Goal: Task Accomplishment & Management: Complete application form

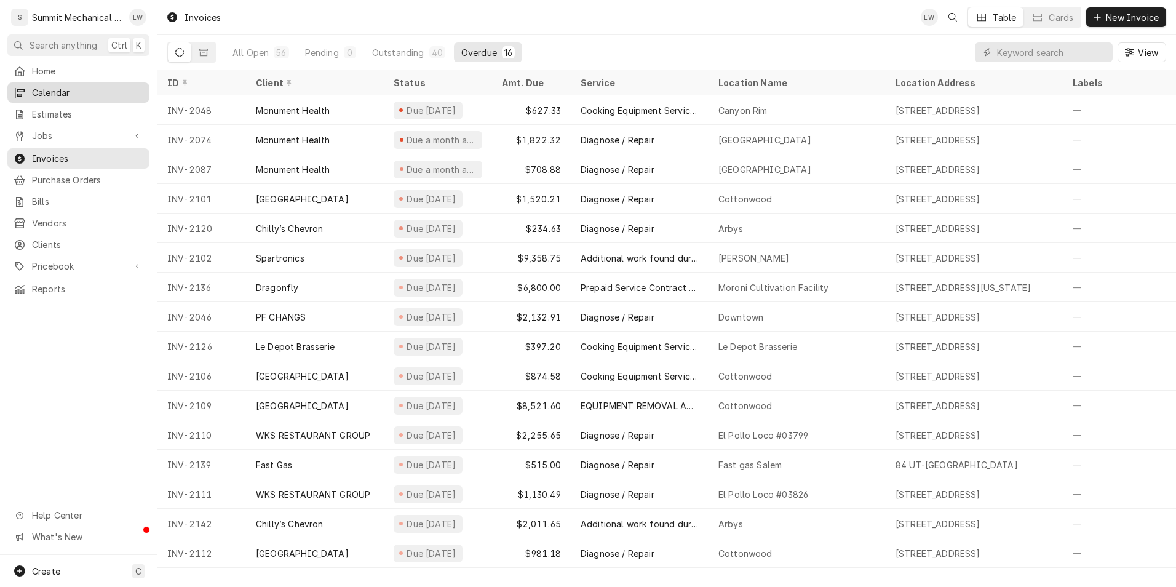
click at [33, 86] on span "Calendar" at bounding box center [87, 92] width 111 height 13
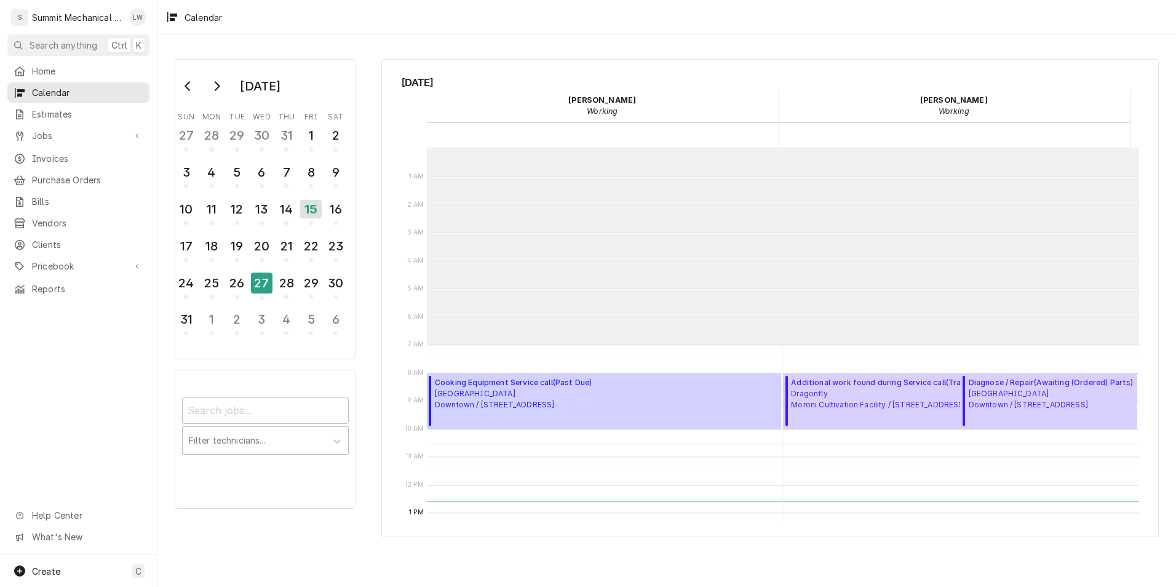
scroll to position [196, 0]
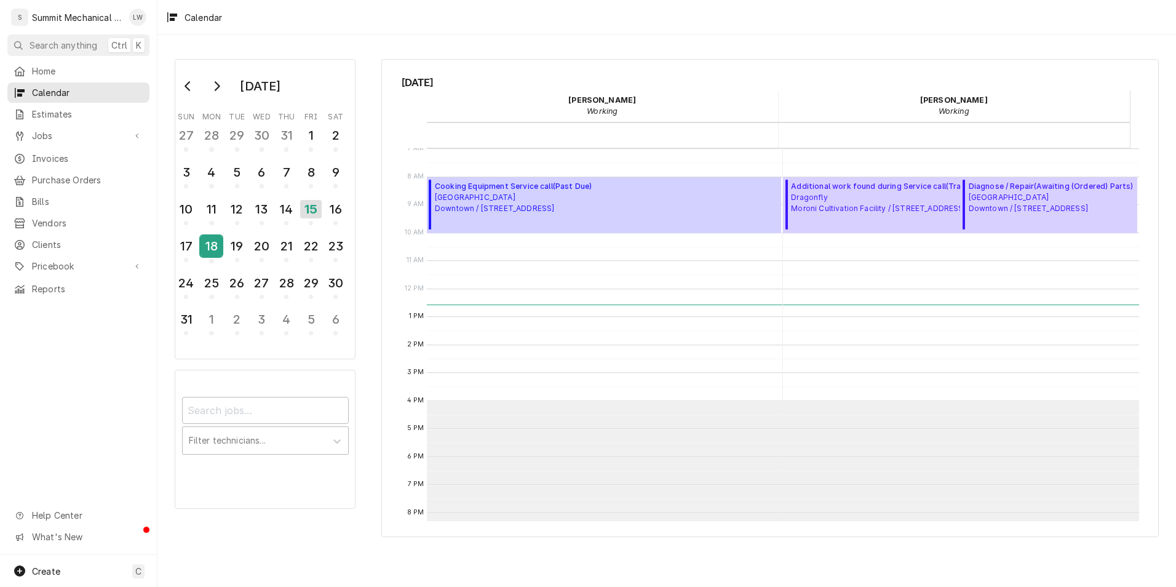
click at [213, 240] on div "18" at bounding box center [211, 246] width 22 height 21
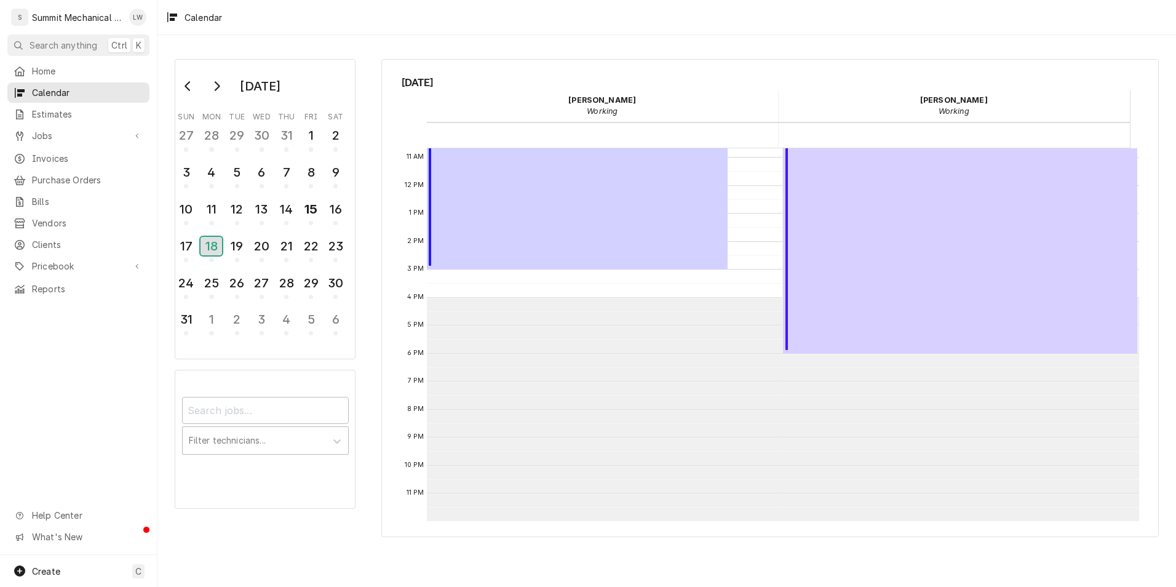
scroll to position [0, 0]
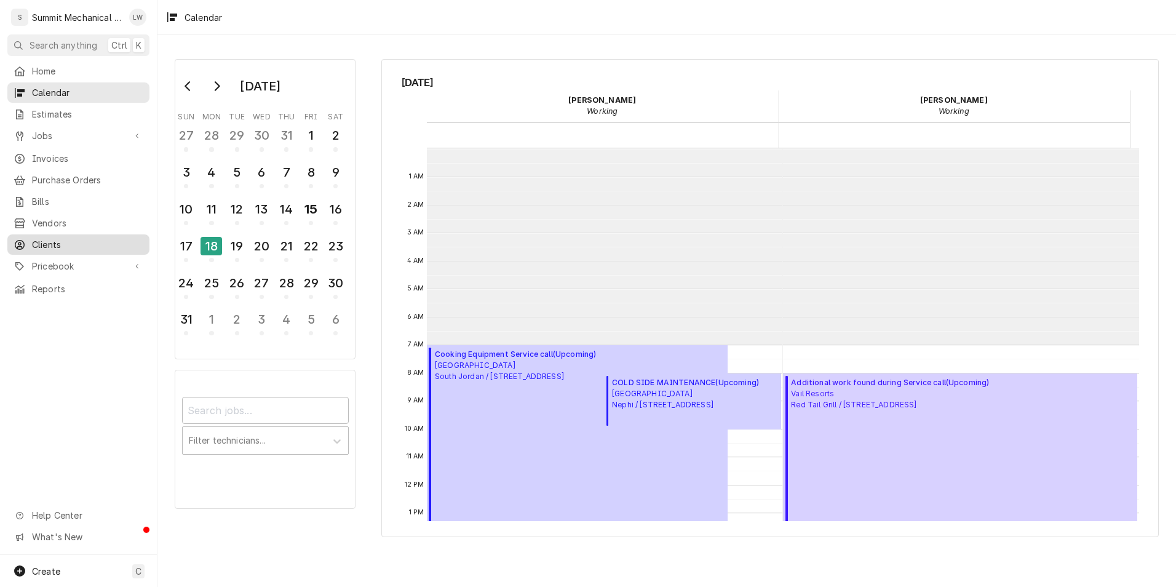
click at [61, 245] on link "Clients" at bounding box center [78, 244] width 142 height 20
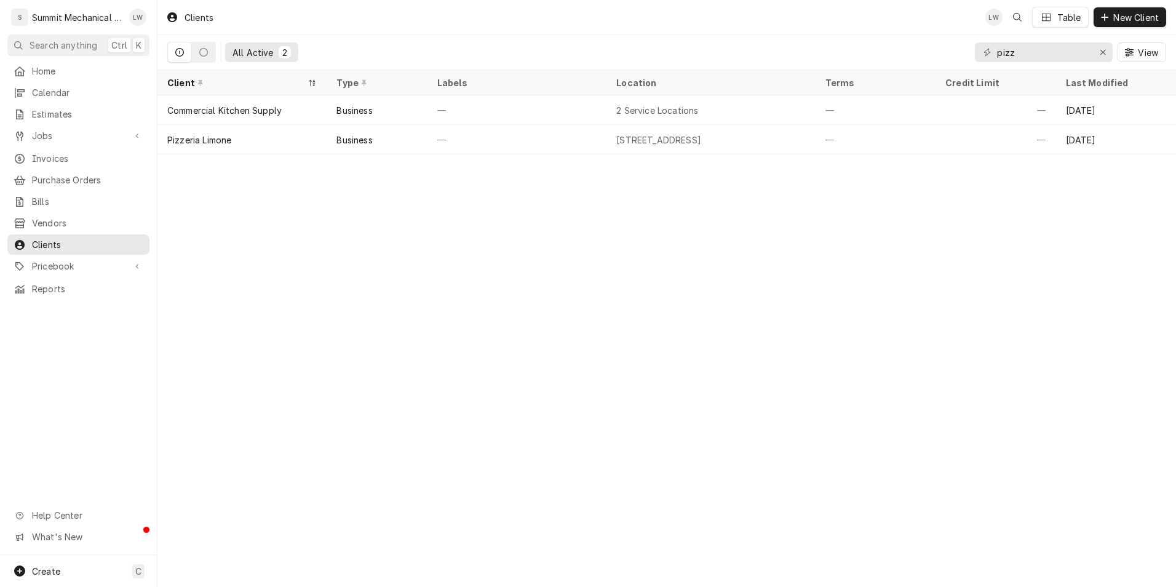
click at [539, 28] on div "Clients LW Table New Client" at bounding box center [666, 17] width 1018 height 34
click at [105, 384] on div "Home Calendar Estimates Jobs Jobs Job Series Invoices Purchase Orders Bills Ven…" at bounding box center [78, 308] width 157 height 494
click at [1112, 16] on span "New Client" at bounding box center [1135, 17] width 50 height 13
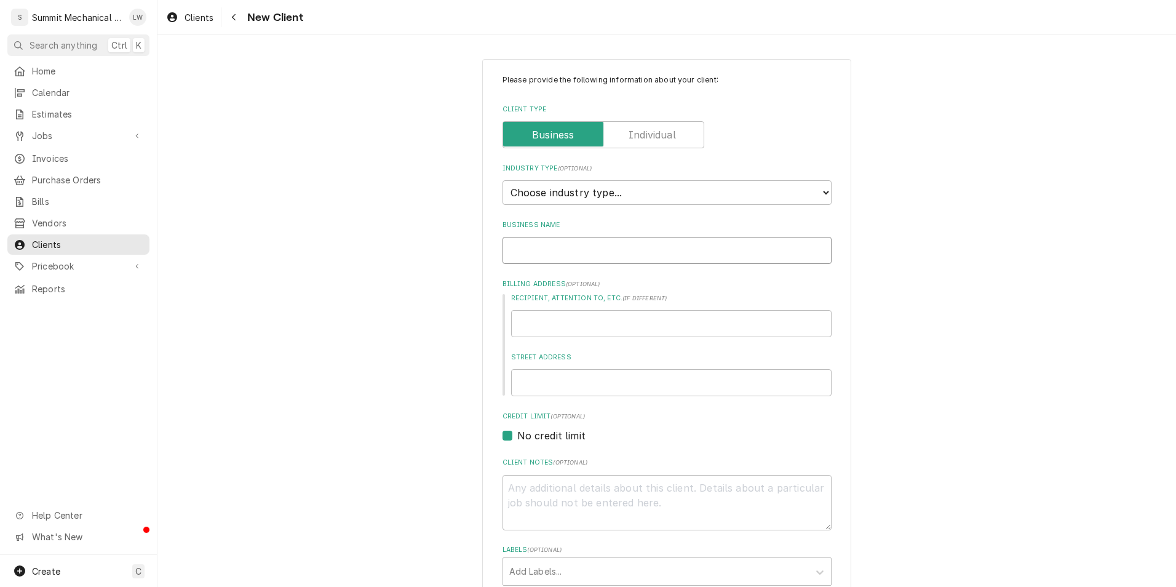
click at [622, 242] on input "Business Name" at bounding box center [666, 250] width 329 height 27
type textarea "x"
type input "M"
type textarea "x"
type input "Men"
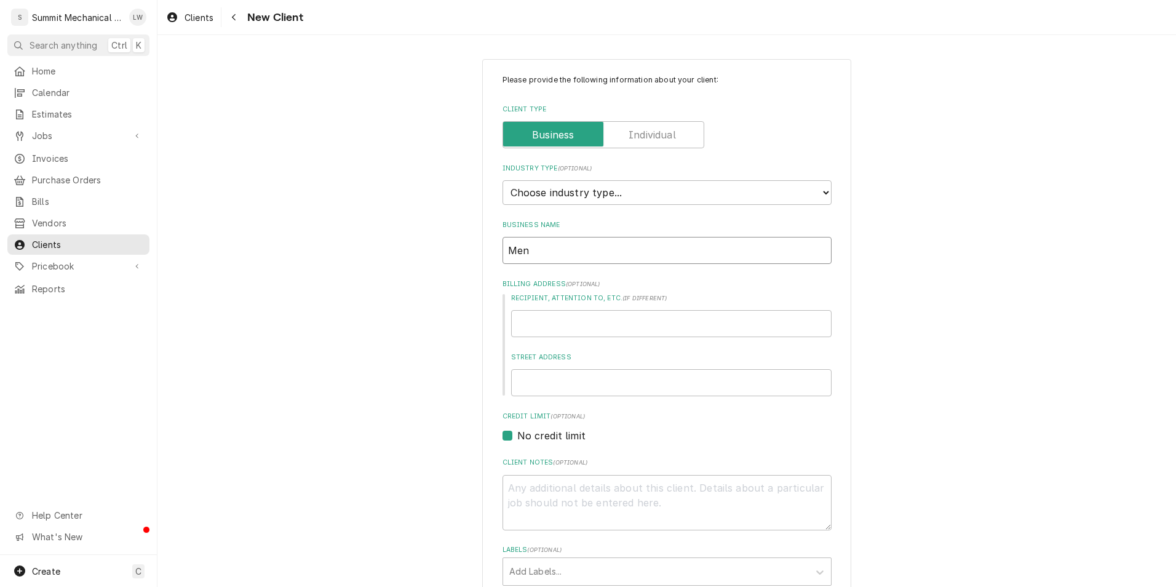
type textarea "x"
type input "Menc"
type textarea "x"
type input "Mench"
type textarea "x"
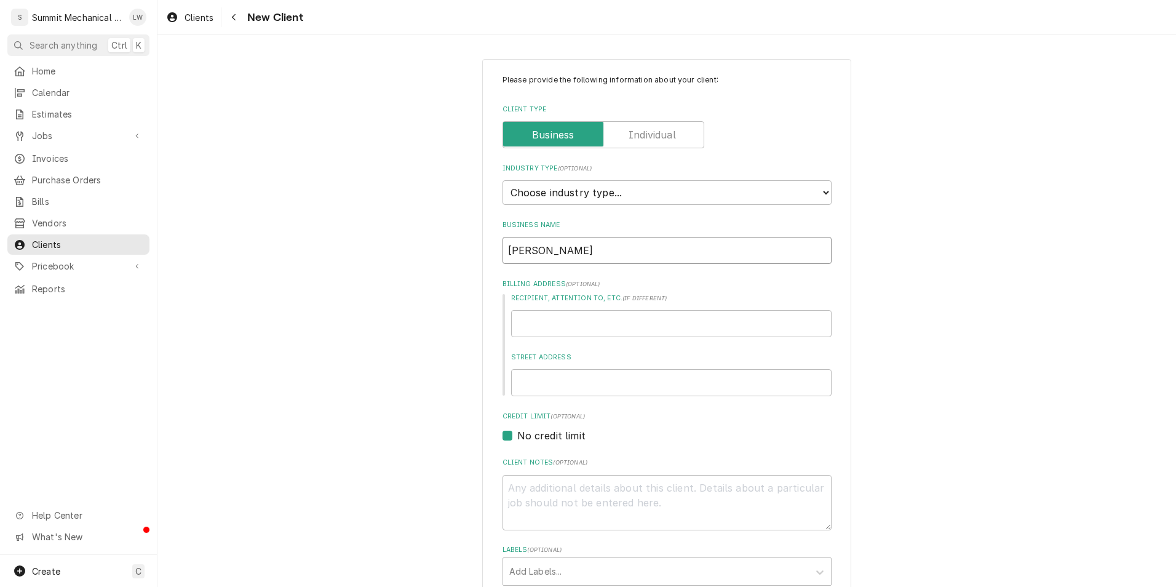
type input "Menchi"
type textarea "x"
type input "Menchie"
type textarea "x"
type input "Menchies"
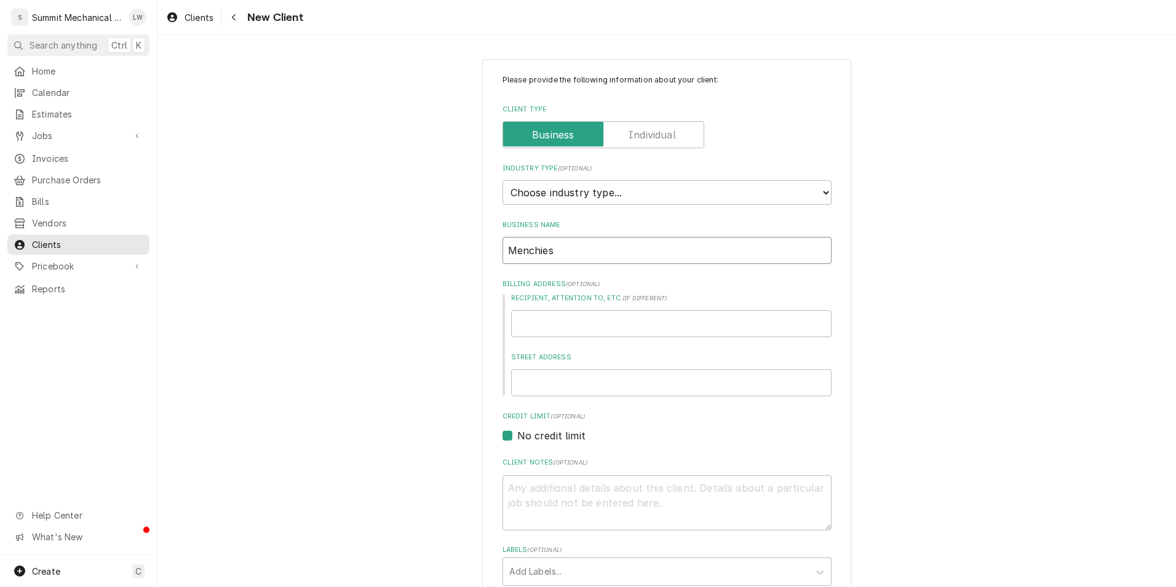
type textarea "x"
type input "Menchies"
type textarea "x"
type input "Menchies F"
type textarea "x"
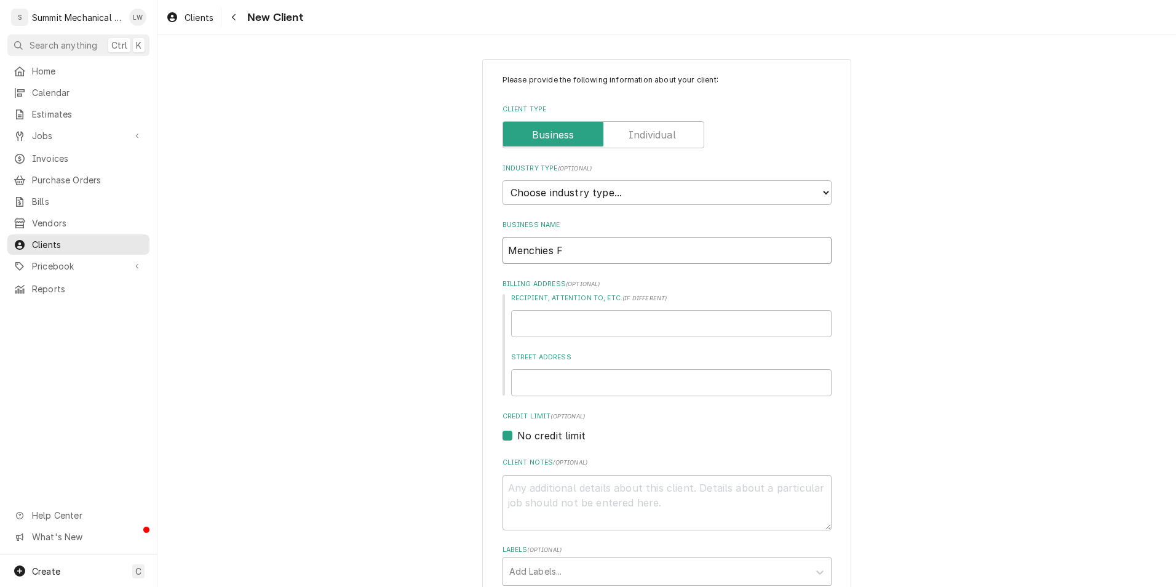
type input "Menchies Fo"
type textarea "x"
type input "Menchies Foz"
type textarea "x"
type input "Menchies Fo"
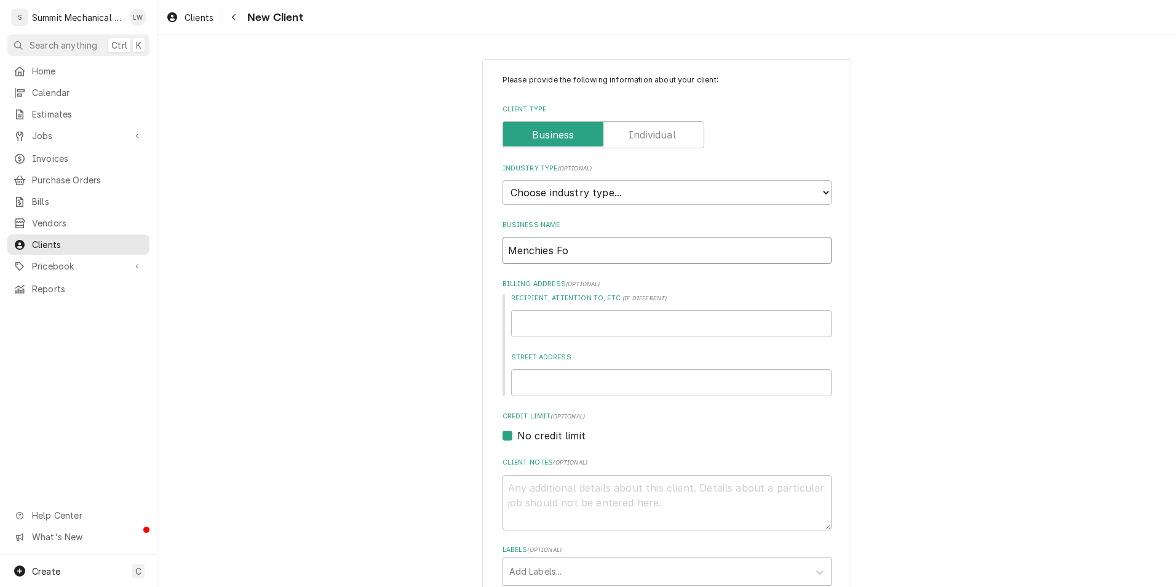
type textarea "x"
type input "Menchies F"
type textarea "x"
type input "Menchies Fro"
type textarea "x"
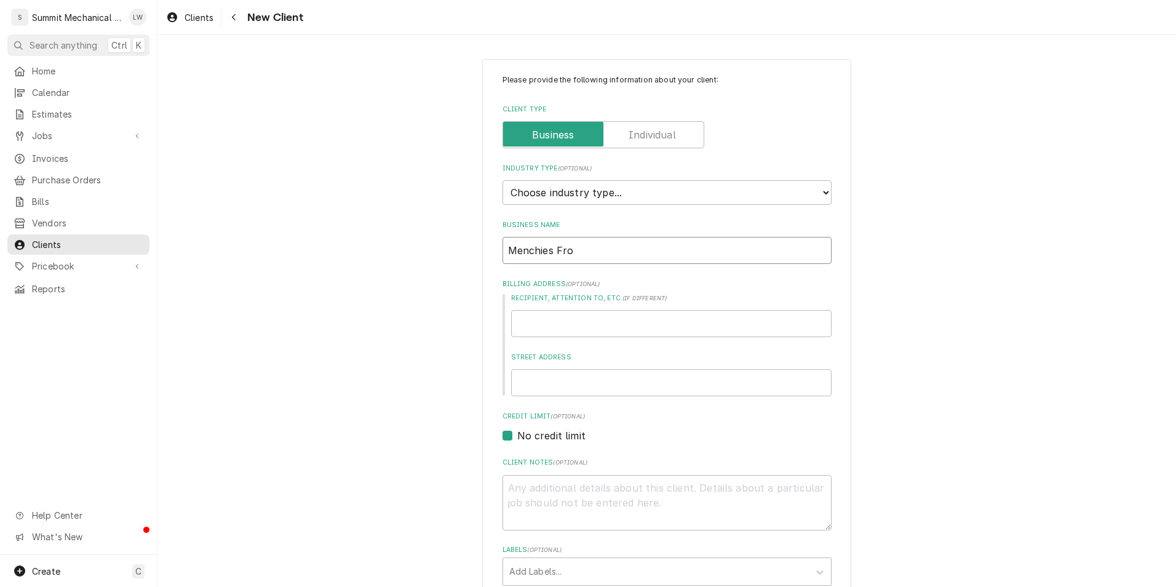
type input "Menchies Froz"
type textarea "x"
type input "Menchies Frozen"
type textarea "x"
type input "Menchies Frozen"
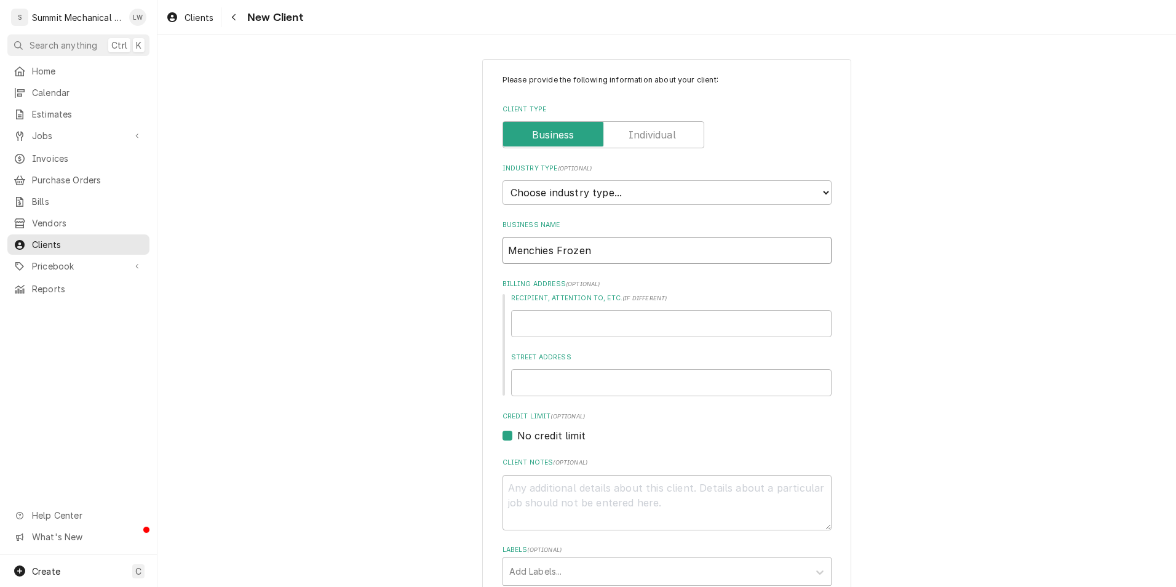
type textarea "x"
type input "Menchies Frozen Y"
type textarea "x"
type input "Menchies Frozen Yo"
type textarea "x"
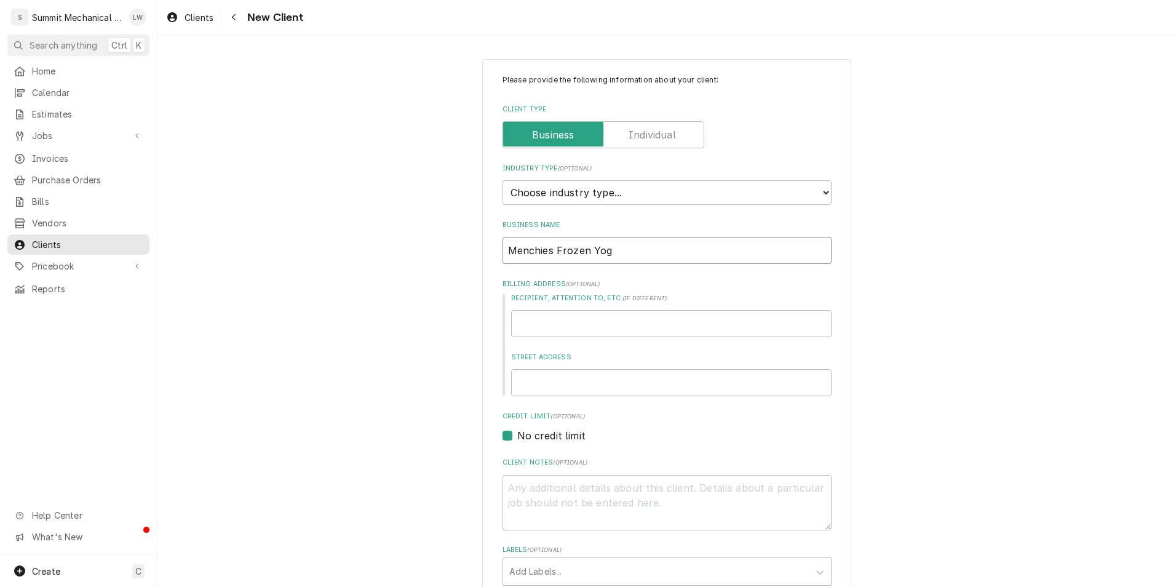
type input "Menchies Frozen Yogu"
type textarea "x"
type input "Menchies Frozen Yogur"
type textarea "x"
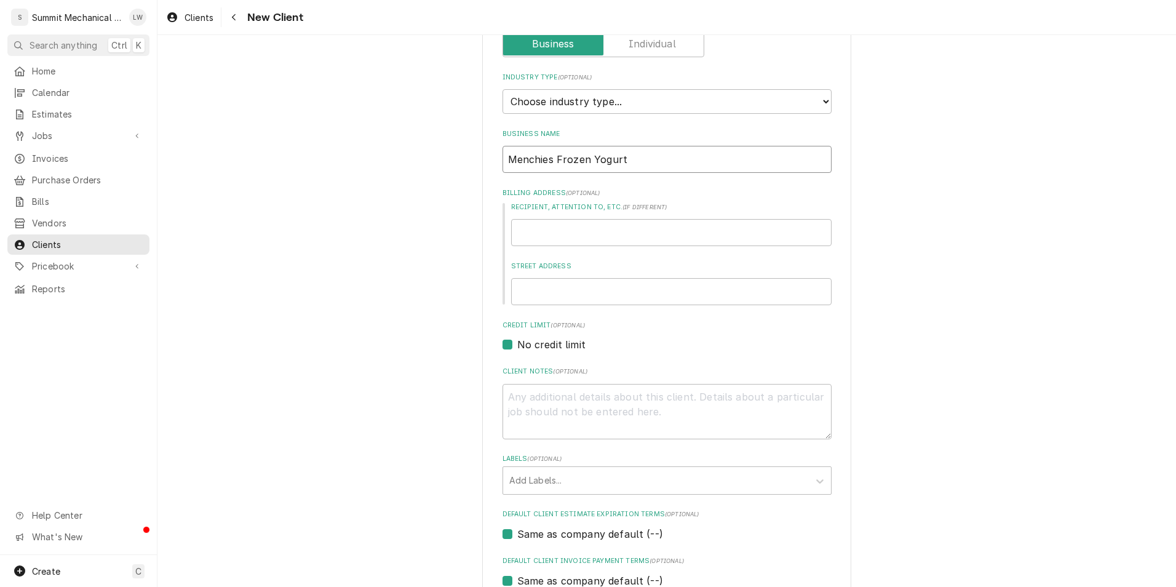
scroll to position [269, 0]
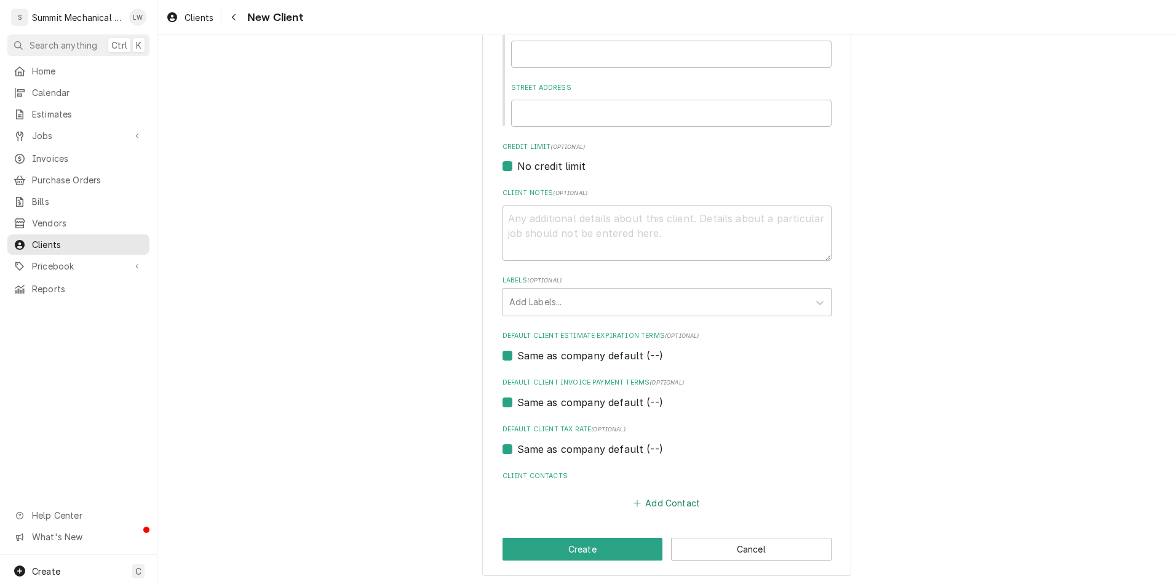
type input "Menchies Frozen Yogurt"
click at [643, 500] on button "Add Contact" at bounding box center [666, 502] width 71 height 17
type textarea "x"
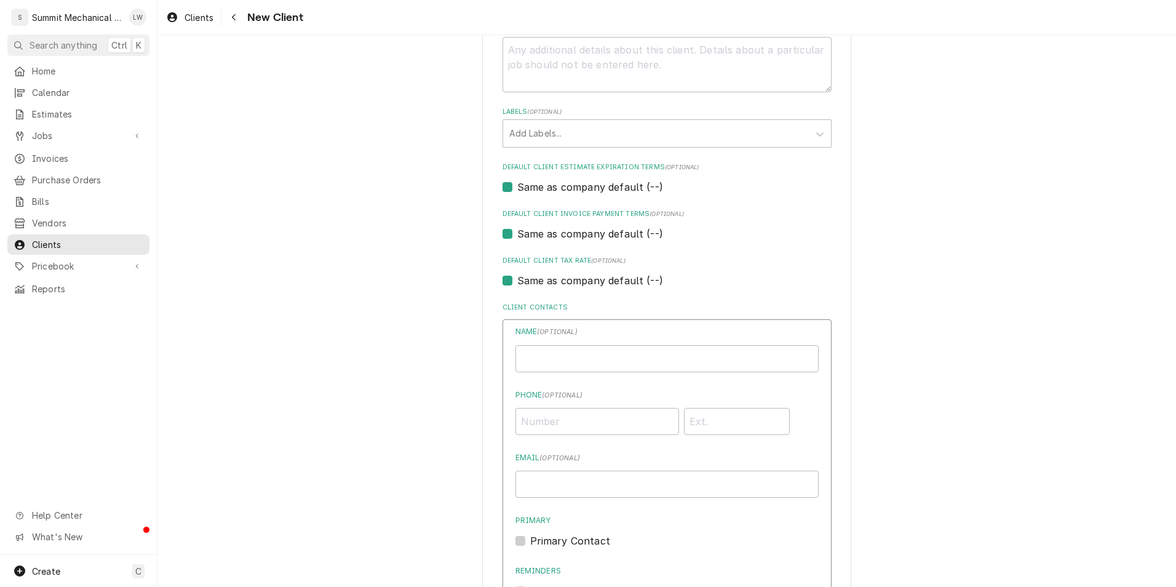
scroll to position [450, 0]
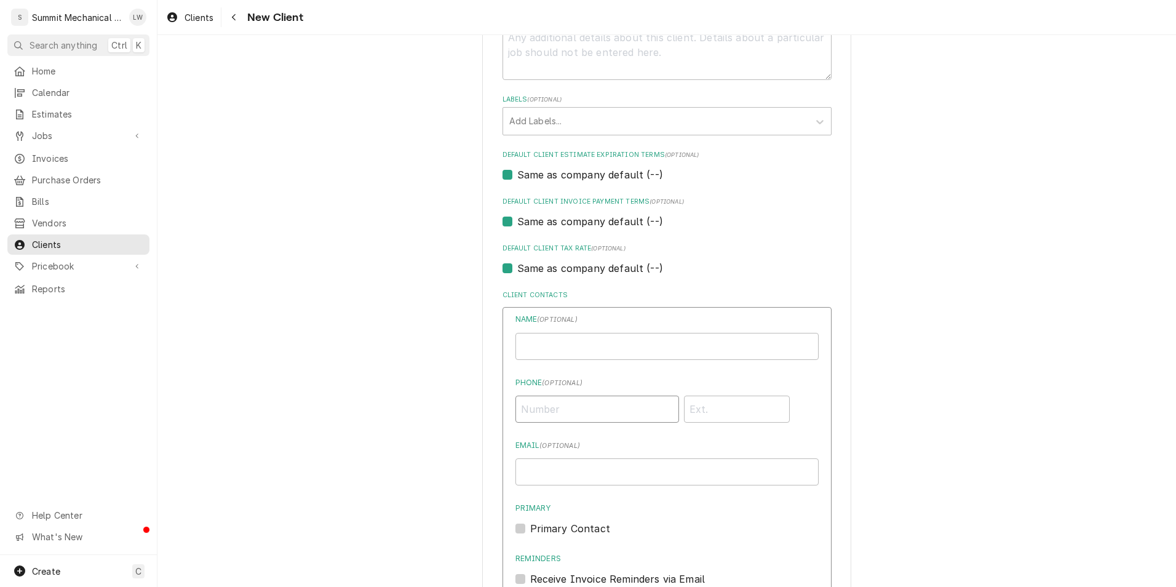
click at [586, 398] on input "Phone ( optional )" at bounding box center [597, 408] width 164 height 27
type input "[PHONE_NUMBER]"
click at [570, 334] on input "Business Name" at bounding box center [666, 346] width 303 height 27
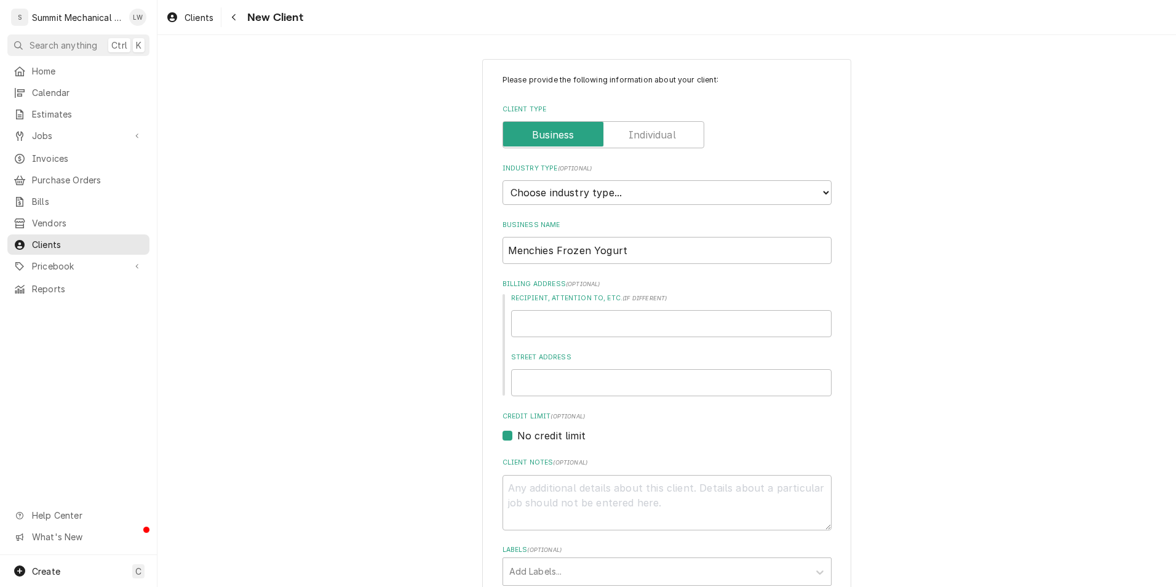
scroll to position [91, 0]
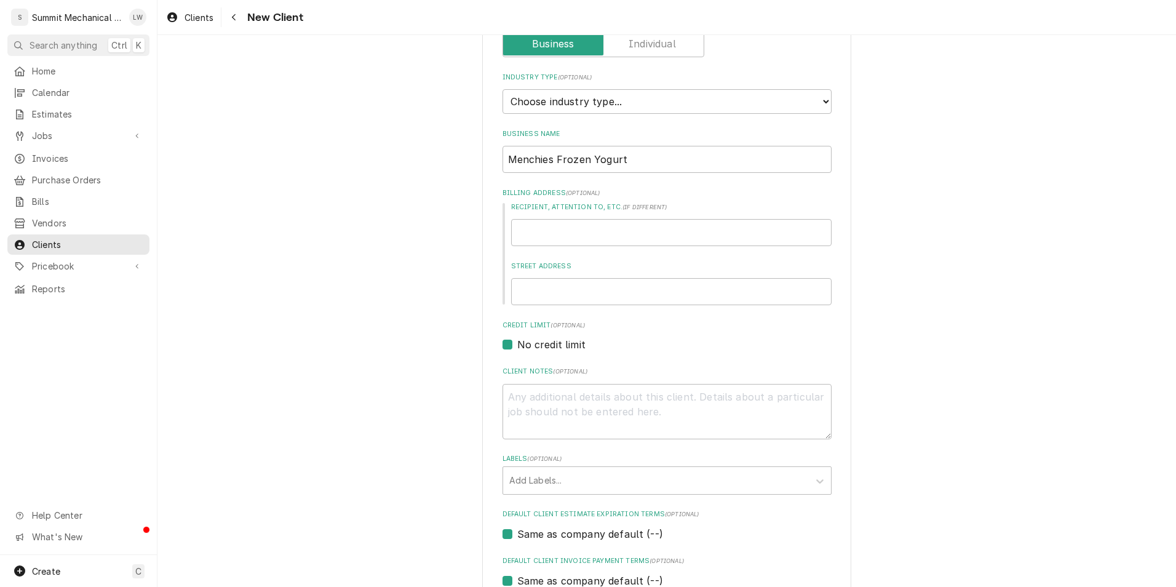
type input "[PERSON_NAME]"
click at [546, 222] on input "Recipient, Attention To, etc. ( if different )" at bounding box center [671, 232] width 320 height 27
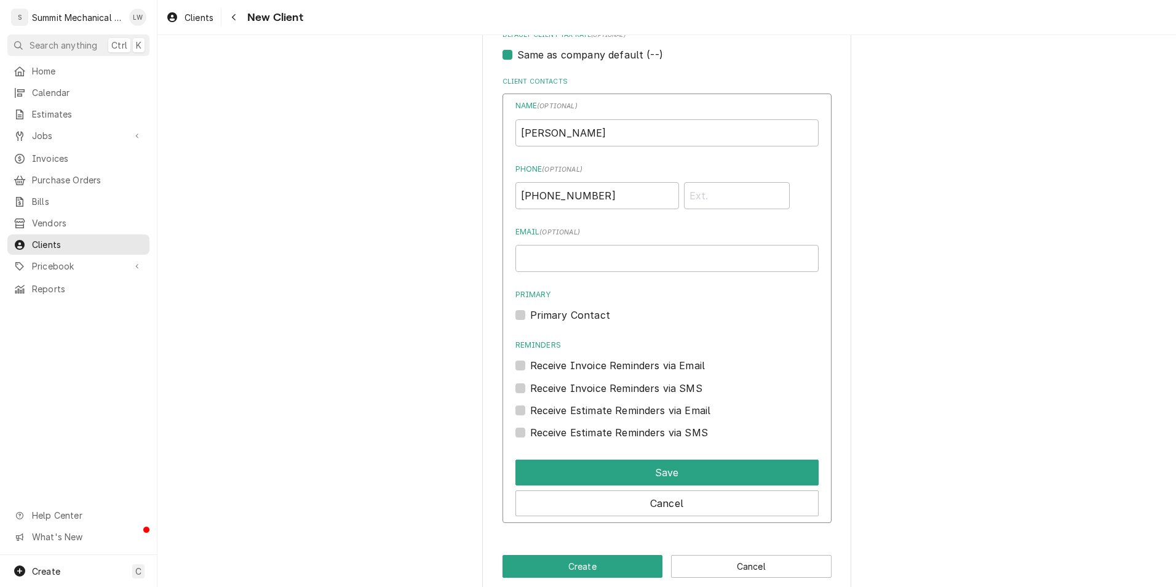
scroll to position [681, 0]
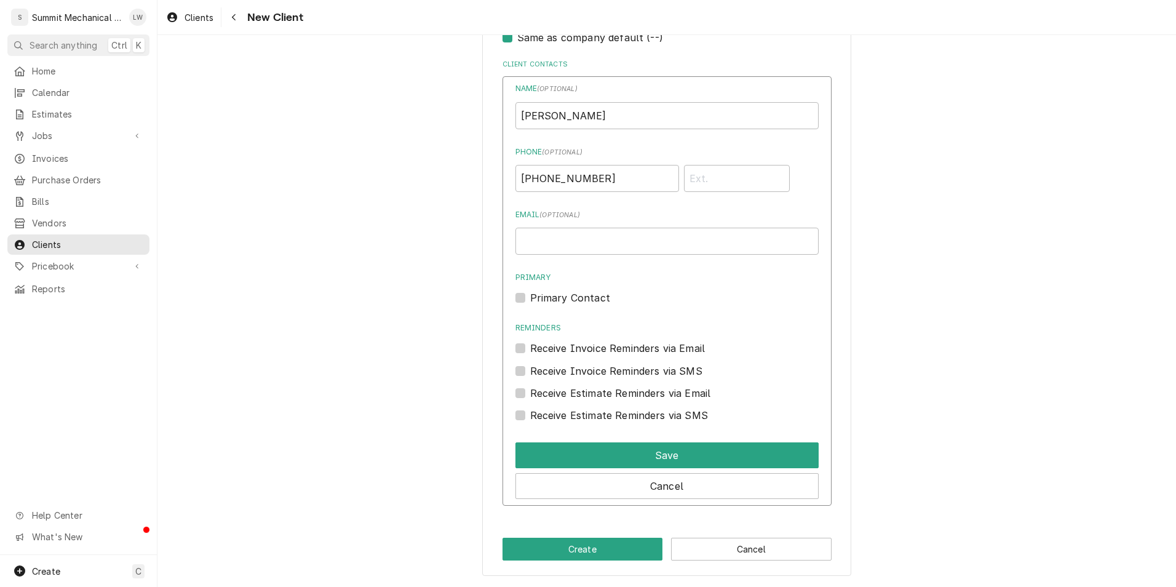
click at [713, 315] on div "Name ( optional ) Wendy Phone ( optional ) (385) 588-4059 Email ( optional ) Pr…" at bounding box center [666, 252] width 303 height 339
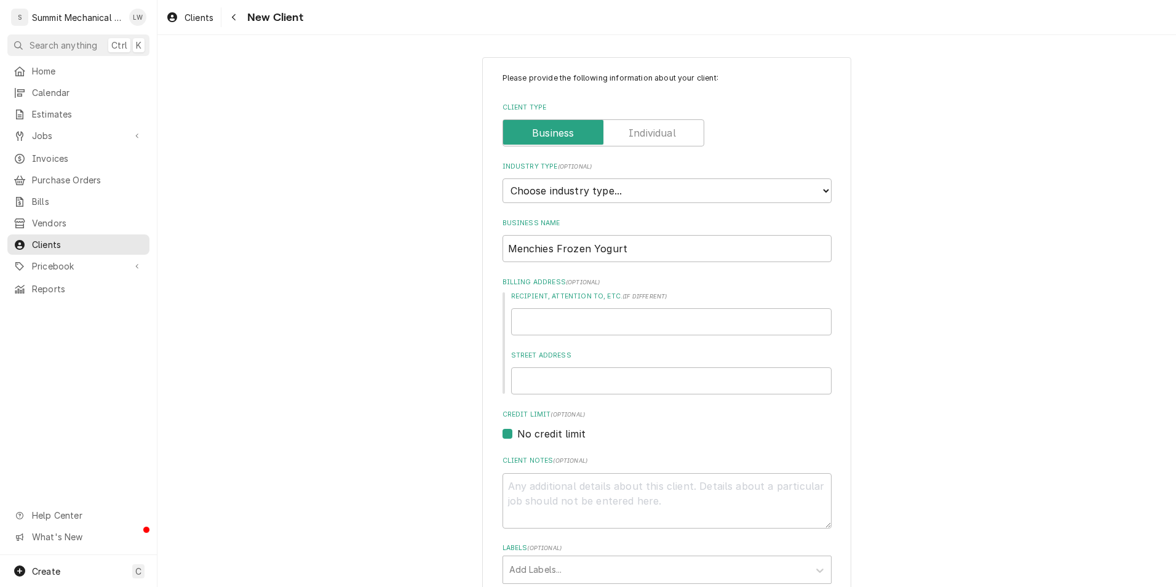
scroll to position [1, 0]
click at [566, 332] on input "Recipient, Attention To, etc. ( if different )" at bounding box center [671, 322] width 320 height 27
type textarea "x"
type input "5"
type textarea "x"
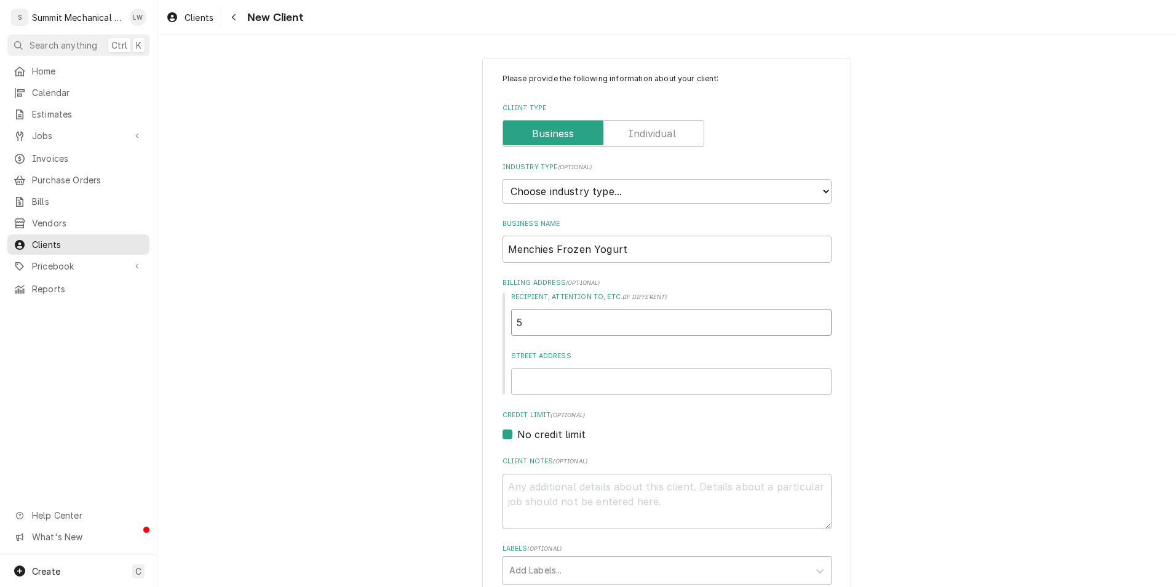
type input "55"
type textarea "x"
type input "5528"
type textarea "x"
type input "5528"
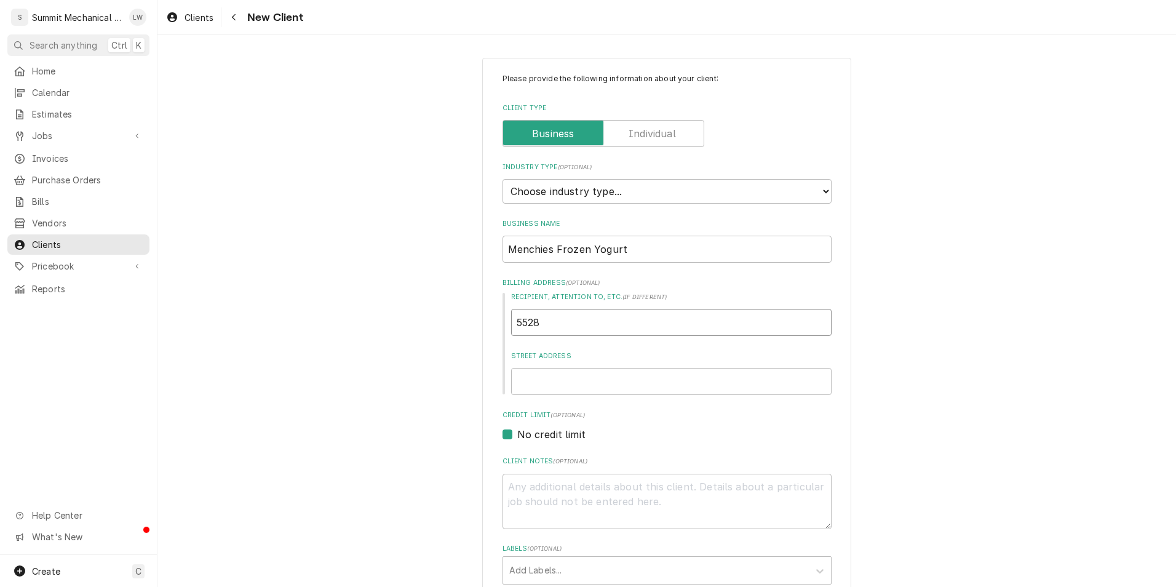
type textarea "x"
type input "5528 1"
type textarea "x"
type input "5528 13"
type textarea "x"
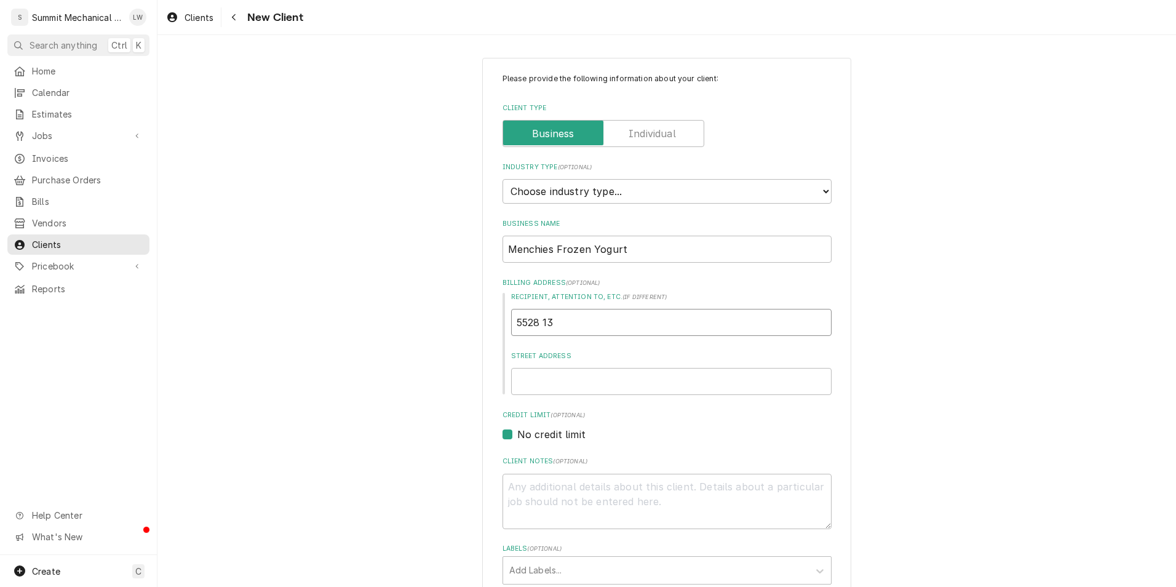
type input "5528 134"
type textarea "x"
type input "5528 1340"
type textarea "x"
click at [584, 331] on input "5528 13400" at bounding box center [671, 322] width 320 height 27
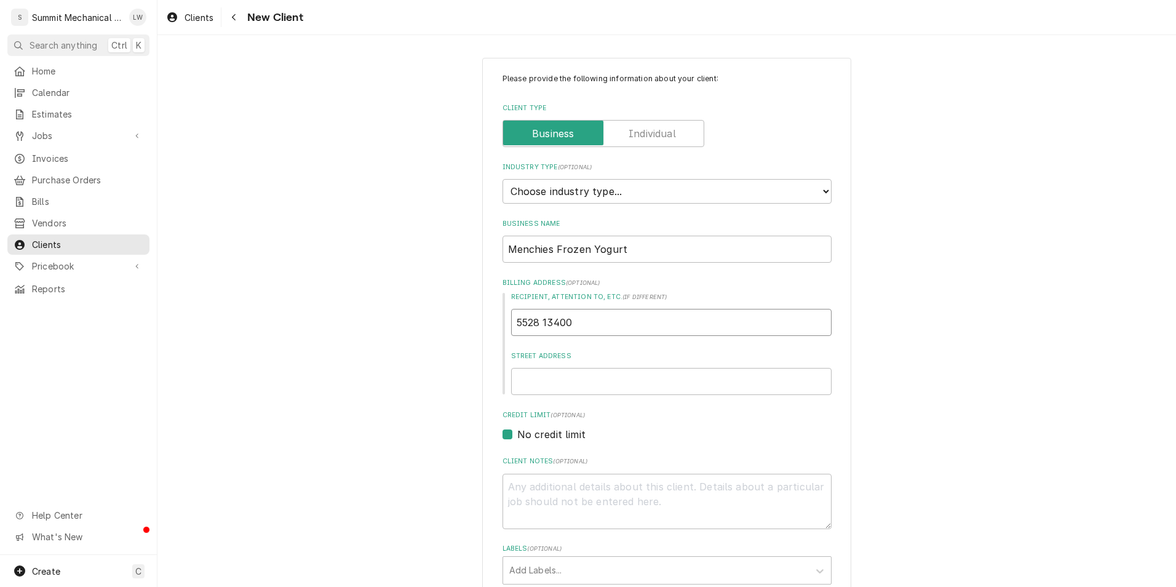
click at [584, 331] on input "5528 13400" at bounding box center [671, 322] width 320 height 27
type input "5528 13400"
click at [539, 379] on input "Street Address" at bounding box center [671, 381] width 320 height 27
paste input "5528 13400"
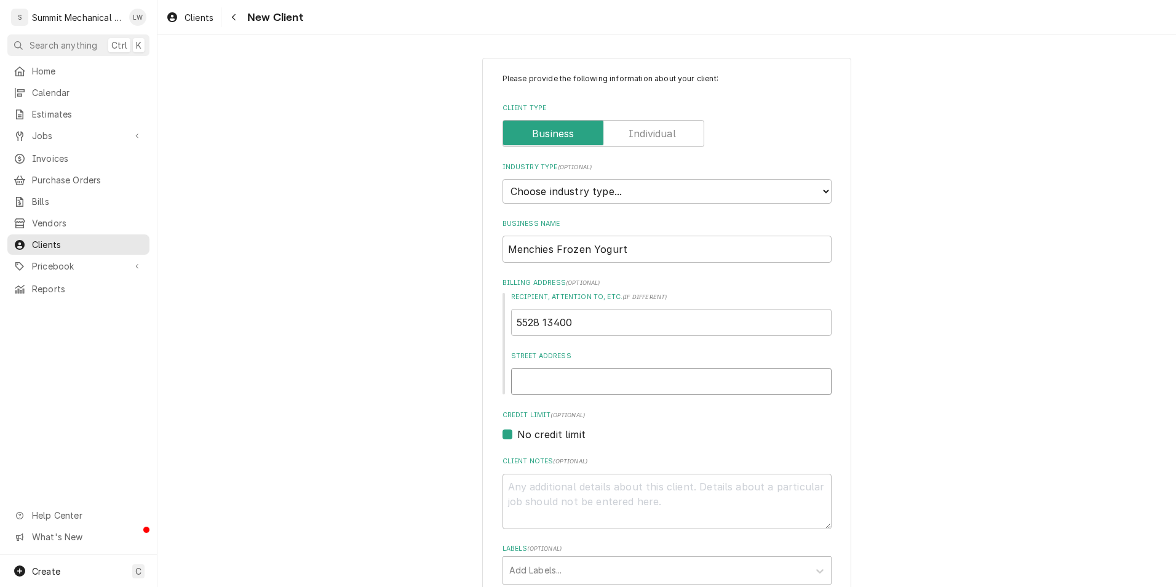
type textarea "x"
type input "5528 13400"
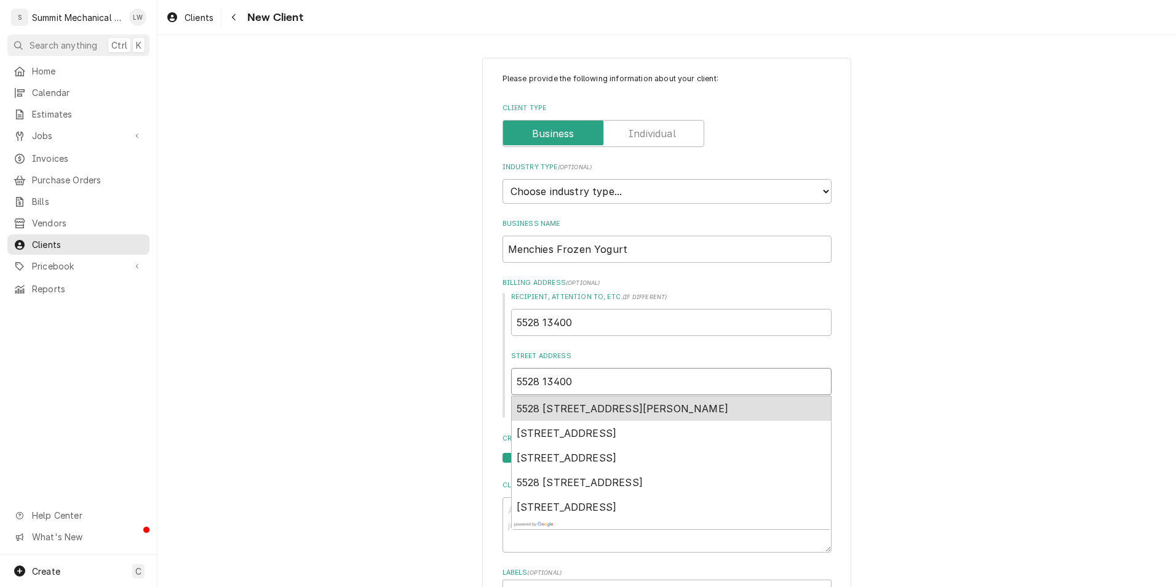
click at [621, 410] on span "5528 13400 South, Herriman, UT, USA" at bounding box center [623, 408] width 212 height 12
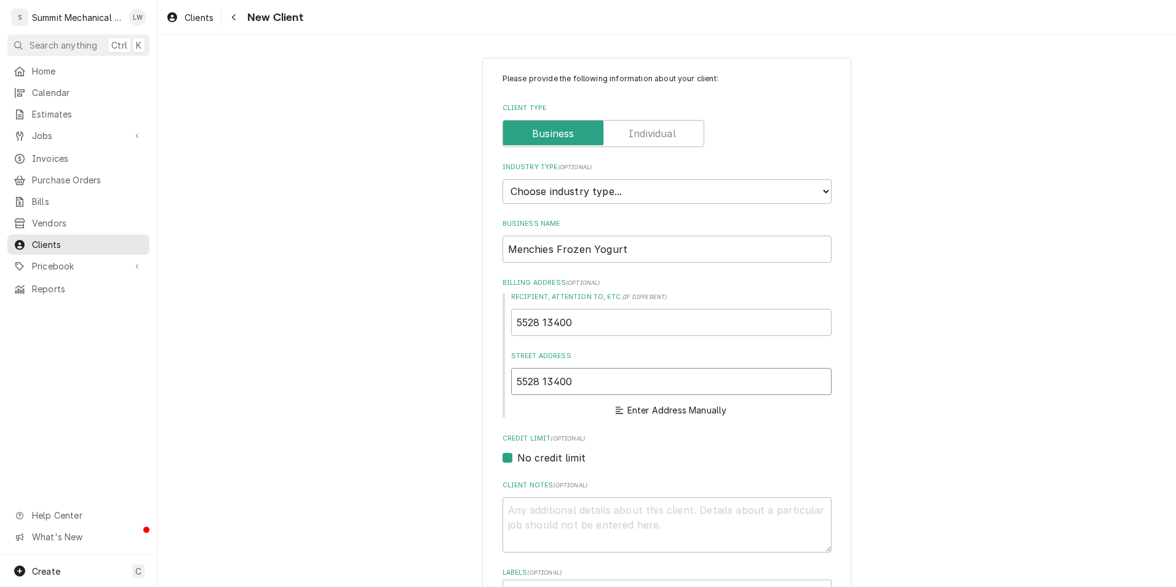
type textarea "x"
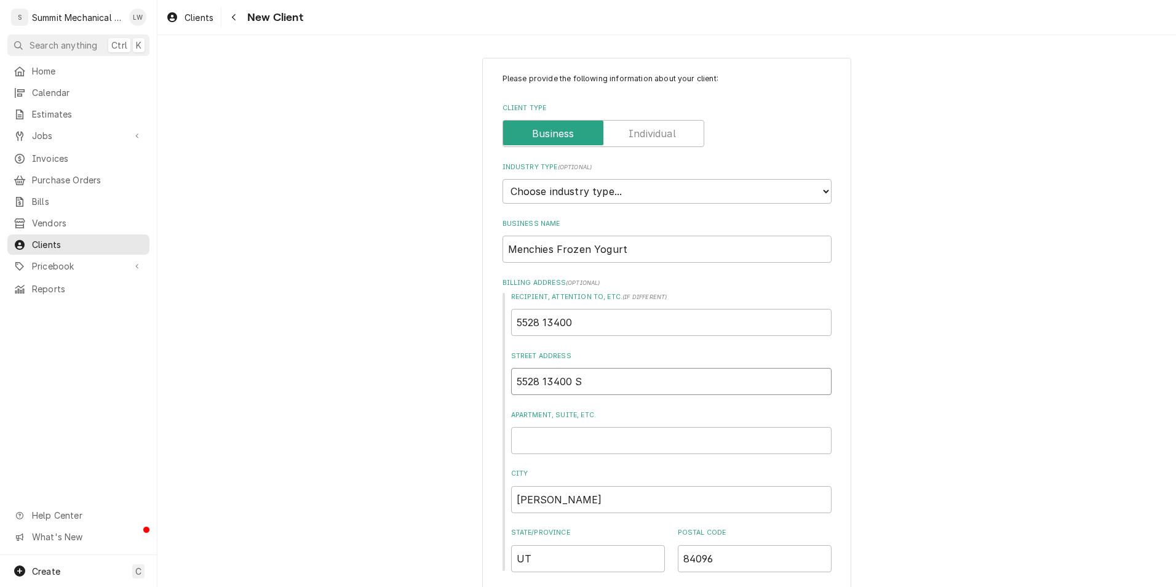
type input "5528 13400 S"
click at [680, 323] on input "5528 13400" at bounding box center [671, 322] width 320 height 27
type textarea "x"
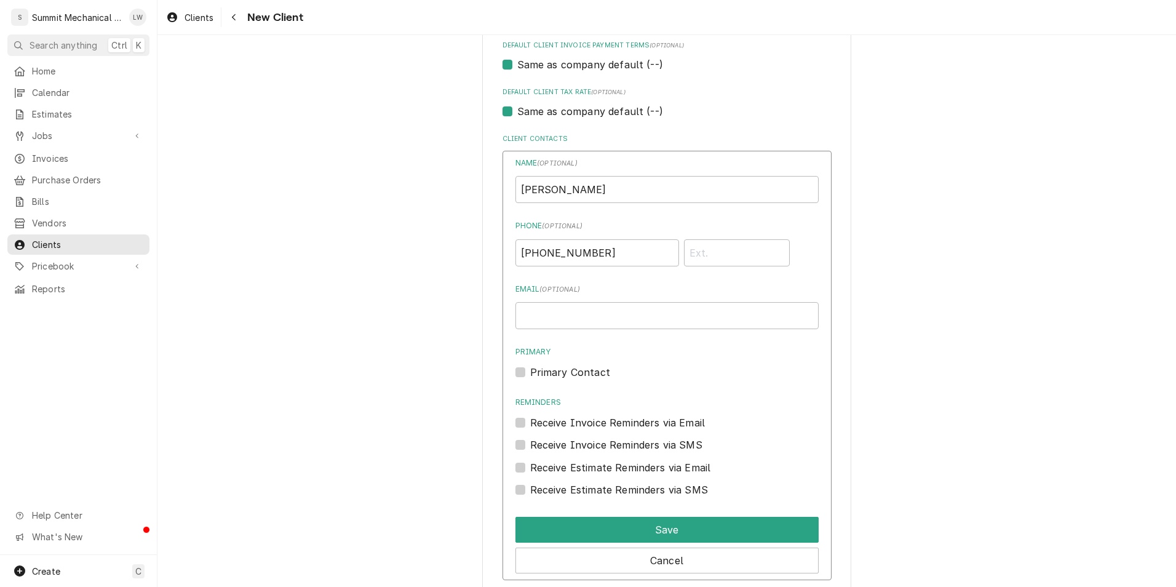
scroll to position [784, 0]
click at [616, 317] on input "Email ( optional )" at bounding box center [666, 314] width 303 height 27
type input "s"
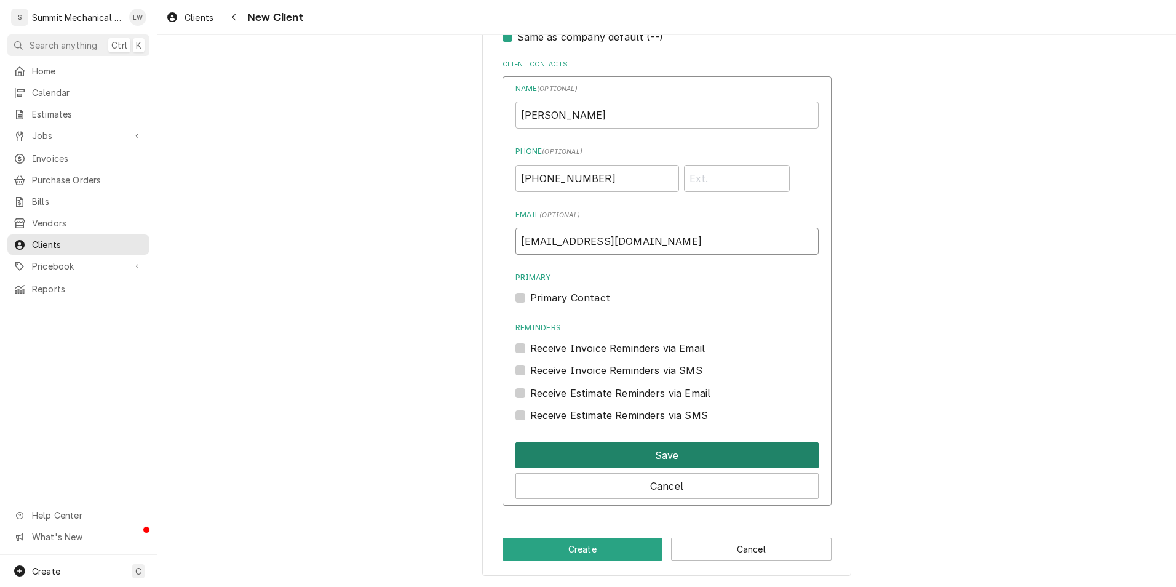
type input "serinityfamilycompany@gmail.com"
click at [689, 451] on button "Save" at bounding box center [666, 455] width 303 height 26
type textarea "x"
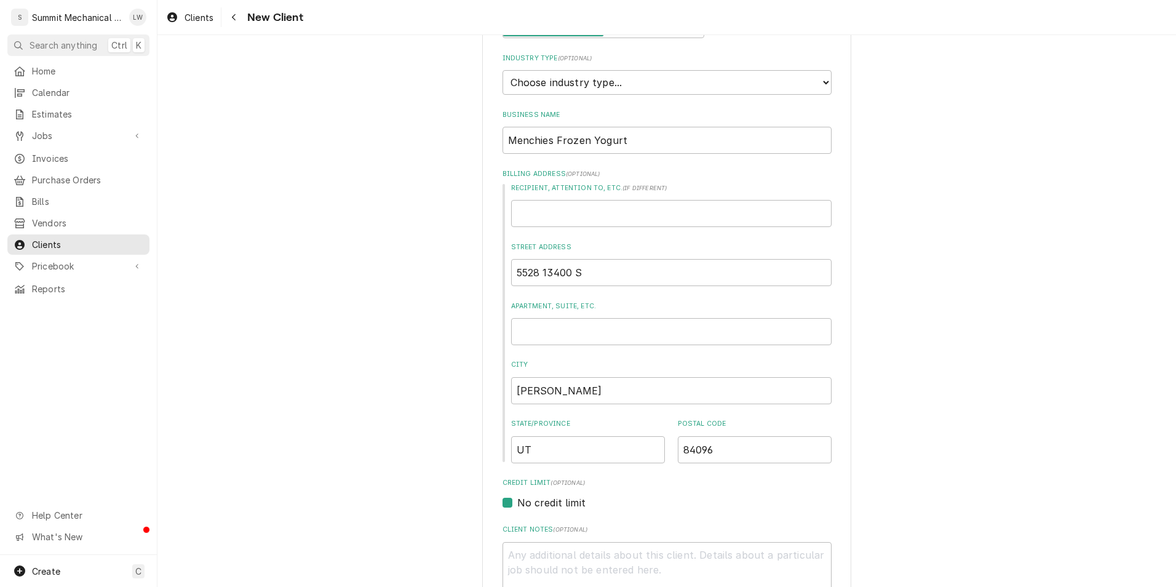
scroll to position [0, 0]
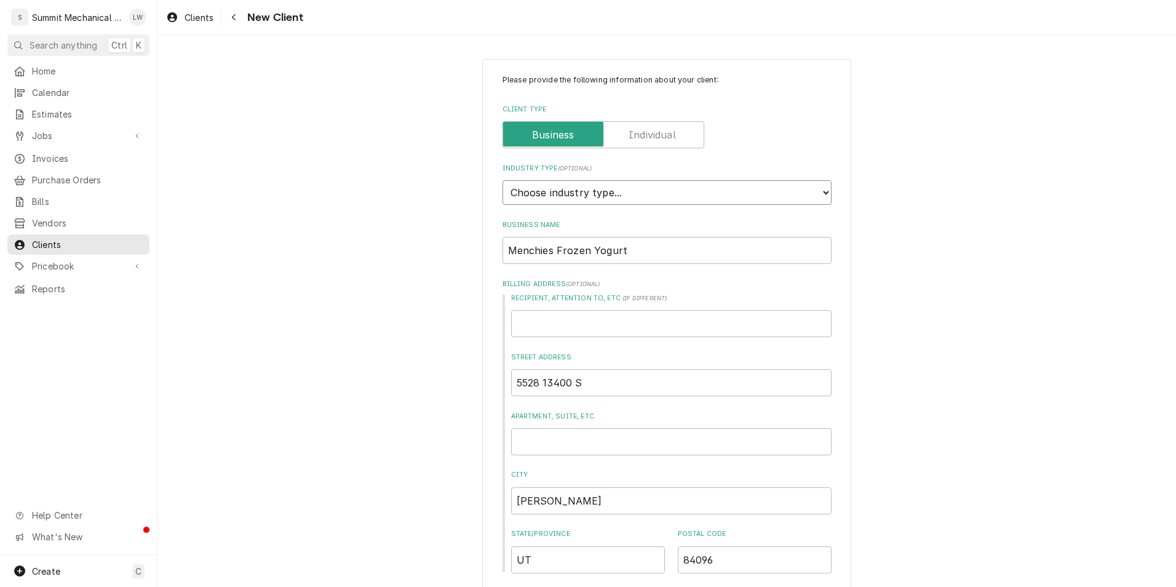
click at [796, 191] on select "Choose industry type... Residential Commercial Industrial Government" at bounding box center [666, 192] width 329 height 25
select select "2"
click at [502, 180] on select "Choose industry type... Residential Commercial Industrial Government" at bounding box center [666, 192] width 329 height 25
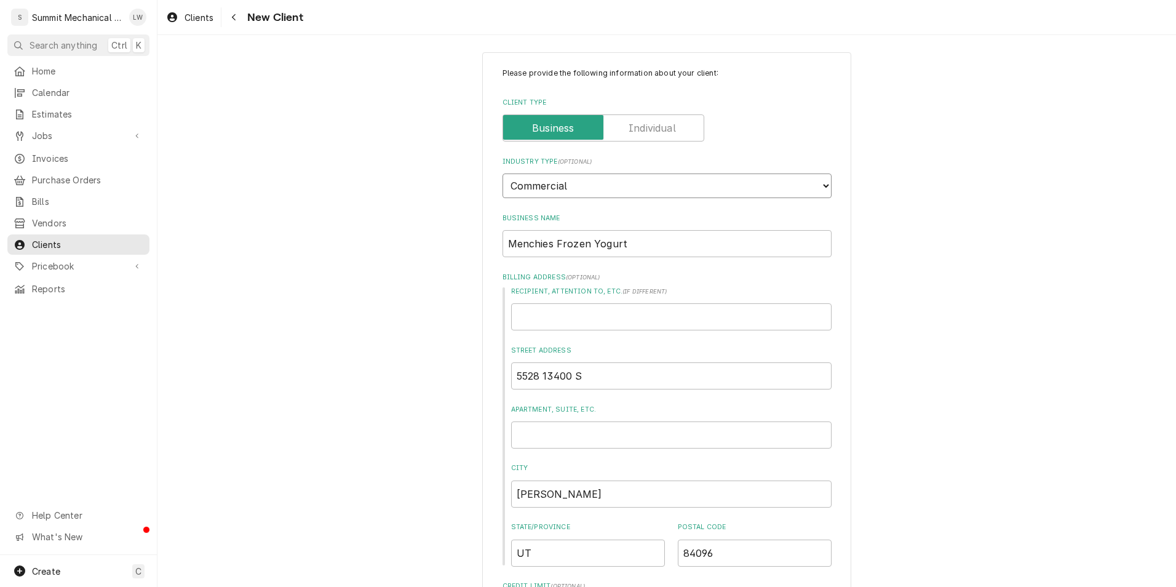
scroll to position [1, 0]
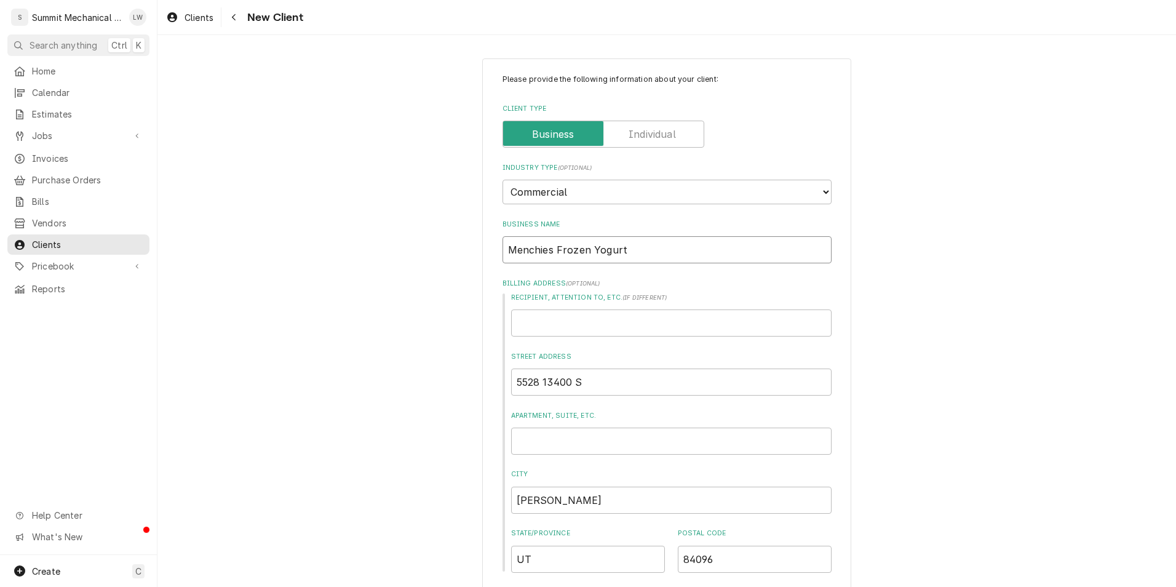
click at [759, 256] on input "Menchies Frozen Yogurt" at bounding box center [666, 249] width 329 height 27
type textarea "x"
type input "S"
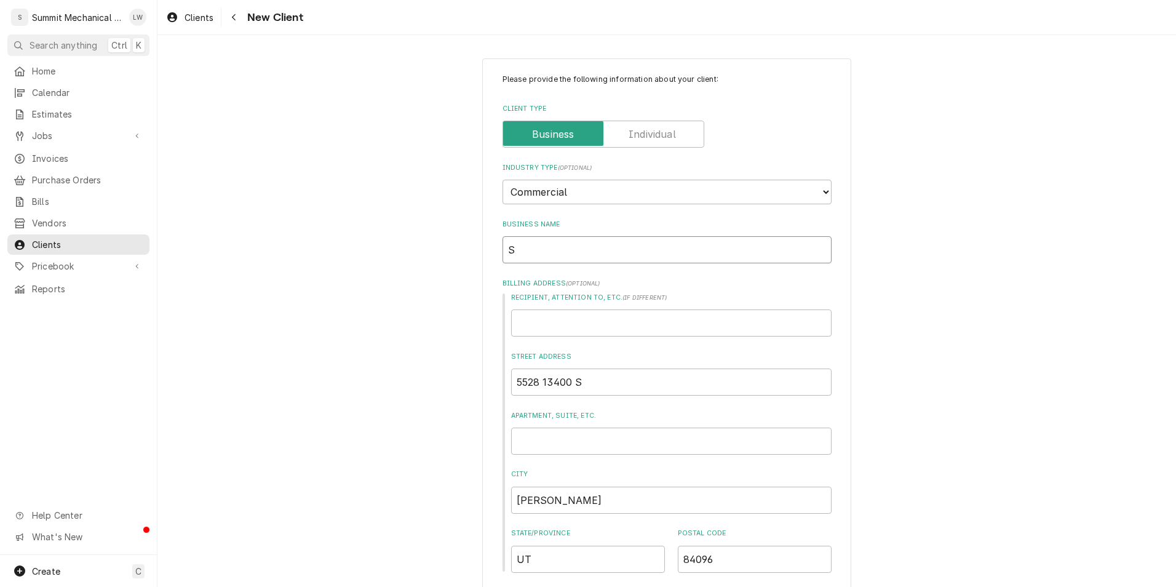
type textarea "x"
type input "Se"
type textarea "x"
type input "Ser"
type textarea "x"
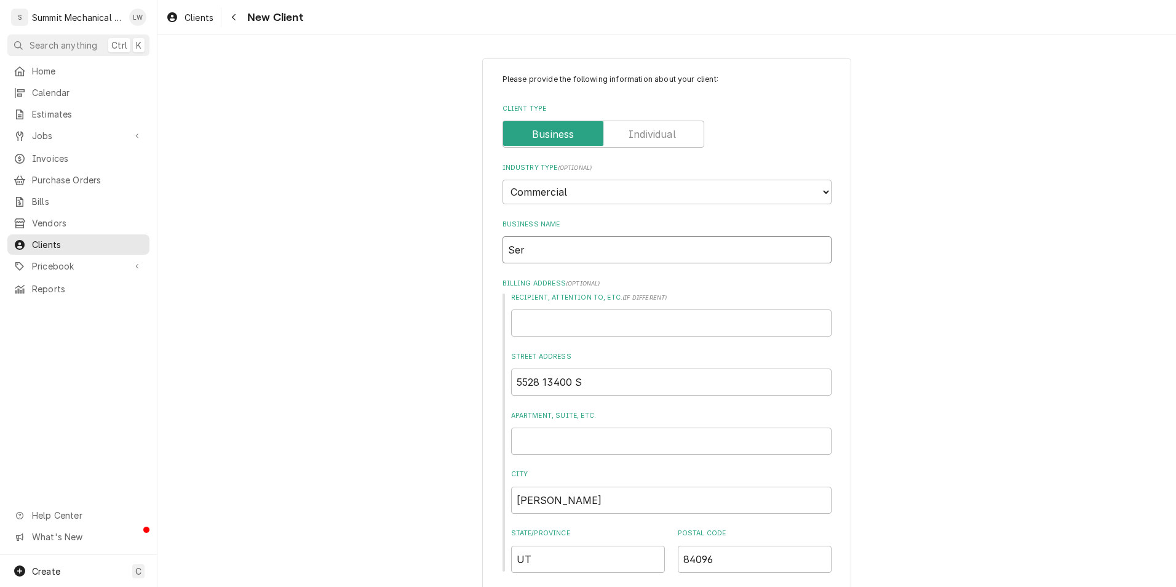
type input "Sere"
type textarea "x"
type input "Seren"
type textarea "x"
type input "Sereni"
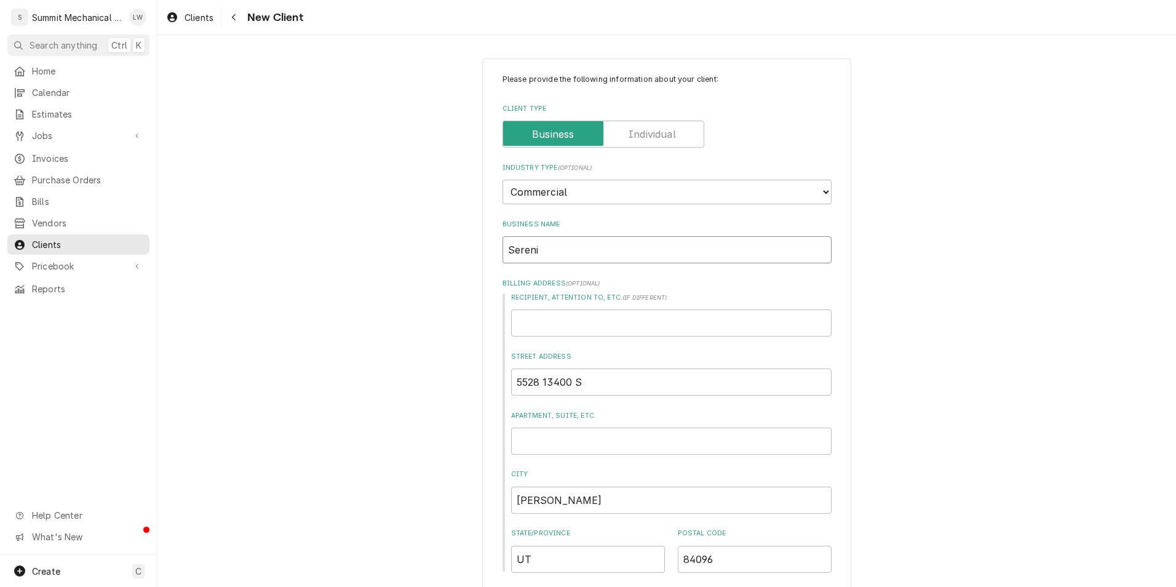
type textarea "x"
type input "Serenit"
type textarea "x"
type input "Serenity"
type textarea "x"
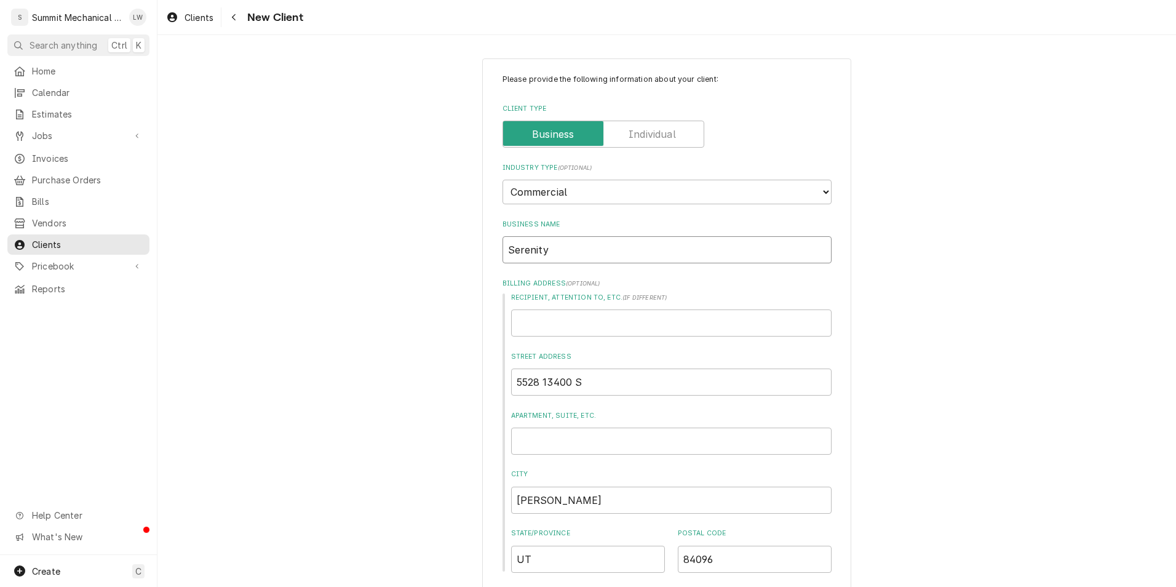
type input "Serenity"
type textarea "x"
type input "Serenity F"
type textarea "x"
type input "Serenity Fa"
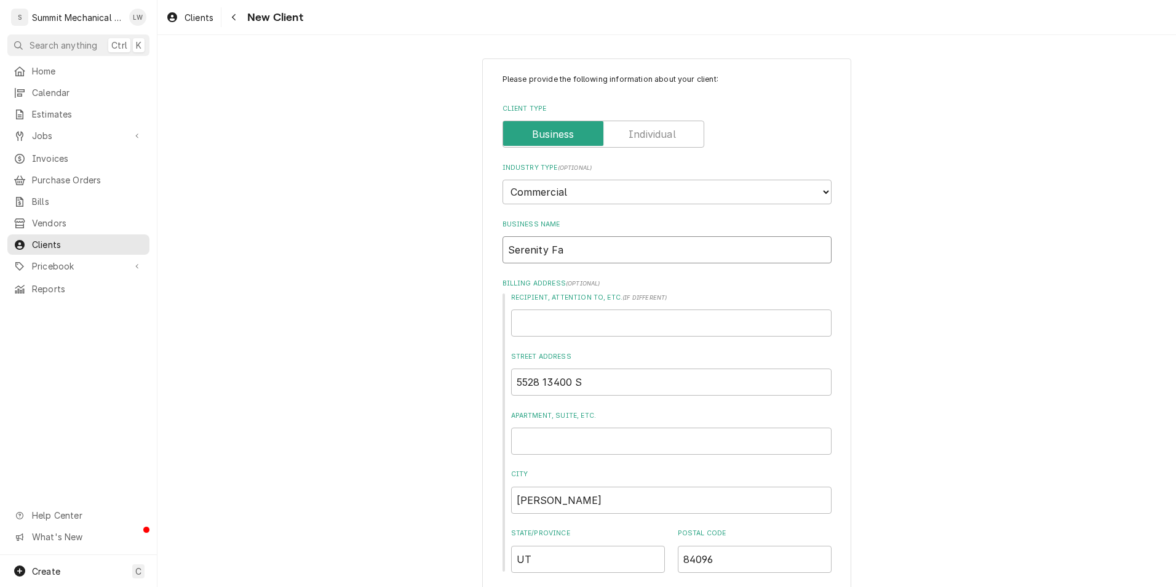
type textarea "x"
type input "Serenity Fam"
type textarea "x"
type input "Serenity Faml"
type textarea "x"
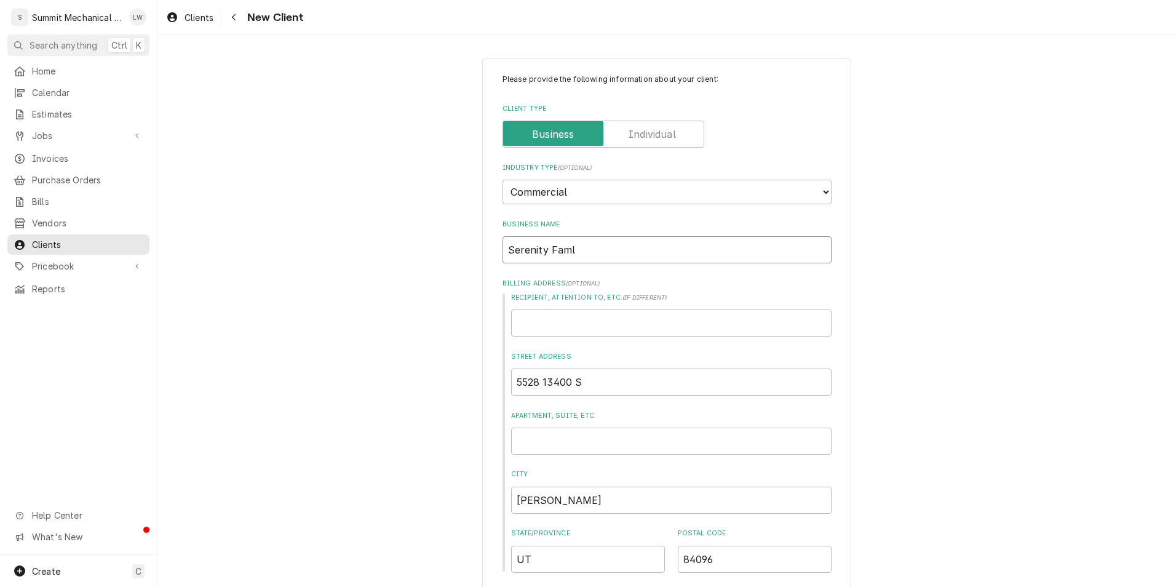
type input "Serenity Fam"
type textarea "x"
type input "Serenity Fami"
type textarea "x"
type input "Serenity Famil"
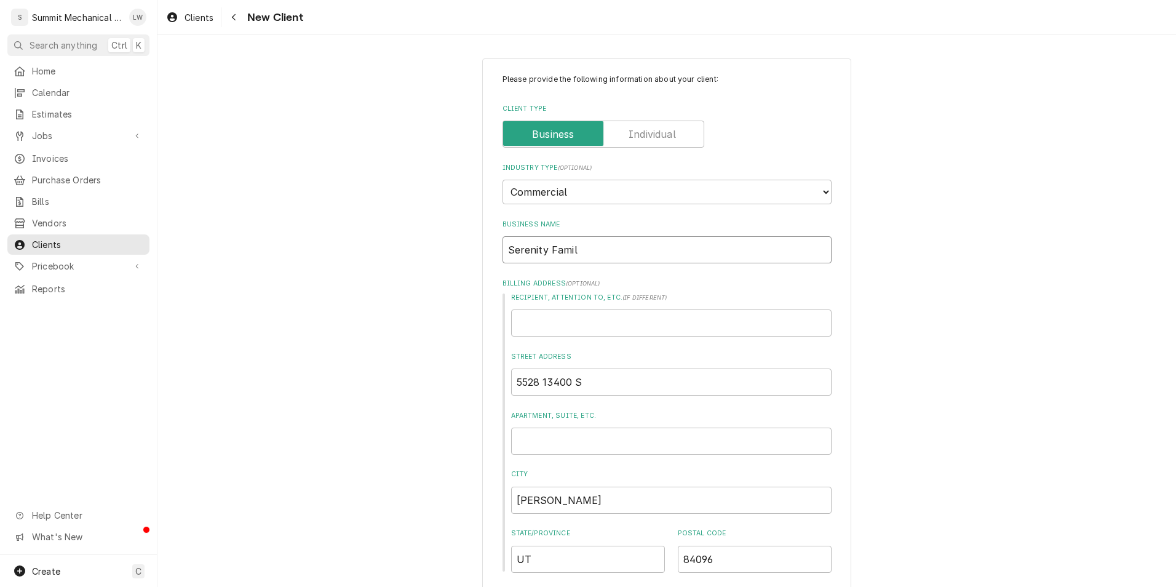
type textarea "x"
type input "Serenity Family"
type textarea "x"
type input "Serenity Family"
type textarea "x"
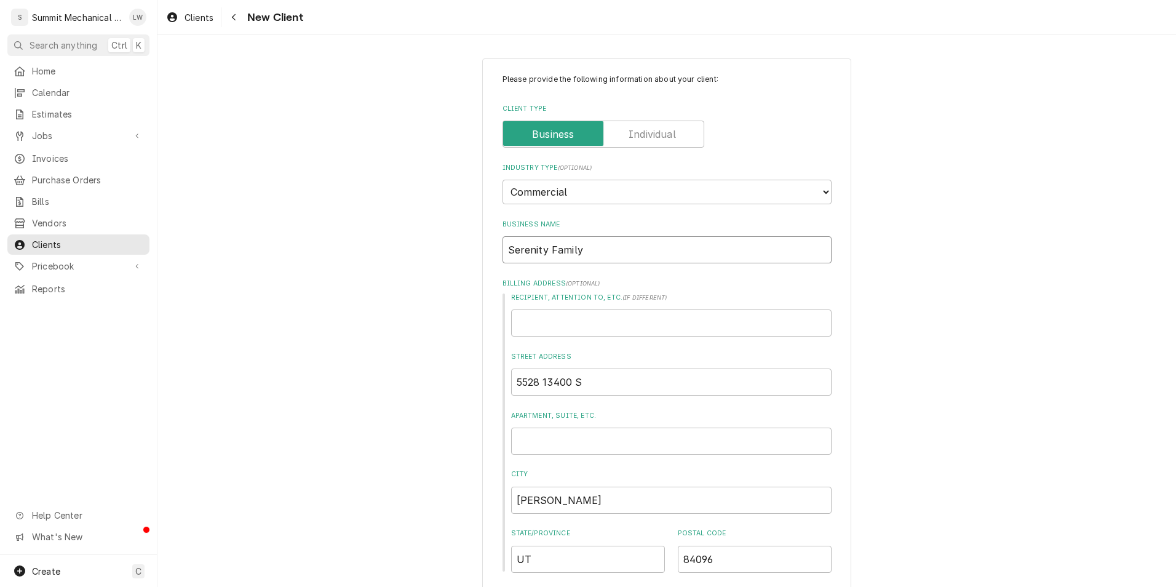
type input "Serenity Family C"
type textarea "x"
type input "Serenity Family Co"
type textarea "x"
type input "Serenity Family Com"
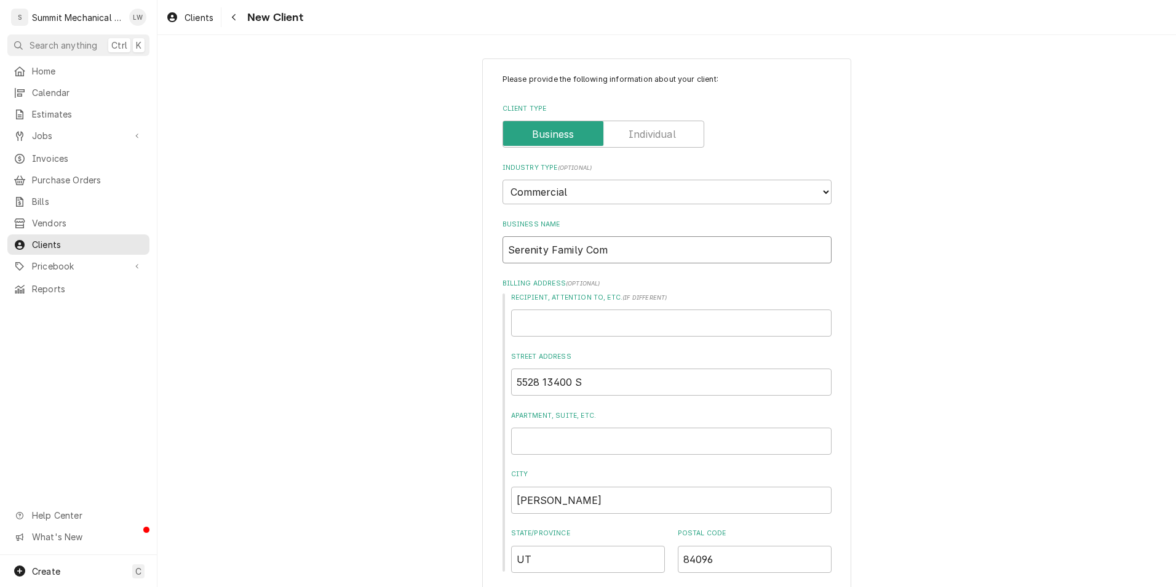
type textarea "x"
type input "Serenity Family Comp"
type textarea "x"
type input "Serenity Family Compa"
type textarea "x"
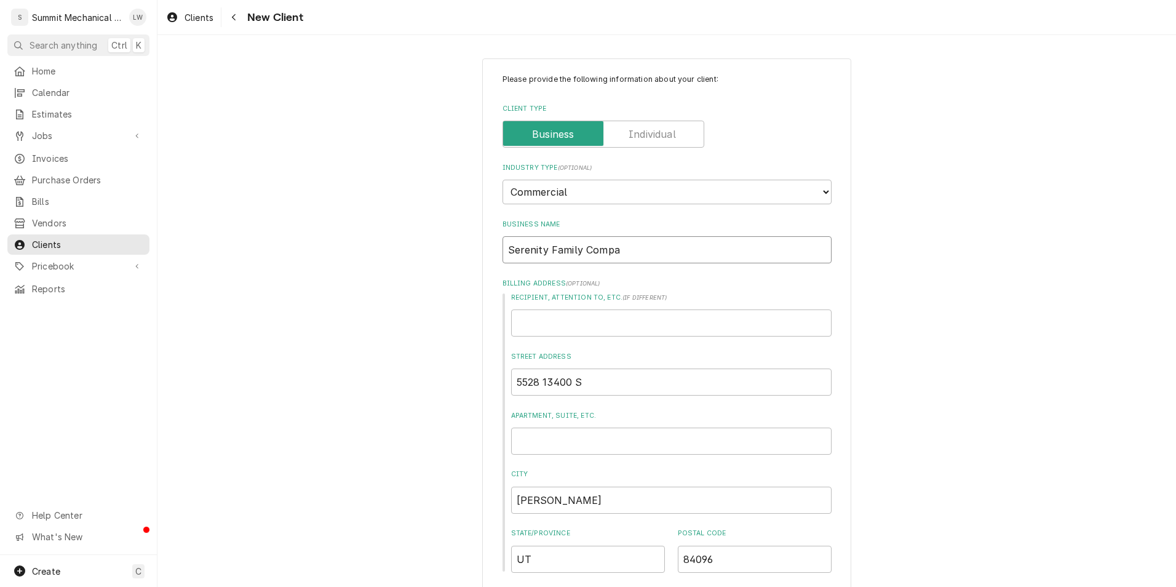
type input "Serenity Family Compan"
type textarea "x"
type input "Serenity Family Company"
type textarea "x"
type input "Serenity Family Company"
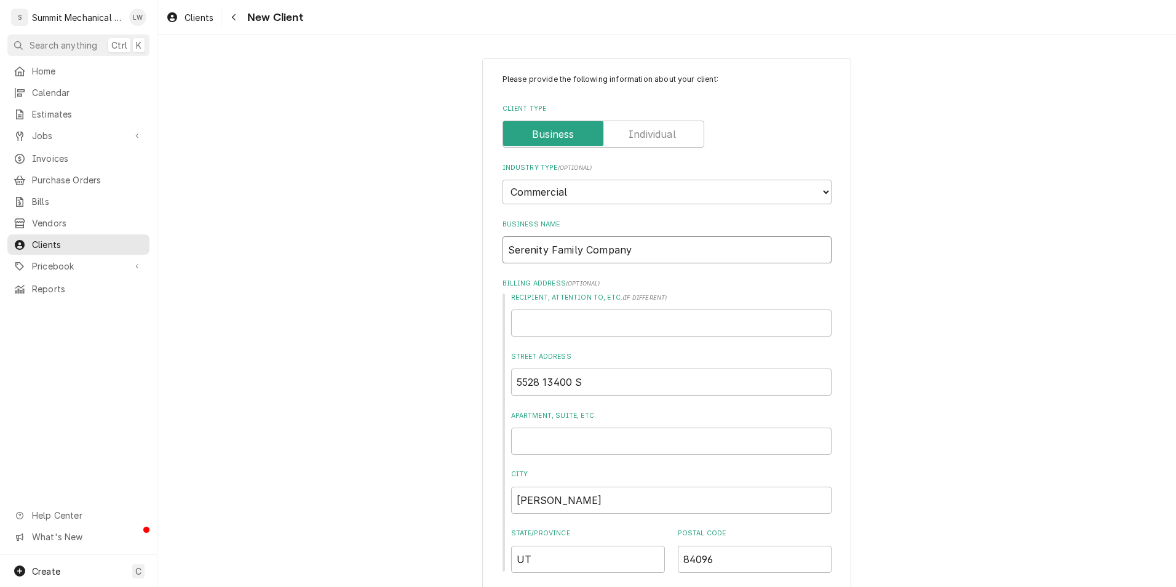
type textarea "x"
type input "Serenity Family Company L"
type textarea "x"
type input "Serenity Family Company LL"
type textarea "x"
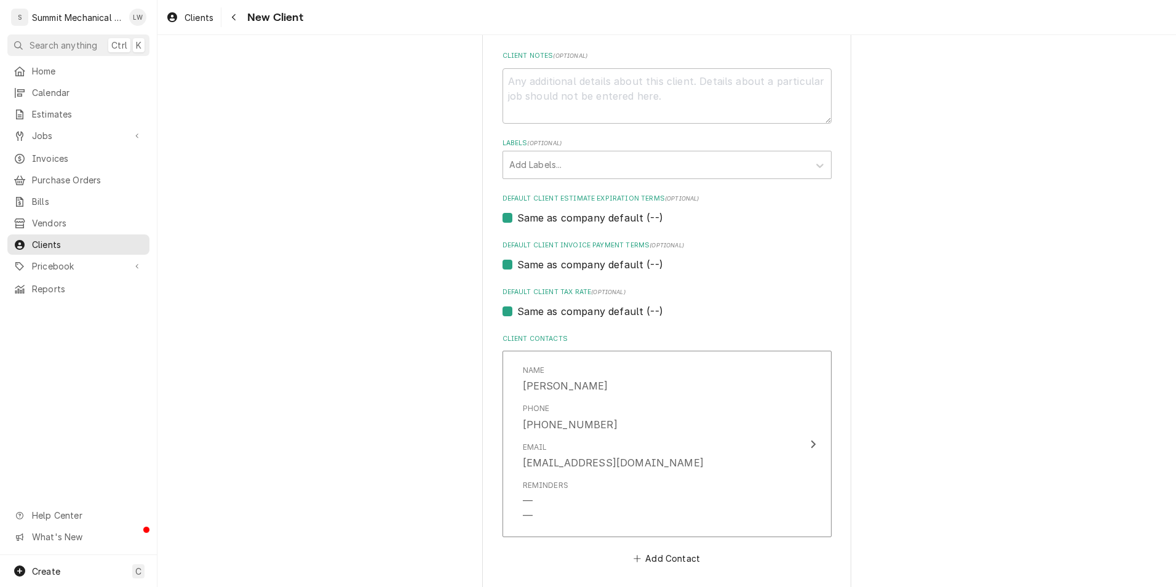
scroll to position [639, 0]
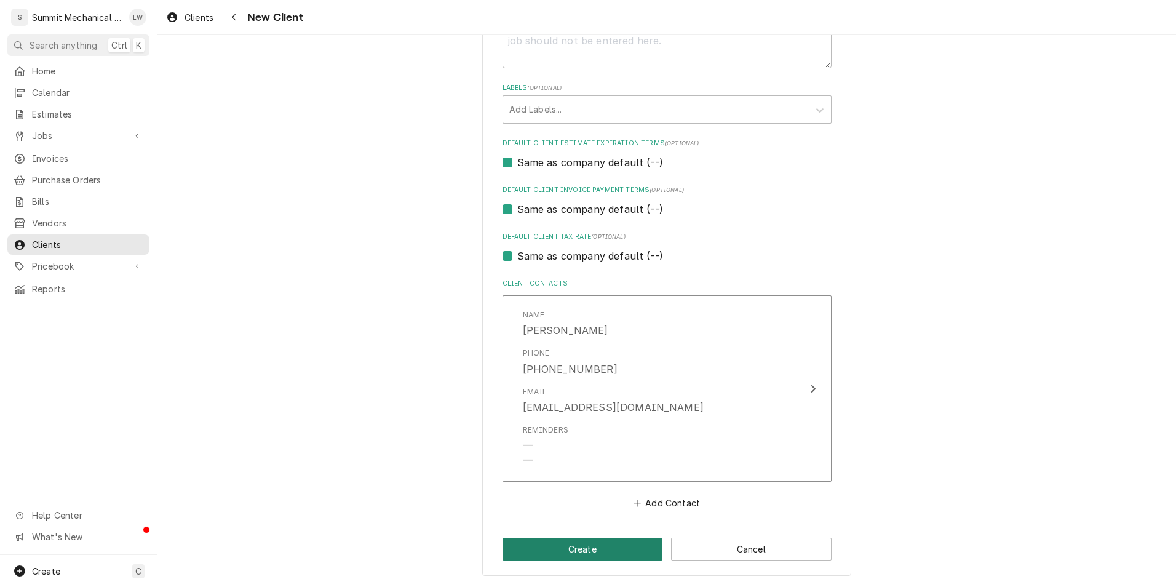
type input "Serenity Family Company LLC"
click at [586, 548] on button "Create" at bounding box center [582, 548] width 160 height 23
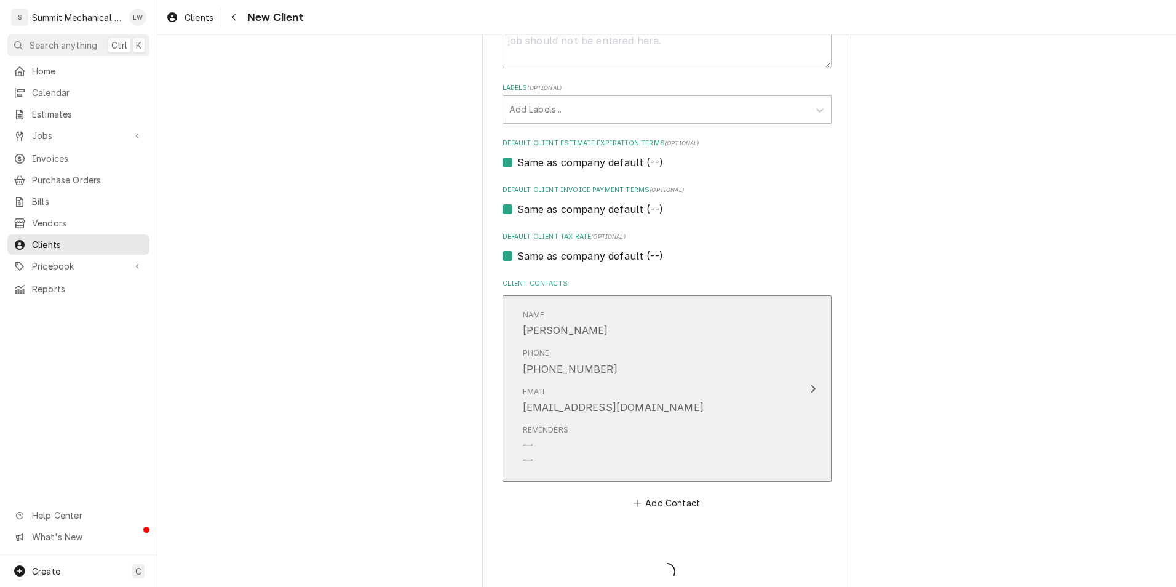
type textarea "x"
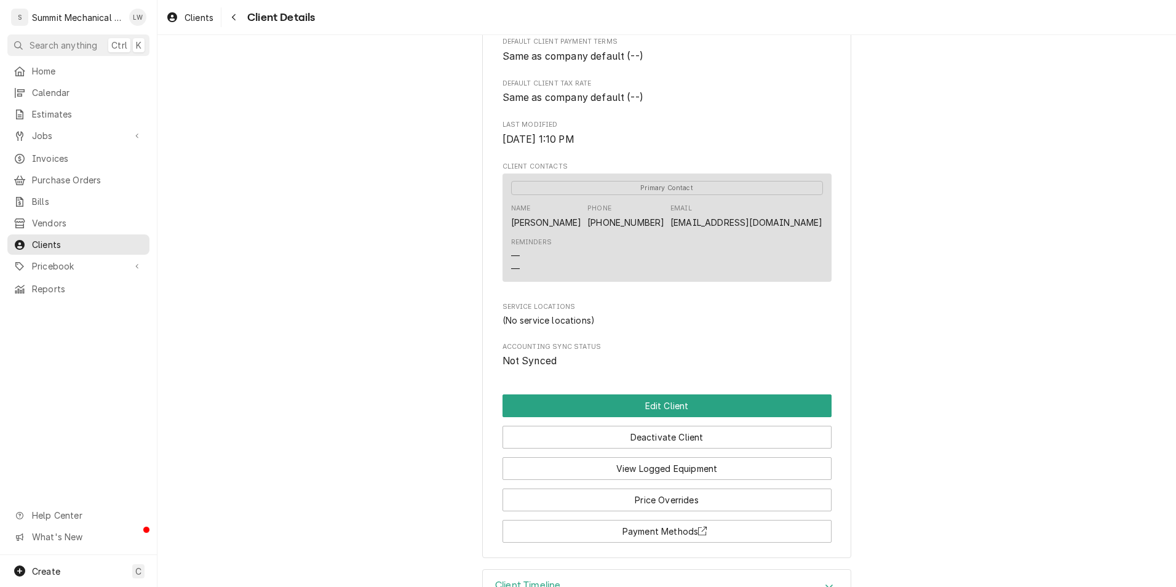
scroll to position [272, 0]
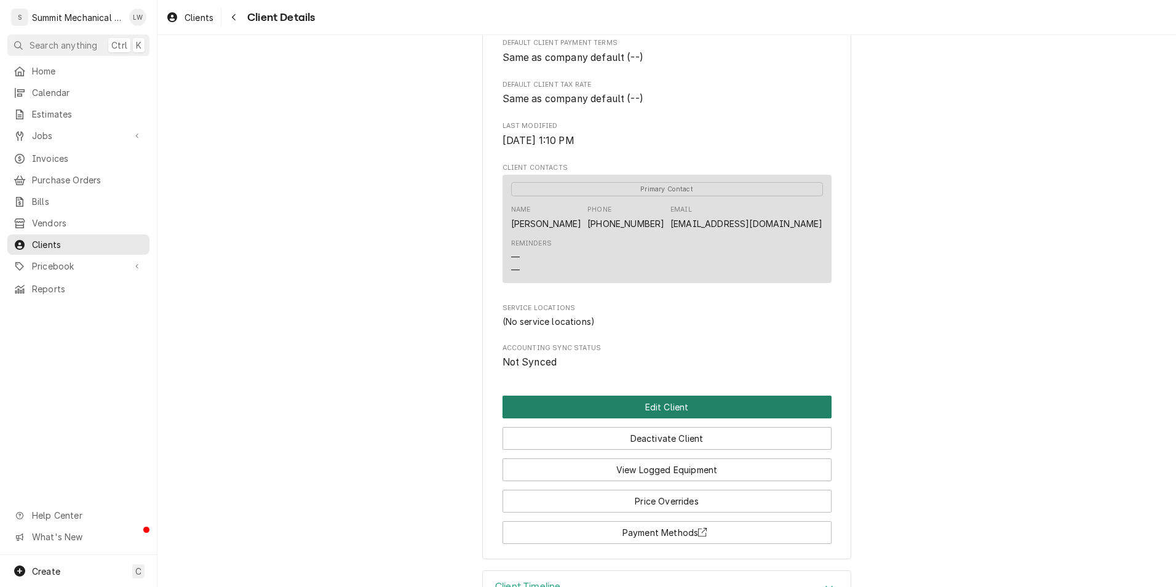
click at [663, 418] on button "Edit Client" at bounding box center [666, 406] width 329 height 23
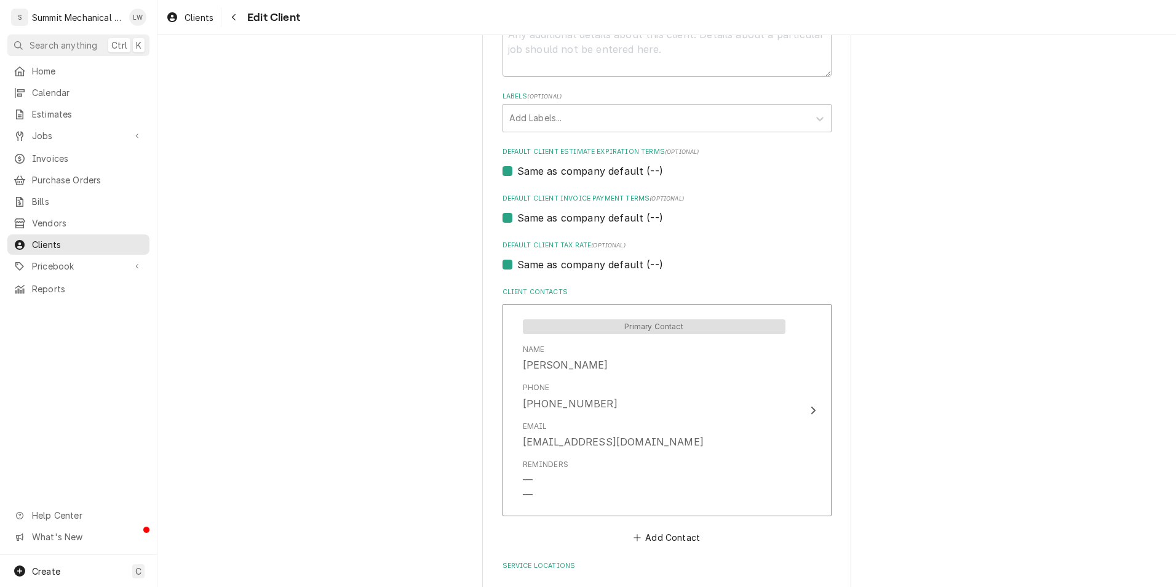
scroll to position [720, 0]
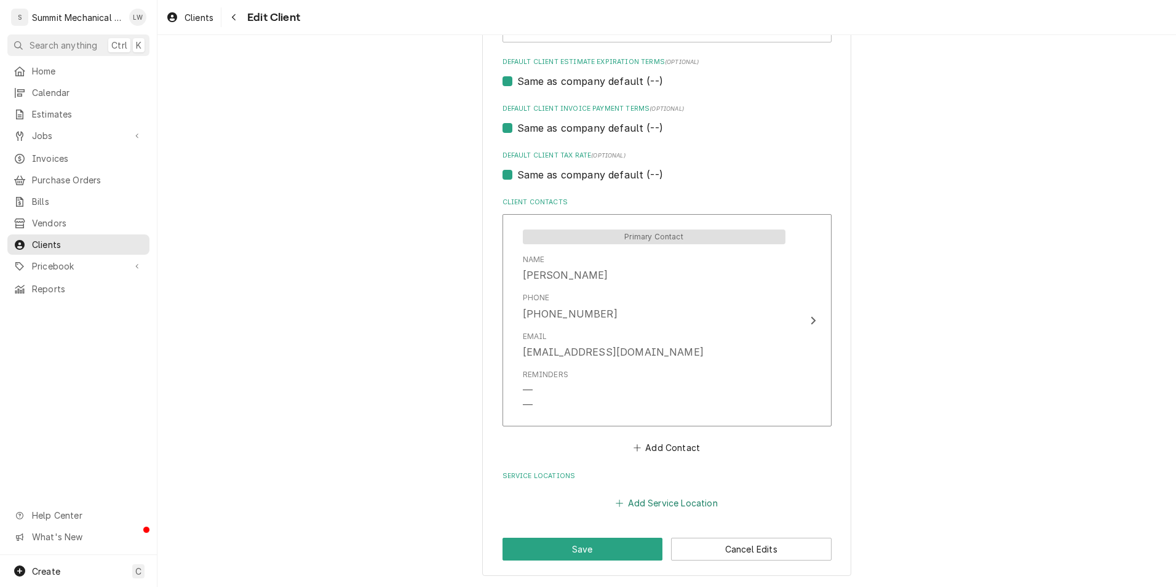
click at [660, 499] on button "Add Service Location" at bounding box center [667, 502] width 106 height 17
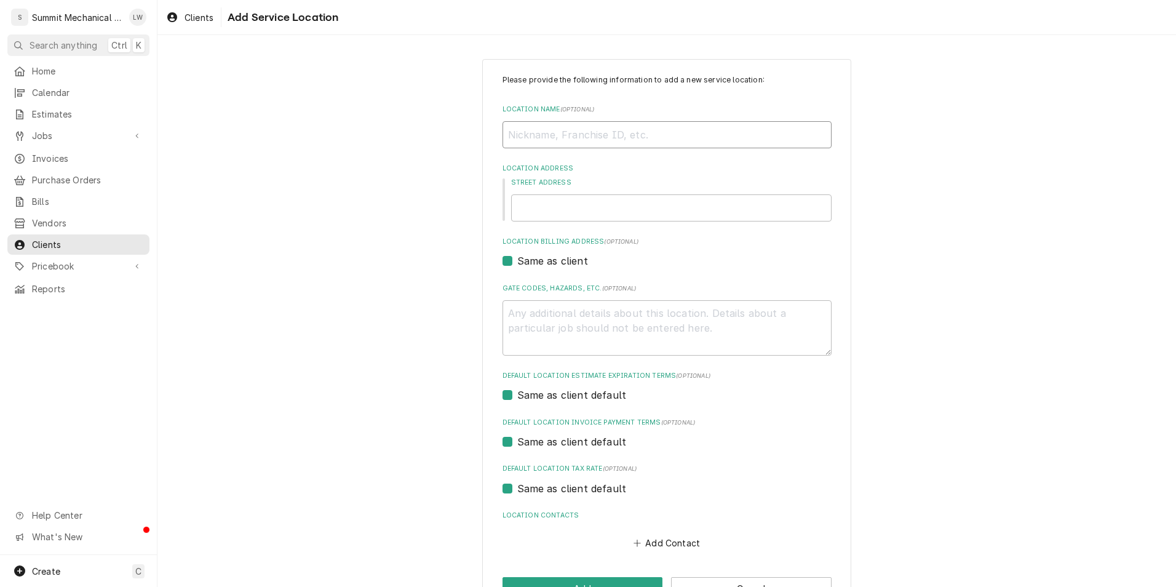
click at [668, 128] on input "Location Name ( optional )" at bounding box center [666, 134] width 329 height 27
type textarea "x"
type input "m"
type textarea "x"
type input "mE"
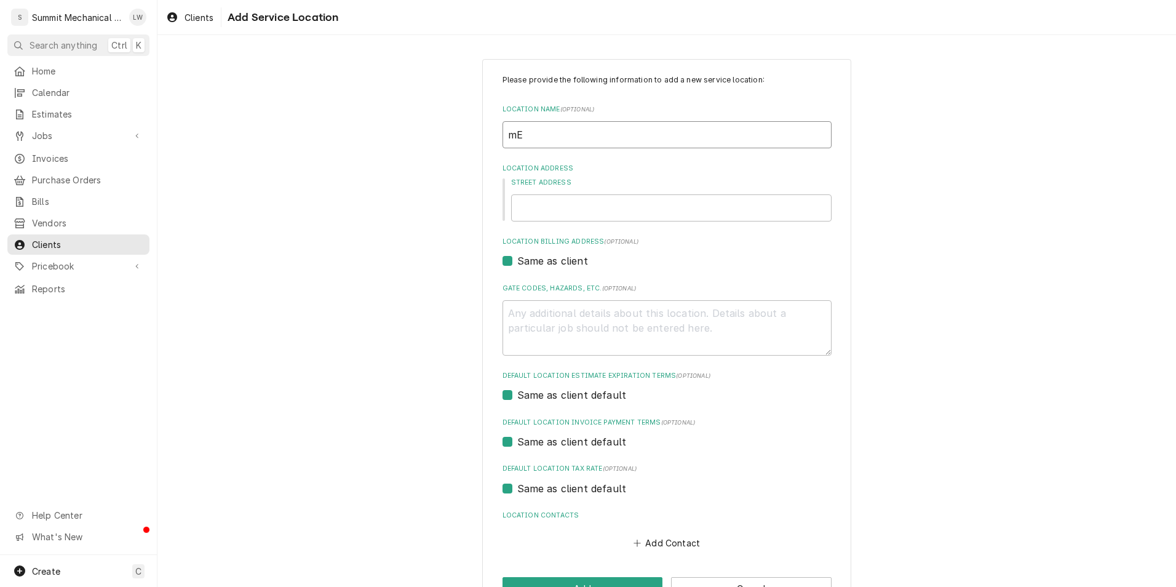
type textarea "x"
type input "mEN"
type textarea "x"
type input "mE"
type textarea "x"
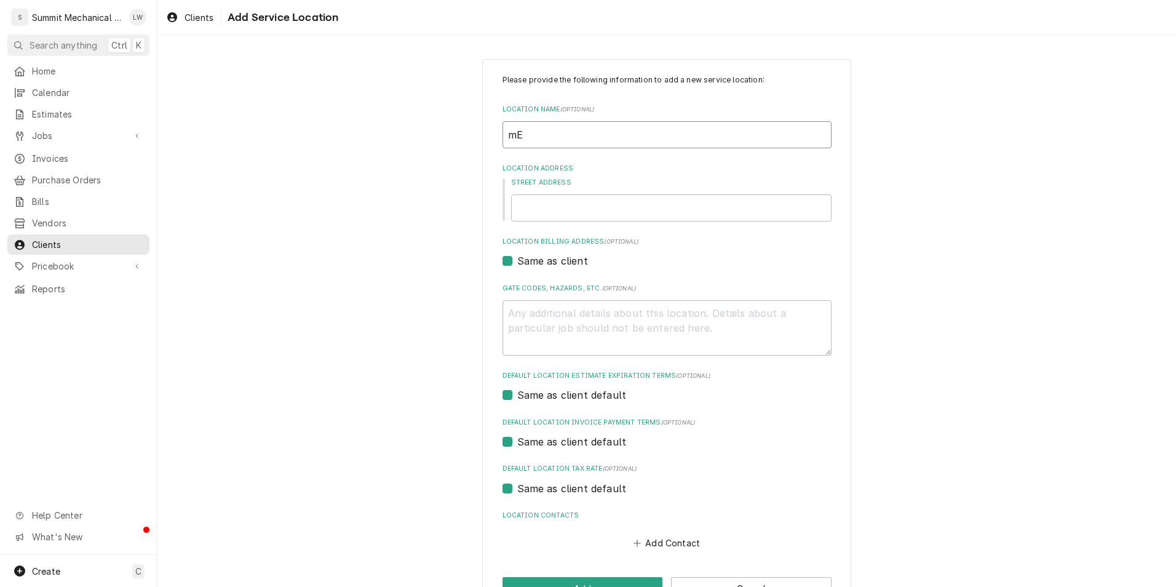
type input "m"
type textarea "x"
type input "M"
type textarea "x"
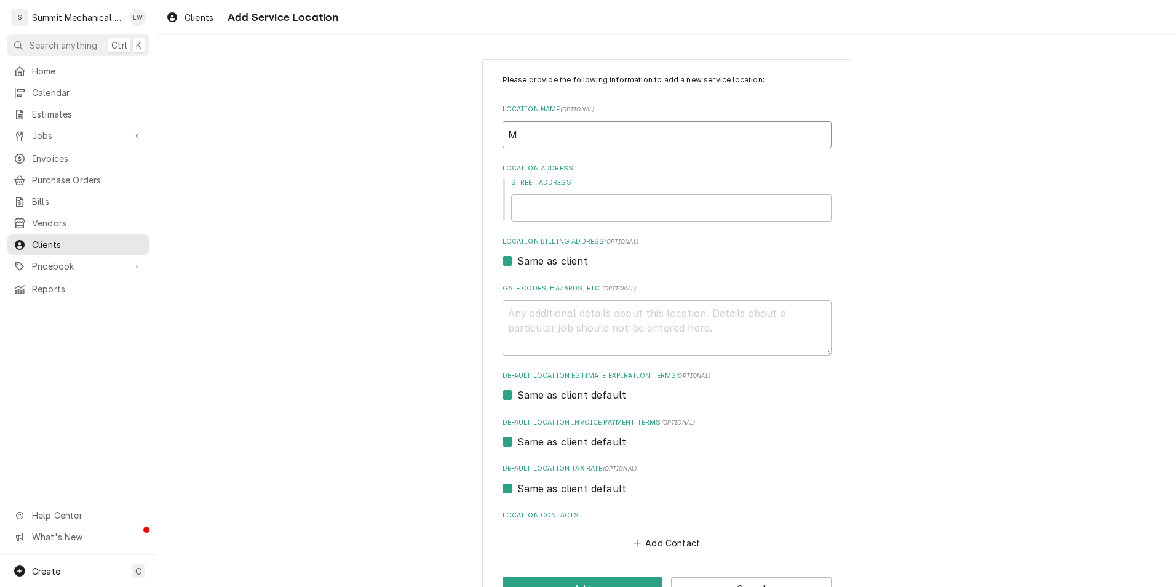
type input "Me"
type textarea "x"
type input "Men"
type textarea "x"
type input "Menc"
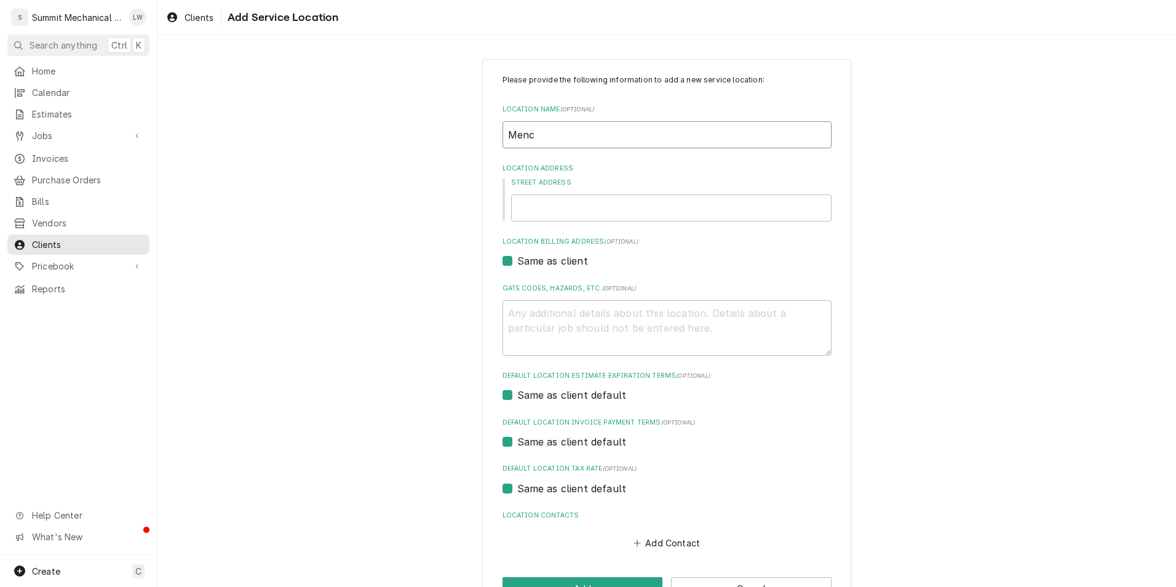
type textarea "x"
type input "Mench"
type textarea "x"
type input "Menchi"
type textarea "x"
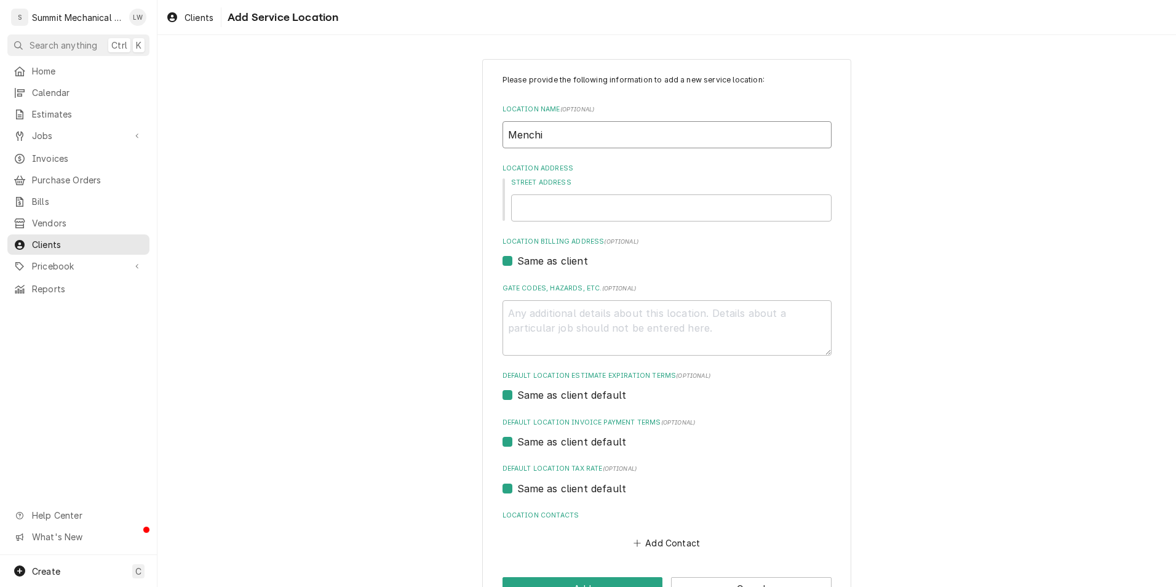
type input "Menchie"
type textarea "x"
type input "Menchies"
type textarea "x"
type input "Menchies"
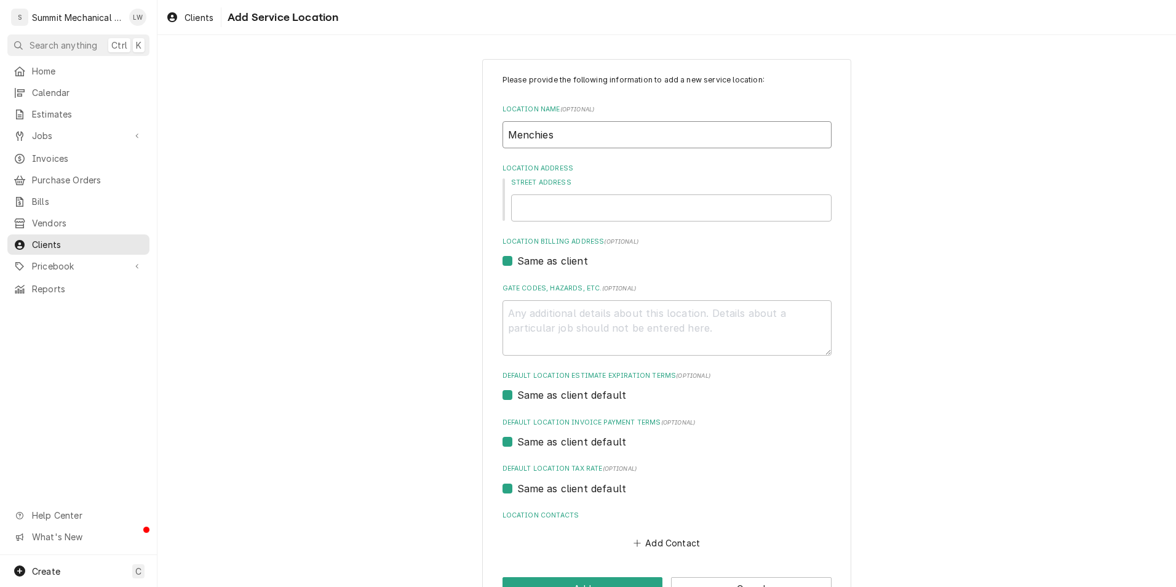
type textarea "x"
type input "Menchies H"
type textarea "x"
type input "Menchies He"
type textarea "x"
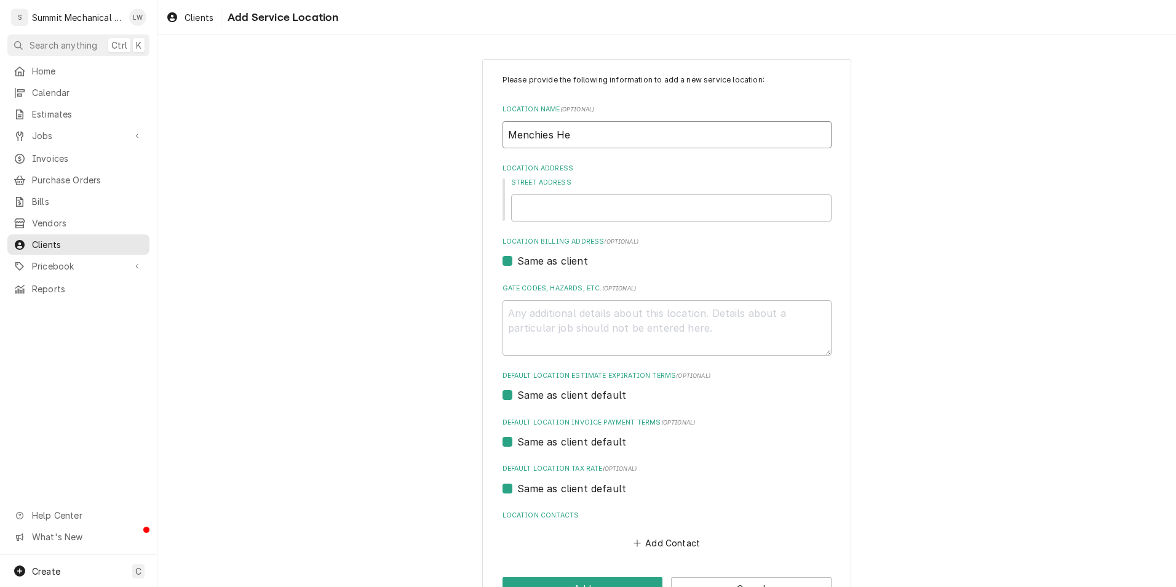
type input "Menchies Her"
type textarea "x"
type input "Menchies Herr"
type textarea "x"
type input "Menchies Herri"
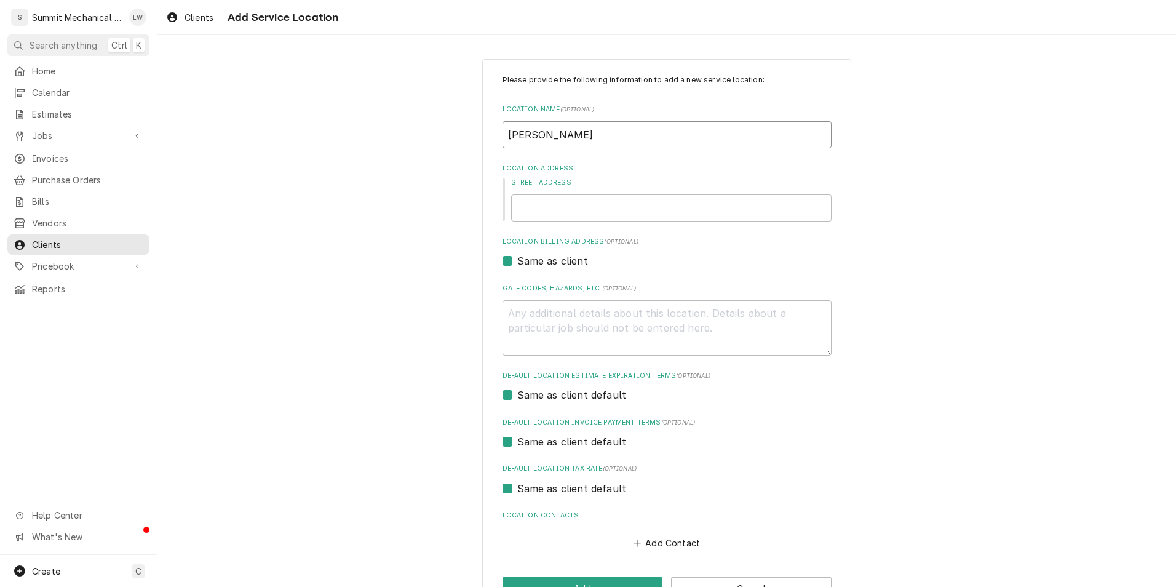
type textarea "x"
type input "Menchies Herrim"
type textarea "x"
type input "Menchies Herrima"
type textarea "x"
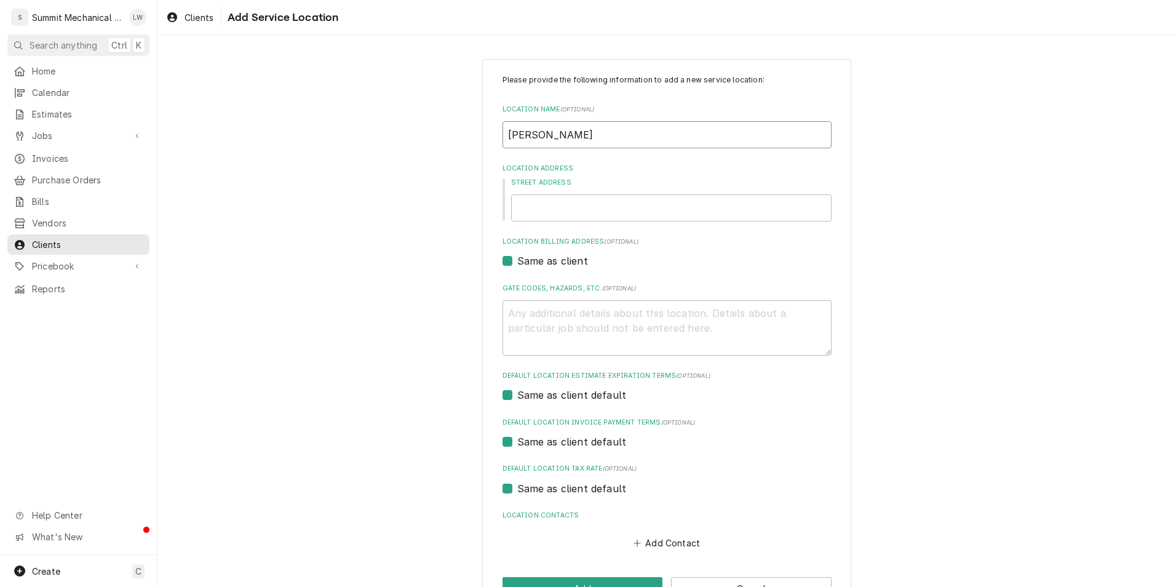
scroll to position [39, 0]
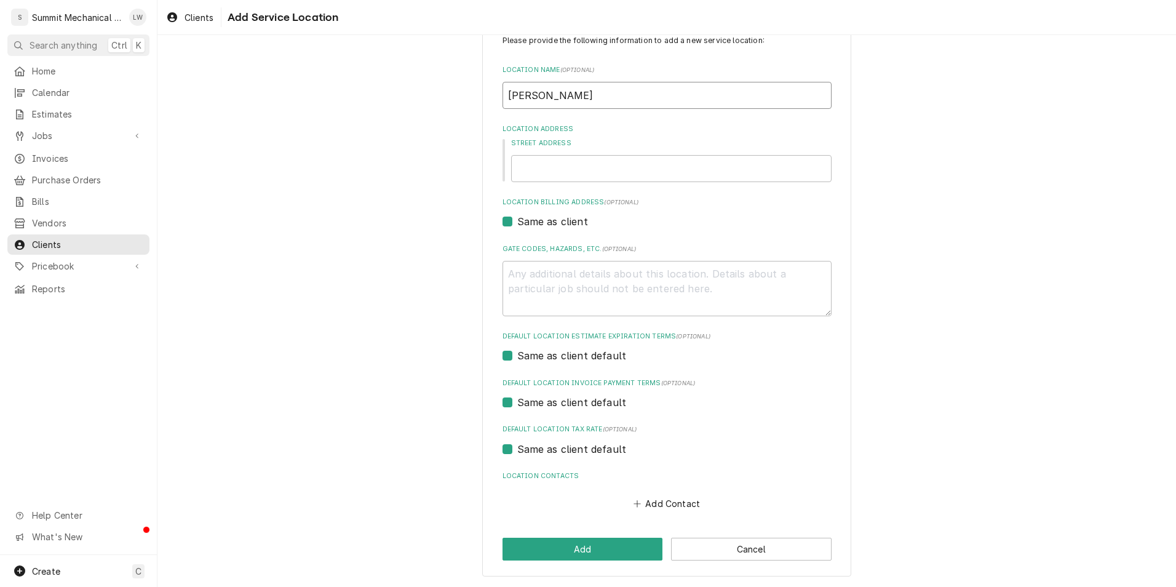
type input "Menchies Herriman"
click at [599, 177] on input "Street Address" at bounding box center [671, 168] width 320 height 27
type textarea "x"
type input "5"
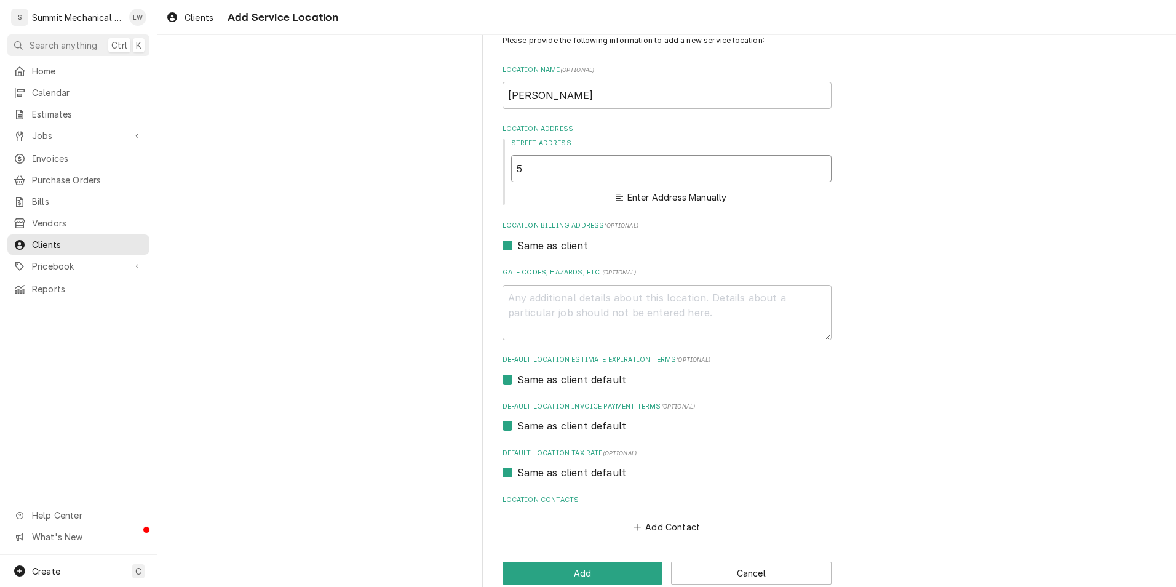
type textarea "x"
type input "55"
type textarea "x"
type input "552"
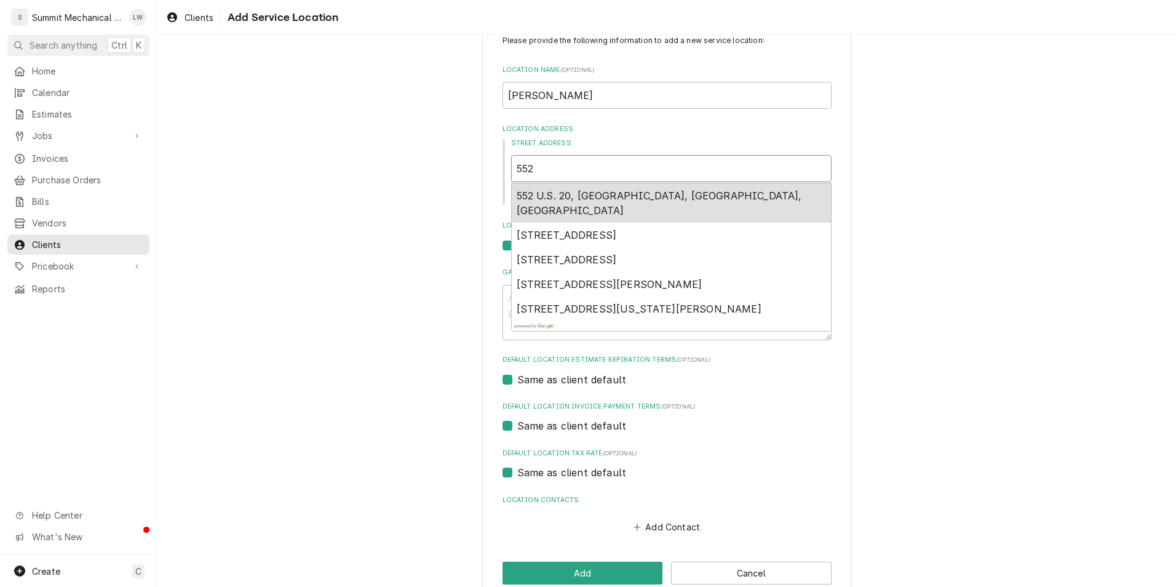
type textarea "x"
type input "5528"
type textarea "x"
type input "5528"
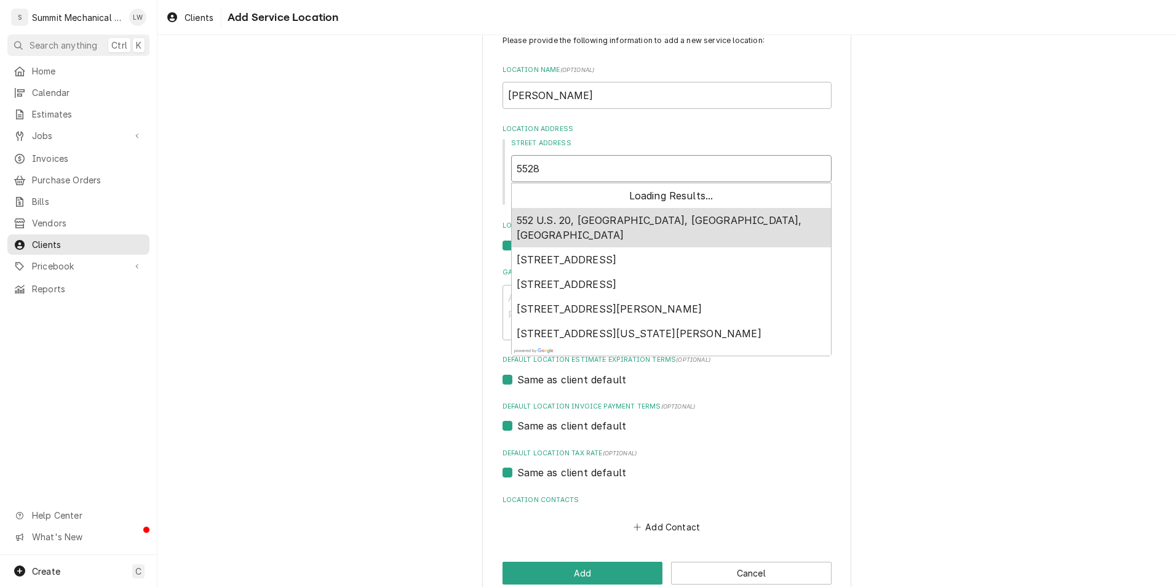
type textarea "x"
type input "5528 1"
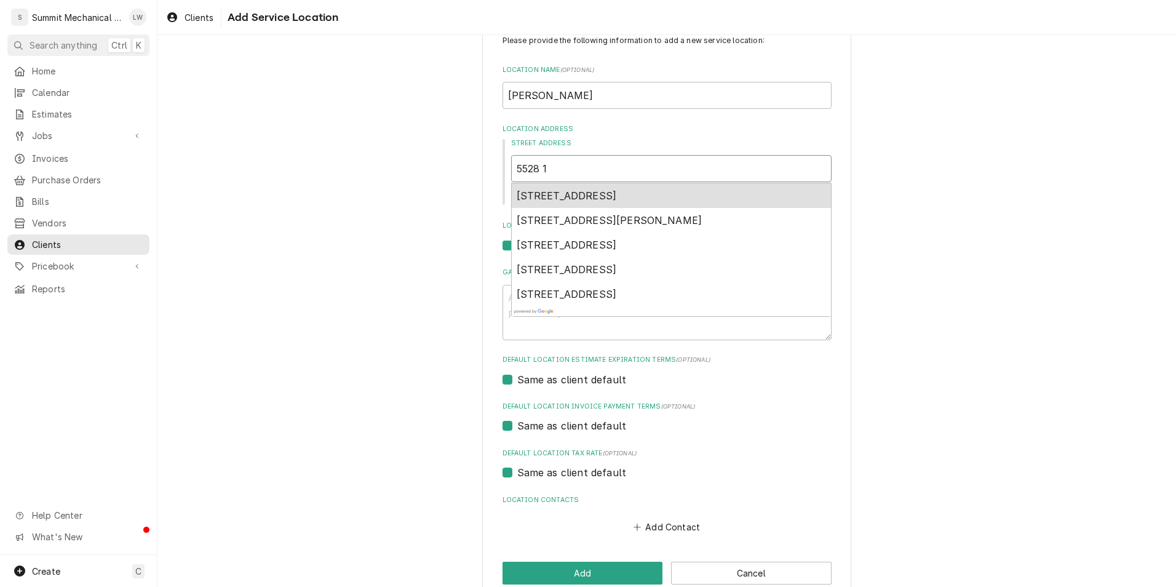
type textarea "x"
type input "5528 13"
type textarea "x"
type input "5528 134"
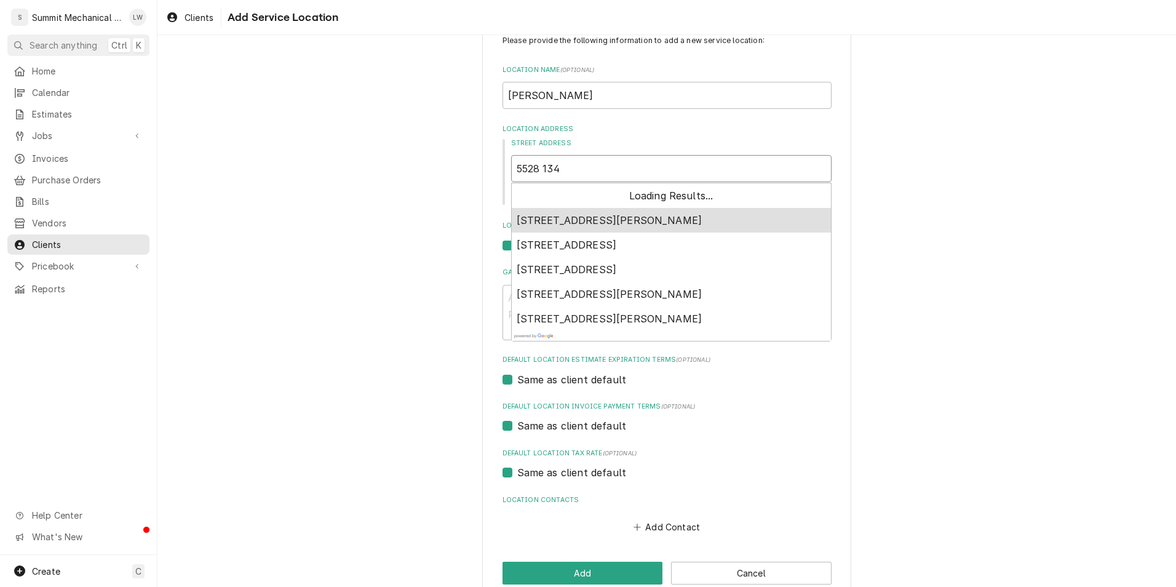
type textarea "x"
type input "5528 1340"
type textarea "x"
type input "5528 13400"
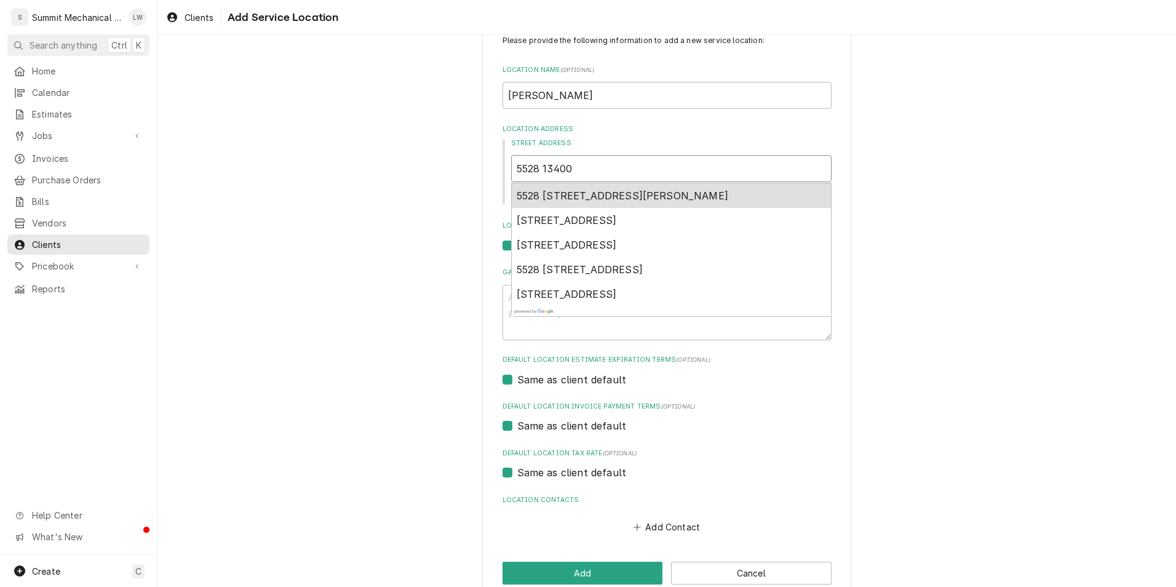
type textarea "x"
type input "5528 13400S"
click at [599, 187] on div "5528 13400 S, Herriman, UT, USA" at bounding box center [671, 195] width 319 height 25
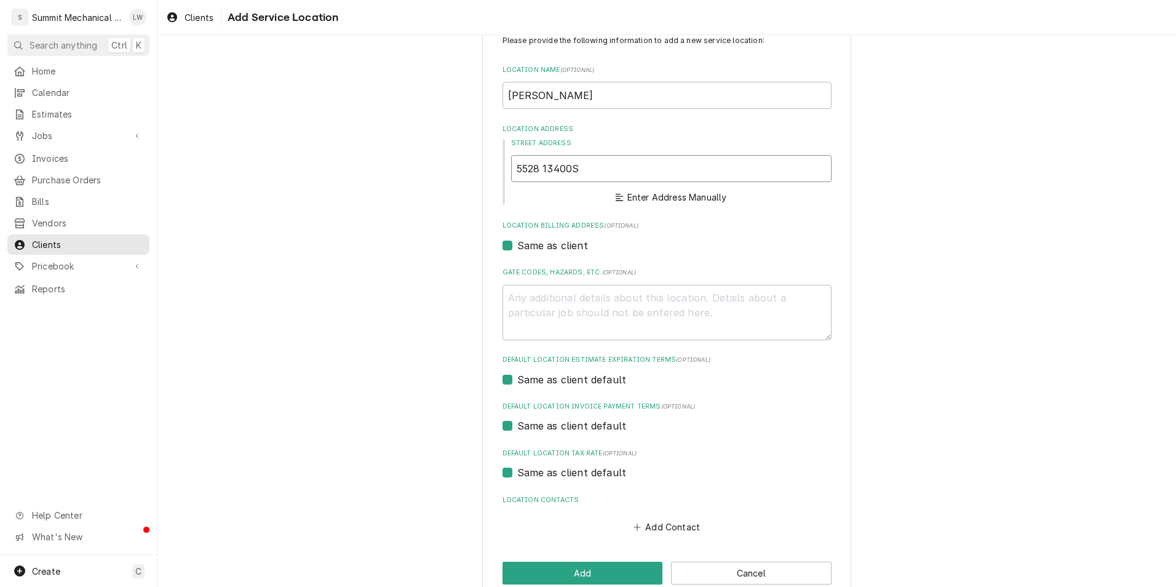
type textarea "x"
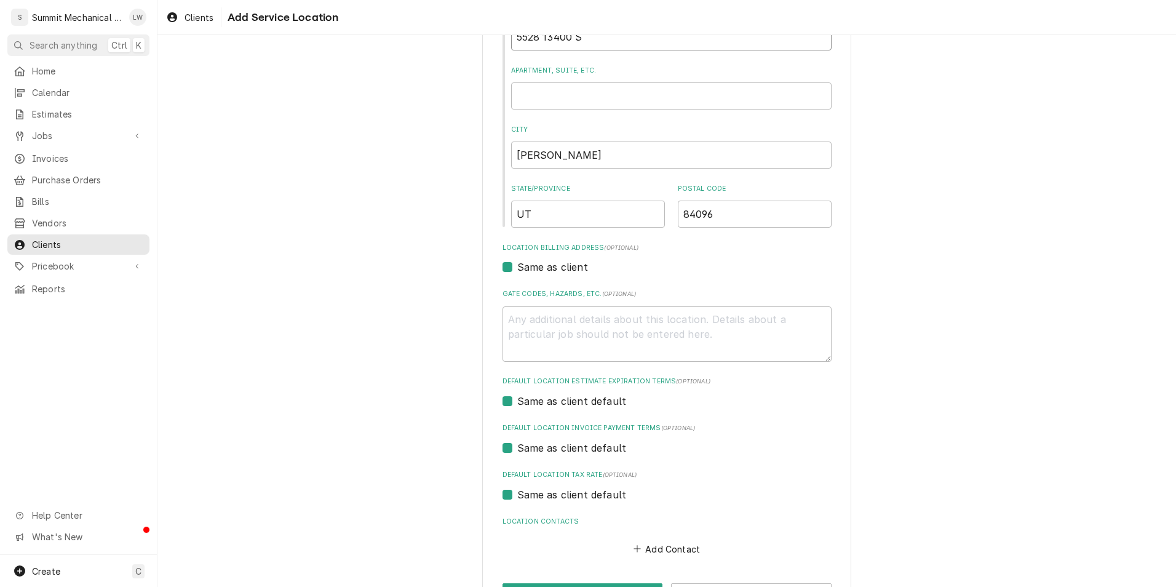
scroll to position [216, 0]
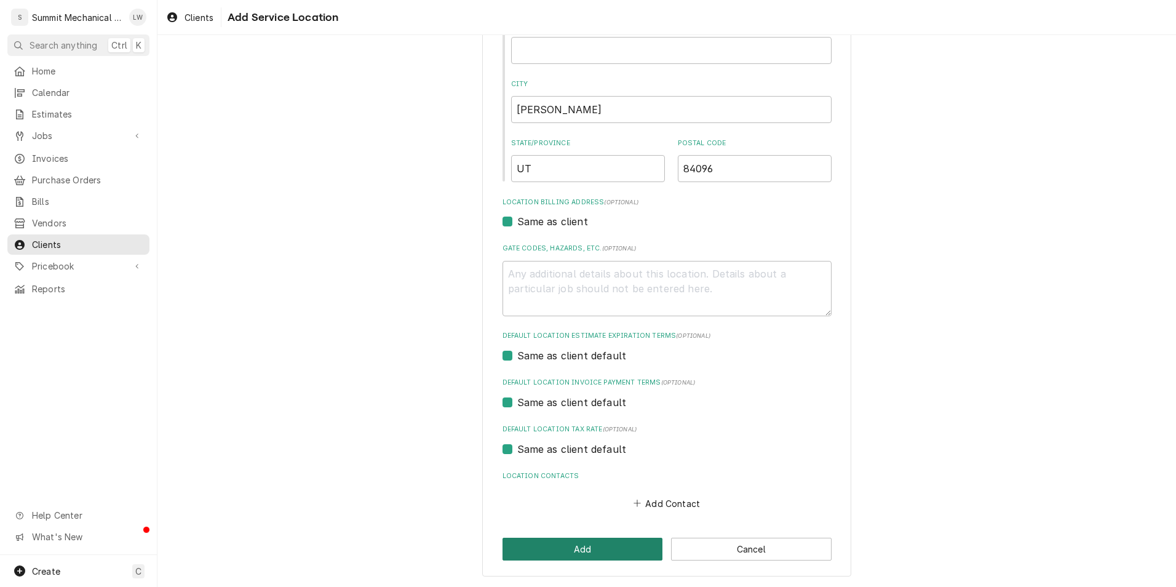
type input "5528 13400 S"
click at [578, 543] on button "Add" at bounding box center [582, 548] width 160 height 23
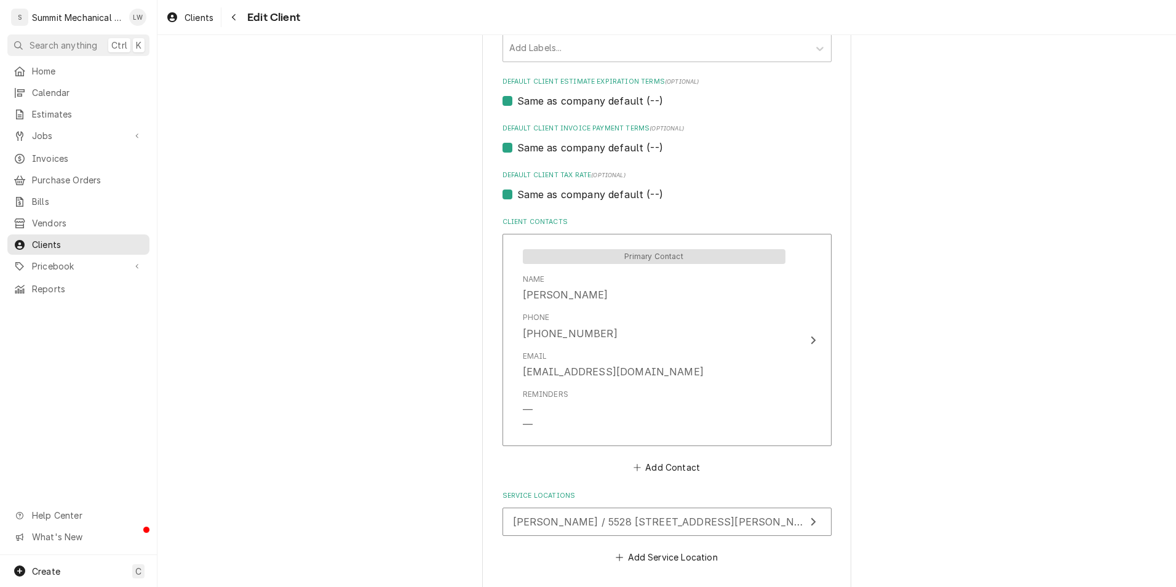
scroll to position [754, 0]
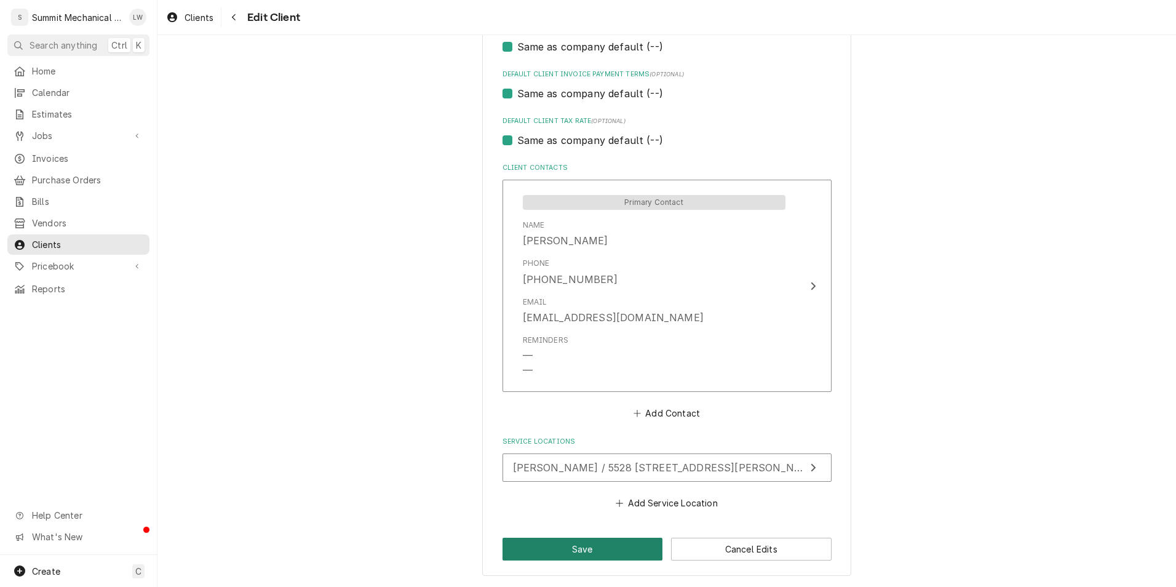
click at [552, 547] on button "Save" at bounding box center [582, 548] width 160 height 23
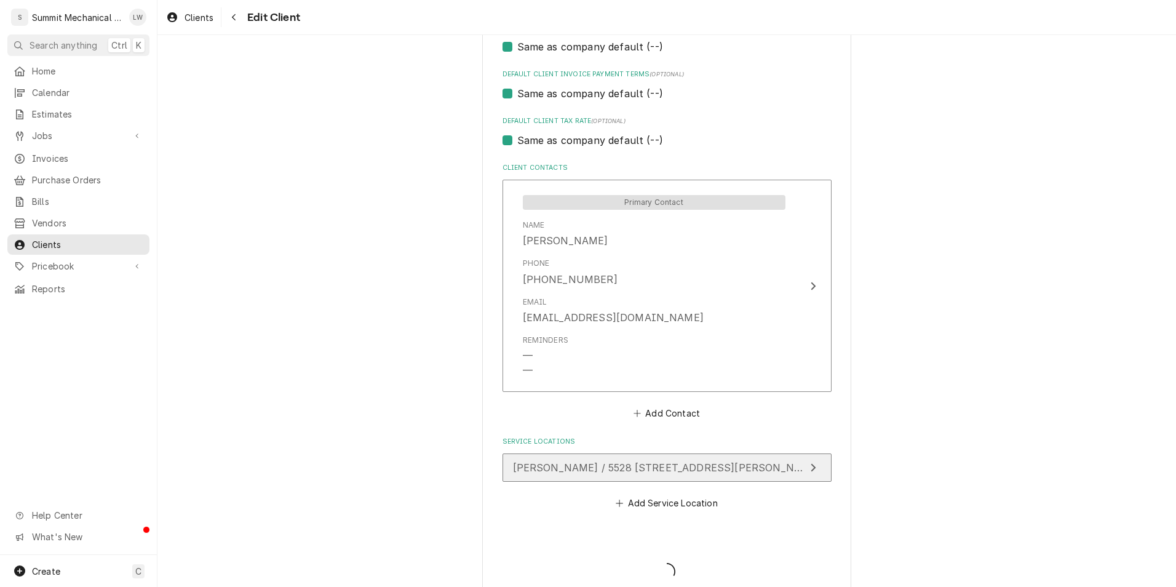
type textarea "x"
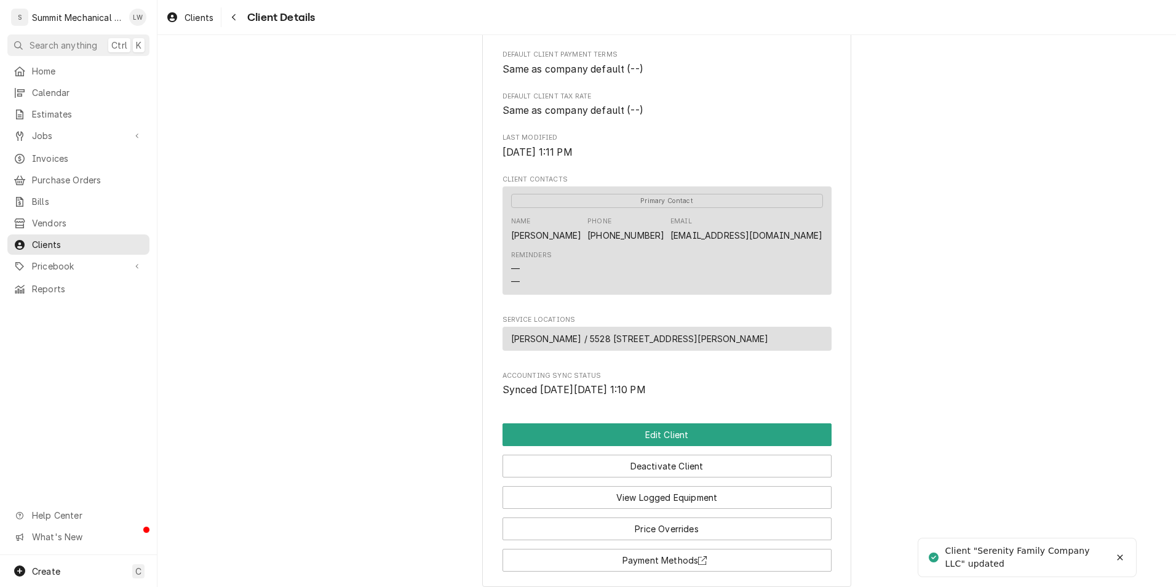
scroll to position [344, 0]
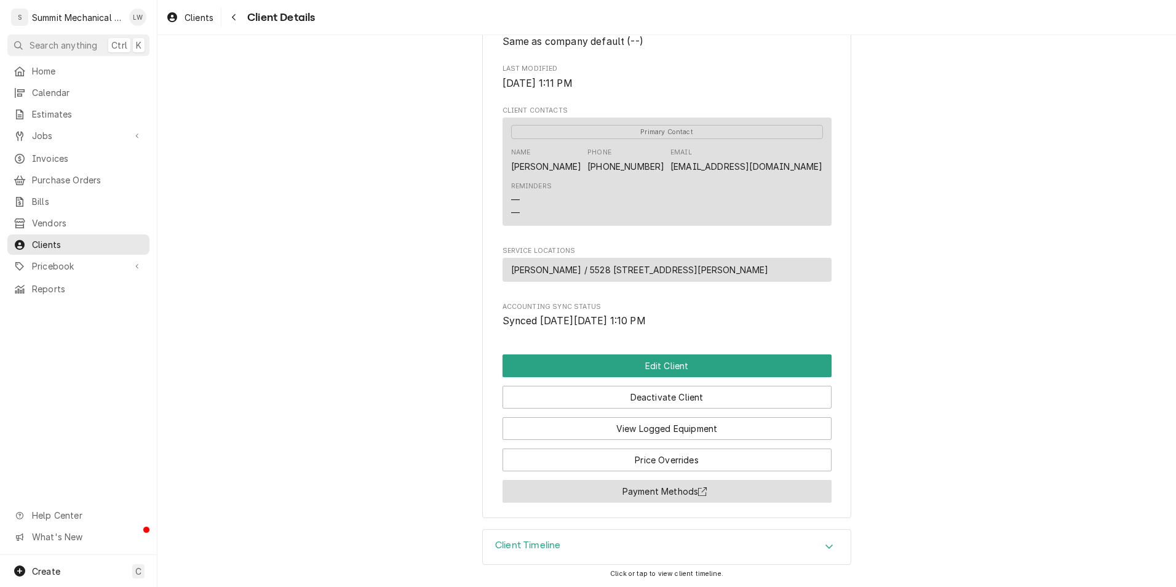
click at [625, 498] on button "Payment Methods" at bounding box center [666, 491] width 329 height 23
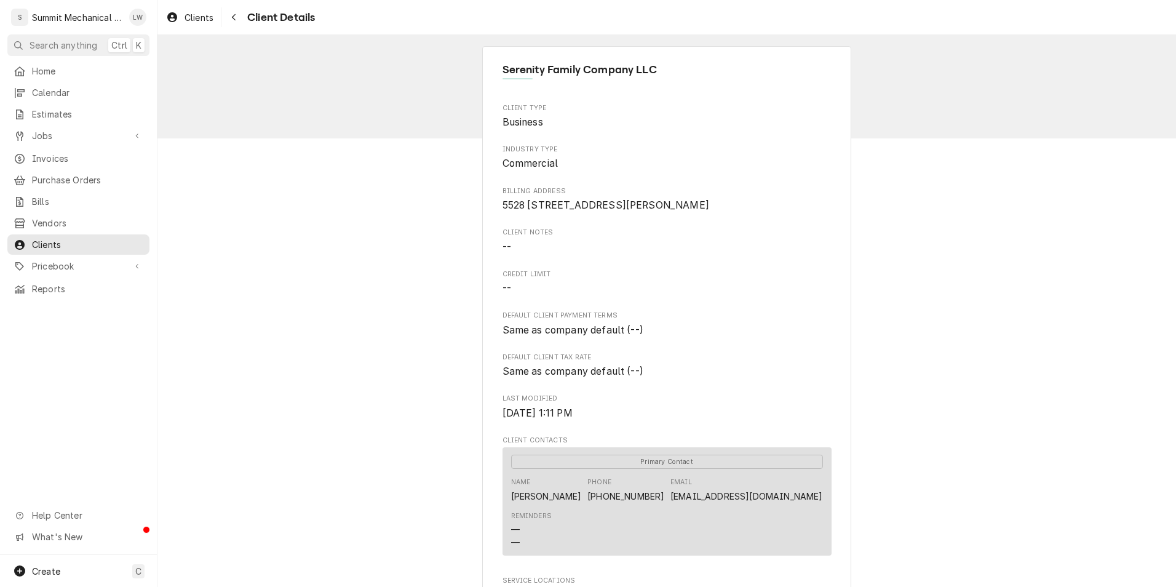
click at [320, 192] on div "Serenity Family Company LLC Client Type Business Industry Type Commercial Billi…" at bounding box center [666, 446] width 1018 height 823
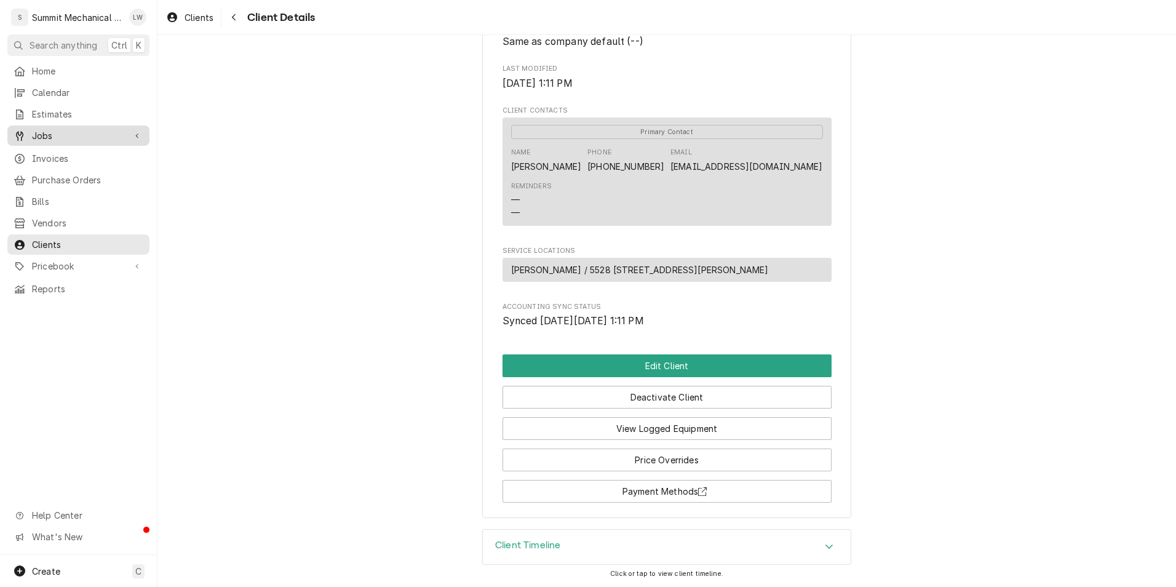
click at [59, 139] on link "Jobs" at bounding box center [78, 135] width 142 height 20
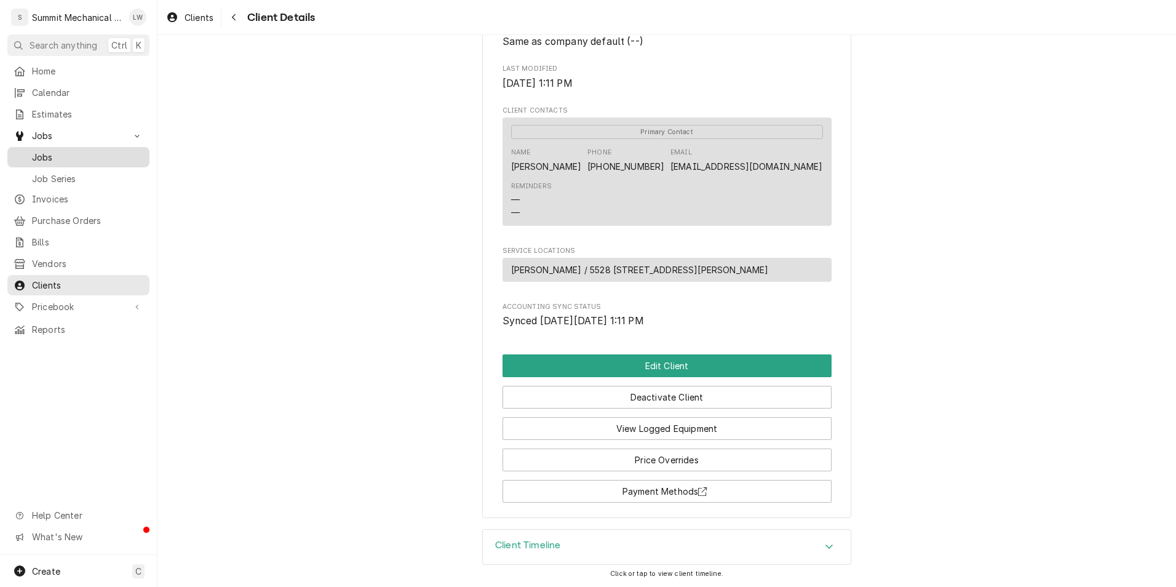
click at [77, 151] on span "Jobs" at bounding box center [87, 157] width 111 height 13
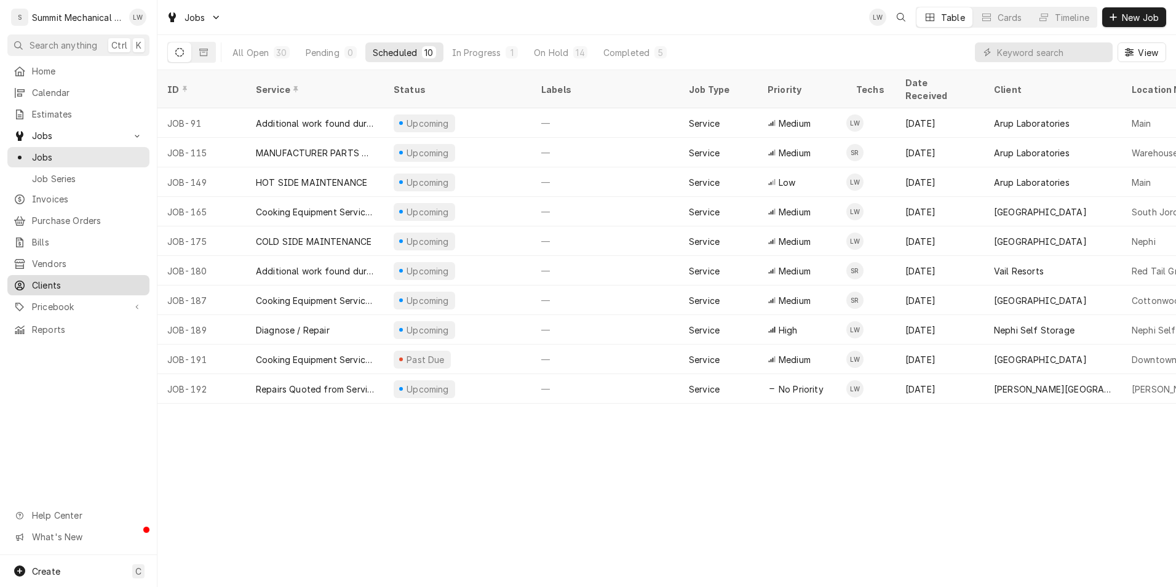
click at [64, 275] on link "Clients" at bounding box center [78, 285] width 142 height 20
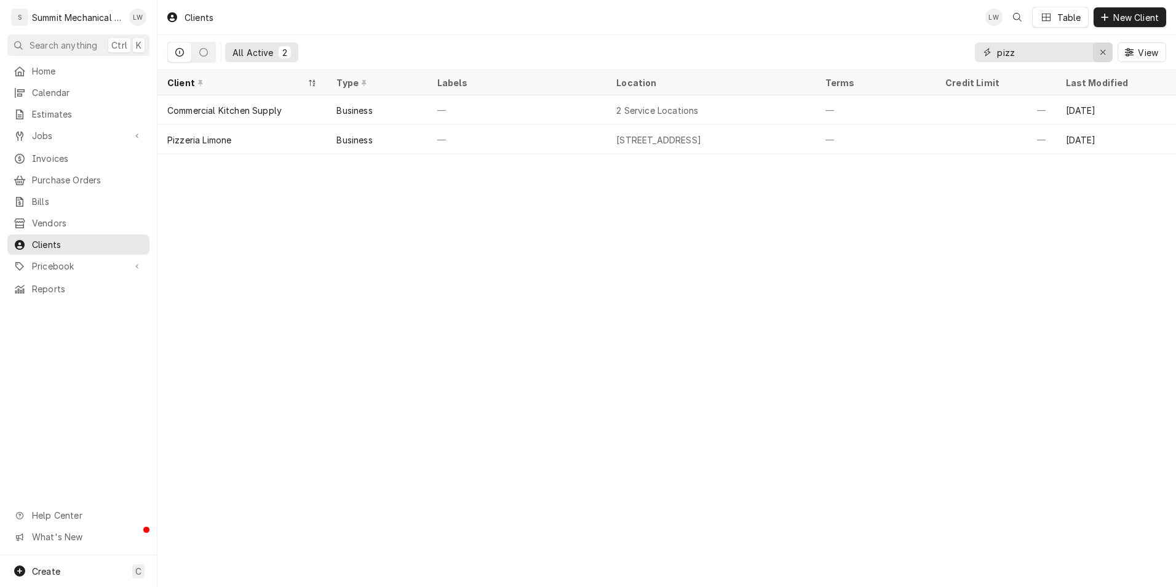
click at [1104, 54] on icon "Erase input" at bounding box center [1102, 52] width 7 height 9
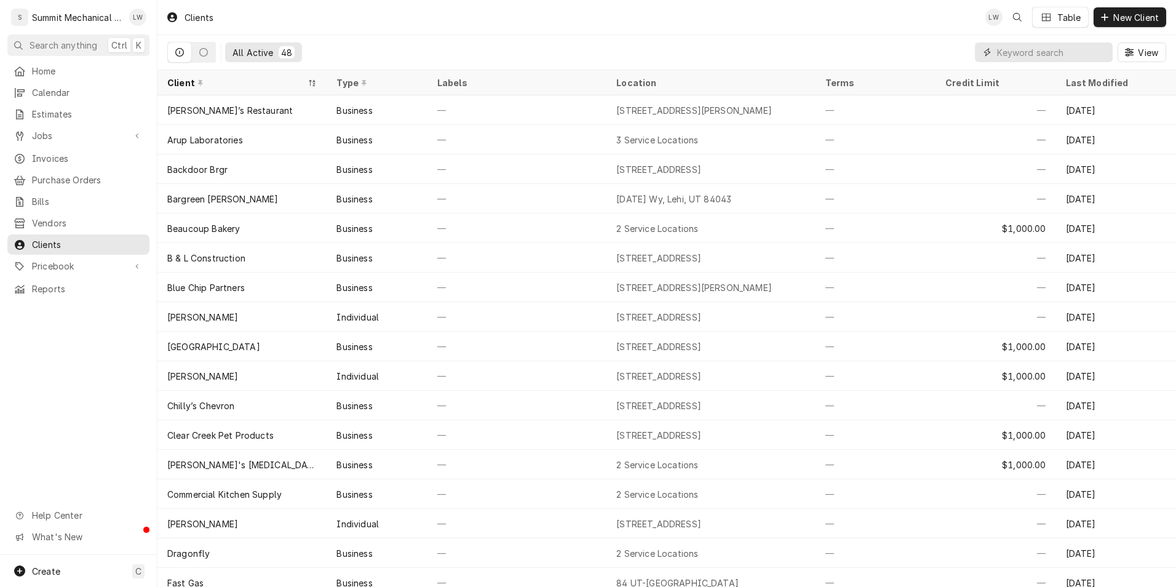
click at [1034, 55] on input "Dynamic Content Wrapper" at bounding box center [1051, 52] width 109 height 20
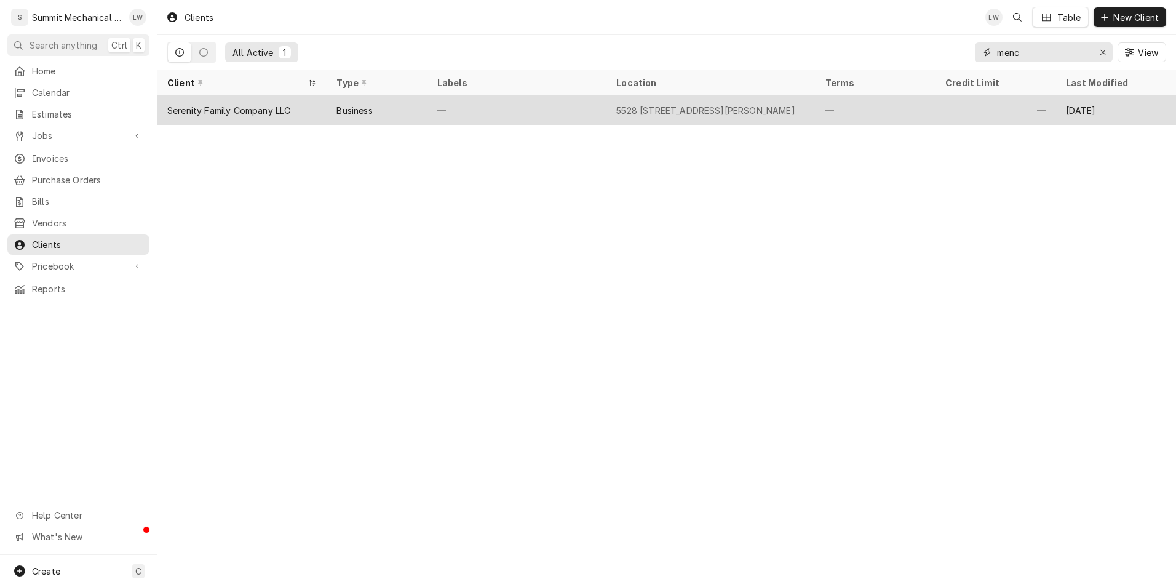
type input "menc"
click at [322, 107] on div "Serenity Family Company LLC" at bounding box center [241, 110] width 169 height 30
click at [562, 108] on div "—" at bounding box center [516, 110] width 179 height 30
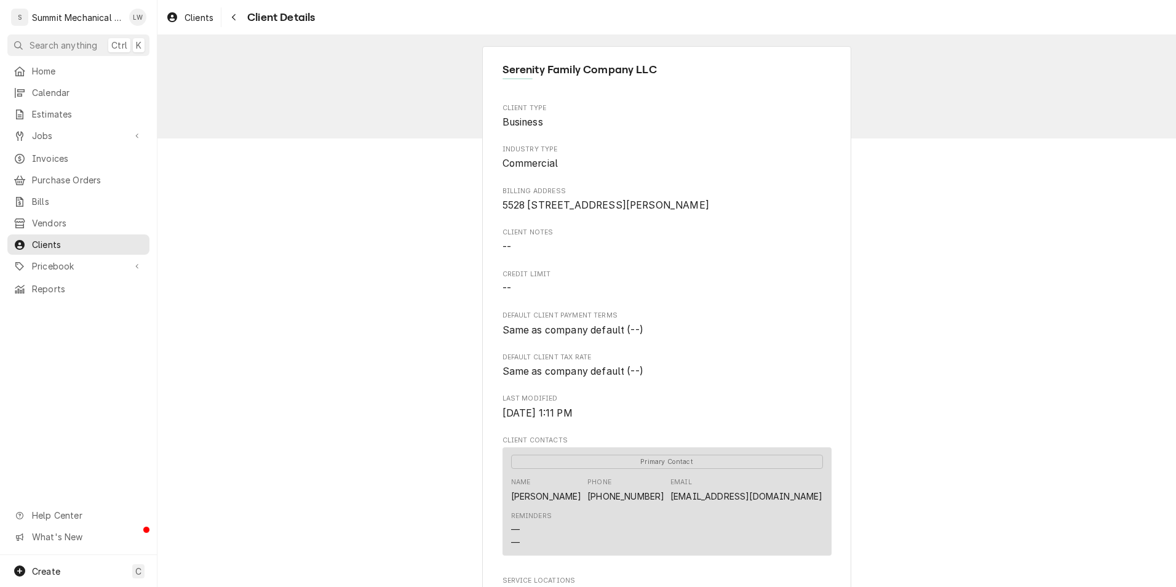
scroll to position [344, 0]
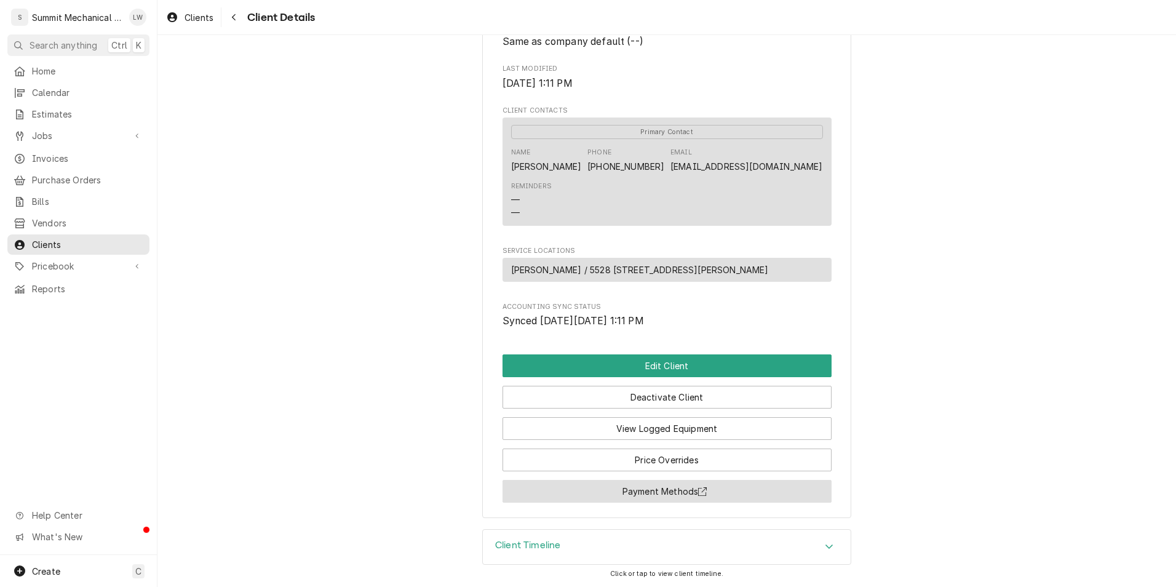
click at [643, 489] on button "Payment Methods" at bounding box center [666, 491] width 329 height 23
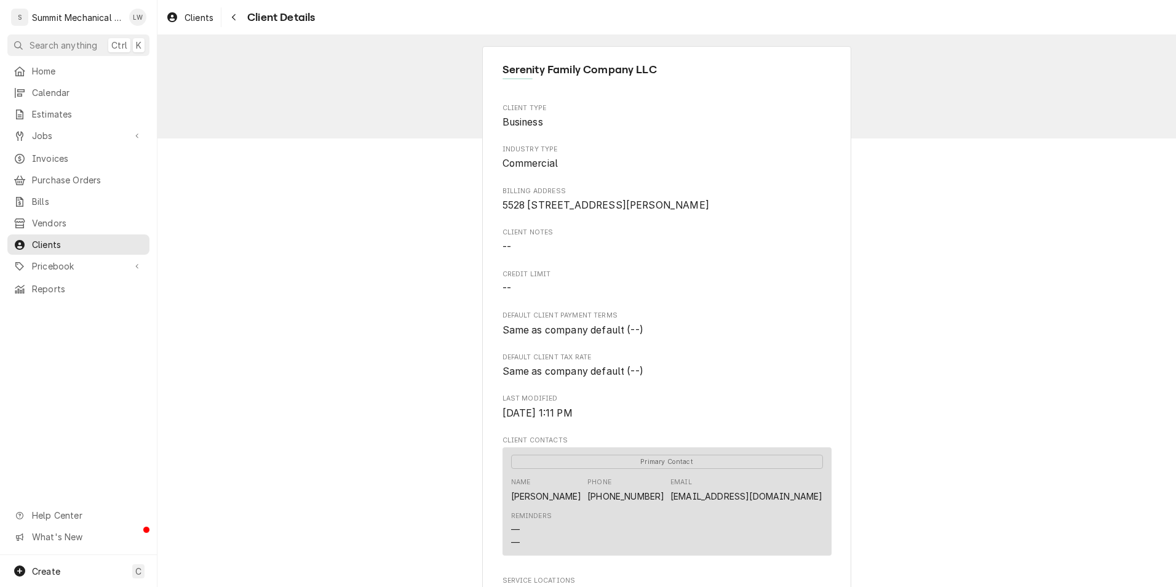
scroll to position [344, 0]
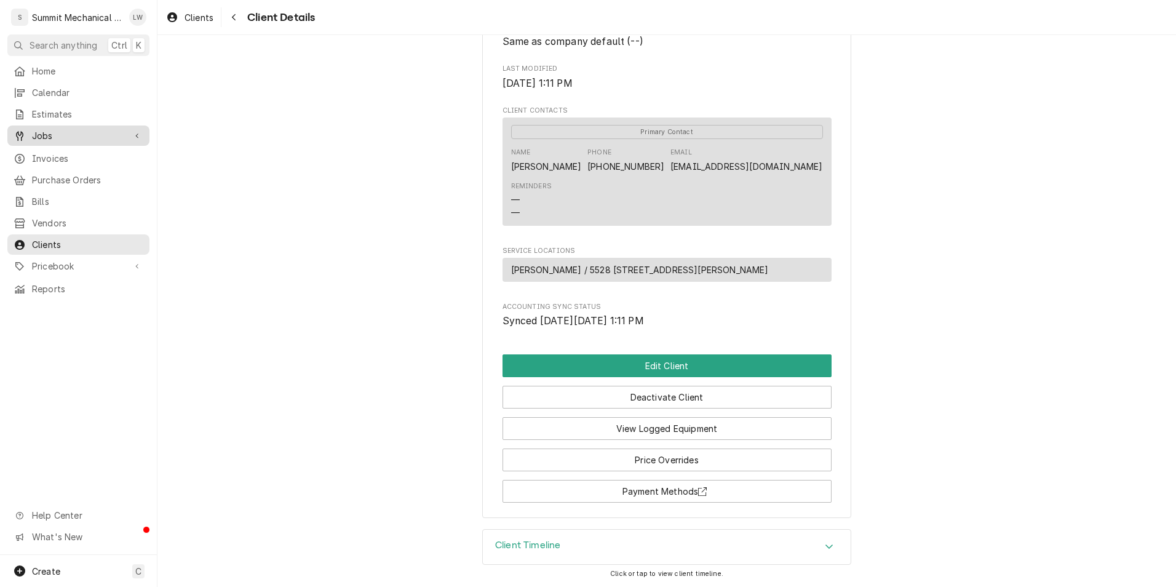
click at [71, 140] on link "Jobs" at bounding box center [78, 135] width 142 height 20
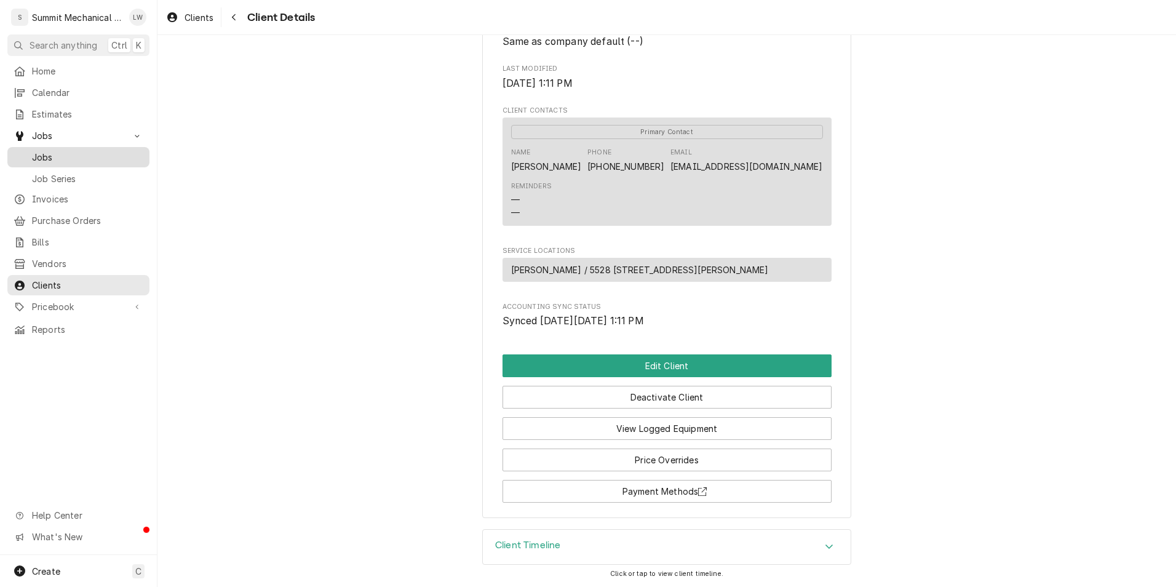
click at [68, 154] on span "Jobs" at bounding box center [87, 157] width 111 height 13
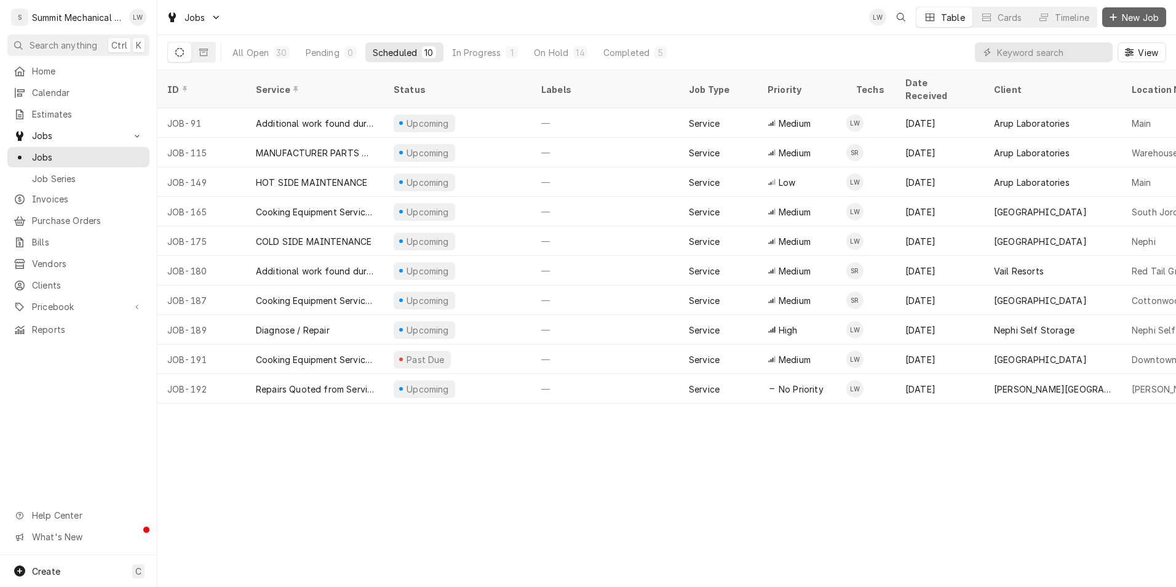
click at [1146, 10] on button "New Job" at bounding box center [1134, 17] width 64 height 20
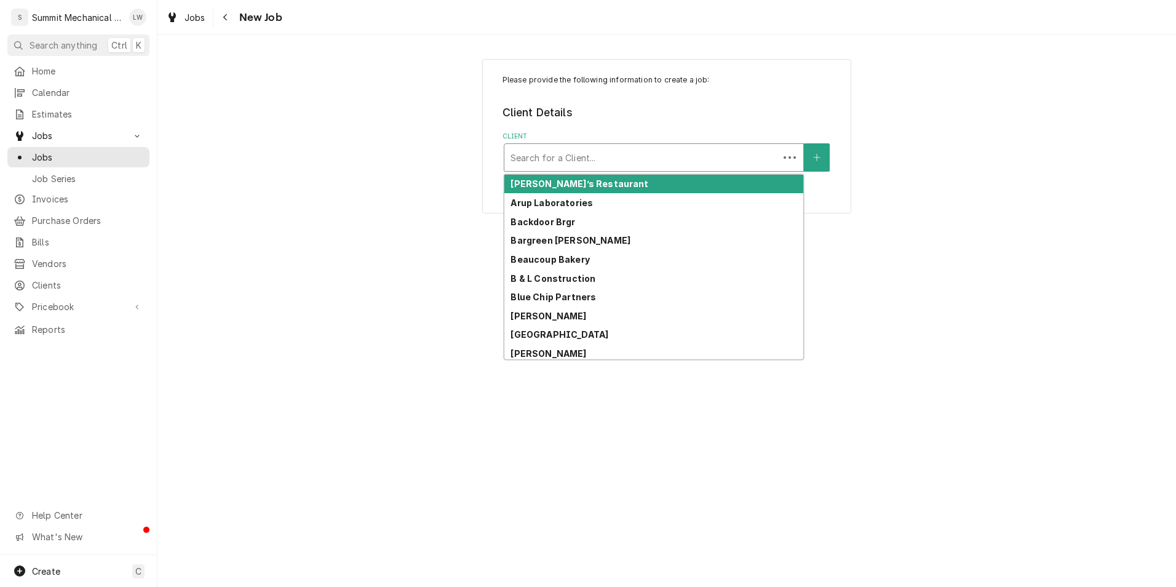
click at [659, 150] on div "Client" at bounding box center [641, 157] width 262 height 22
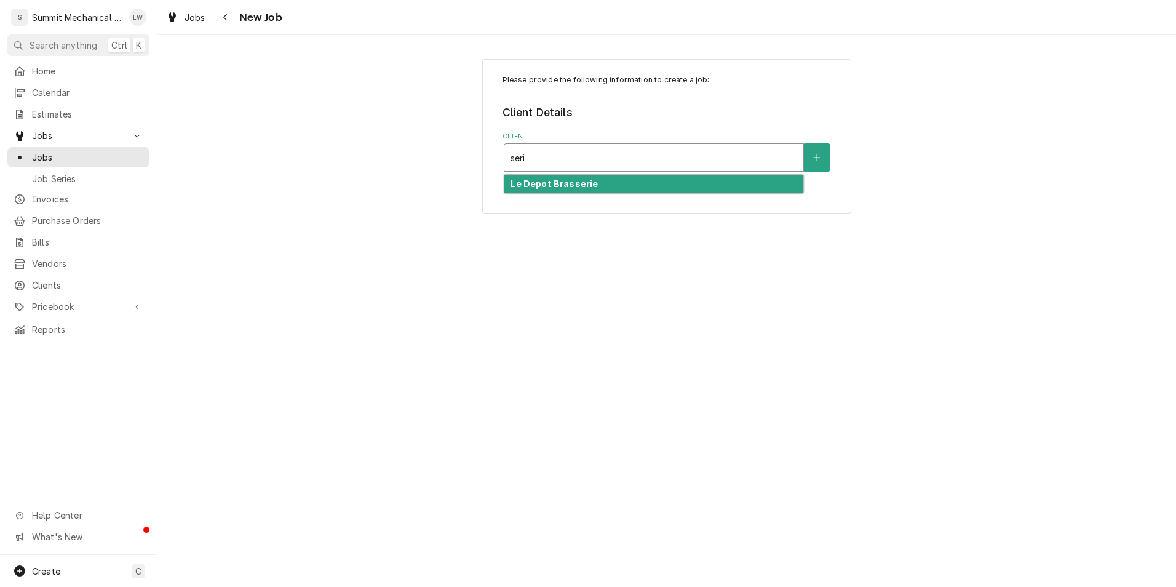
type input "ser"
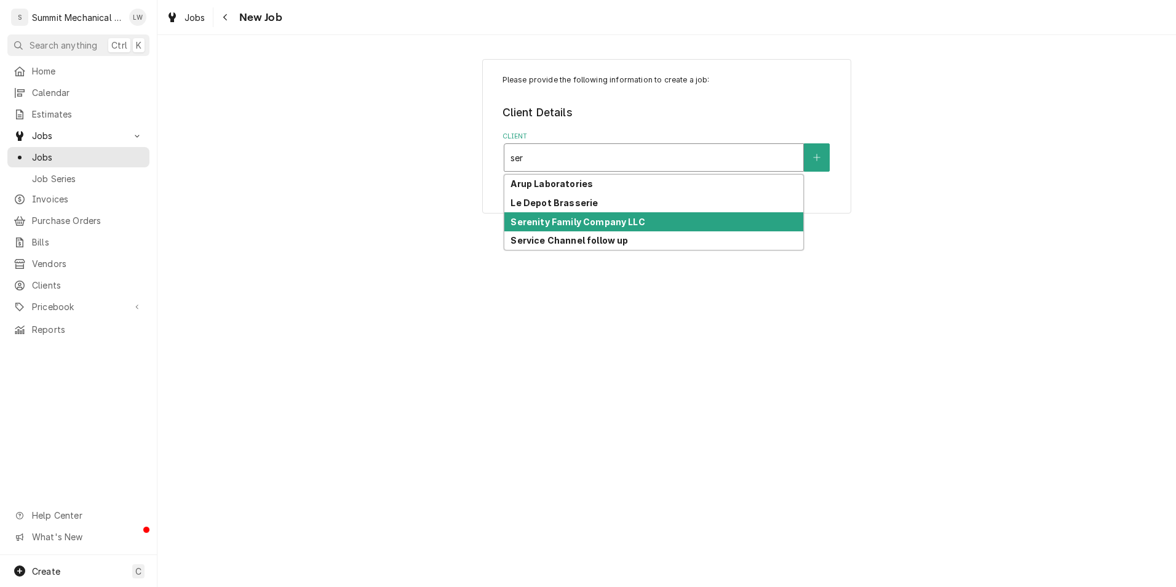
click at [584, 223] on strong "Serenity Family Company LLC" at bounding box center [577, 221] width 134 height 10
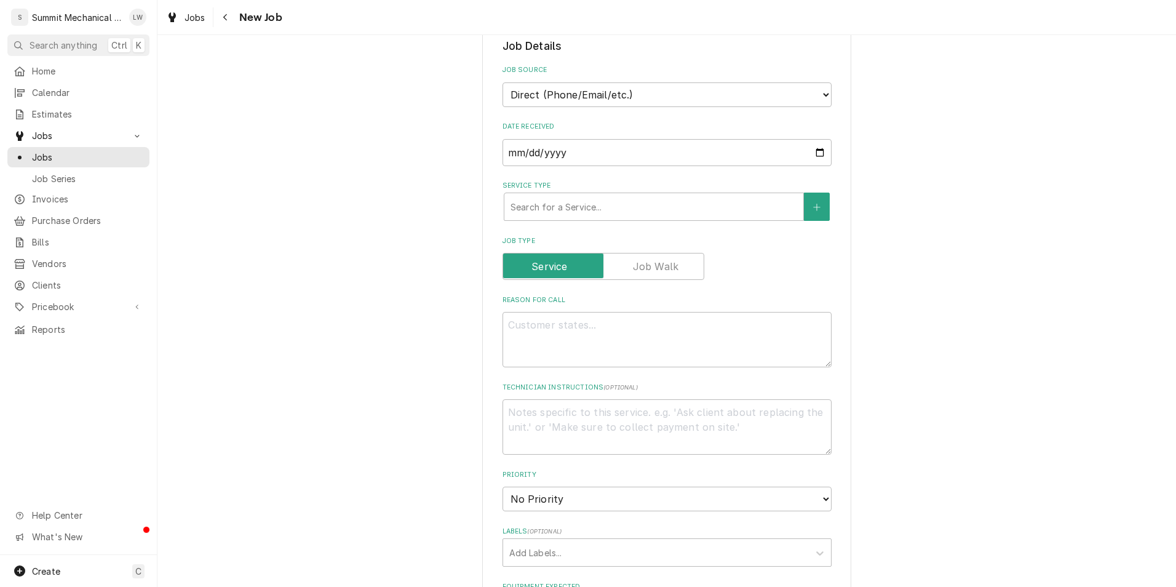
scroll to position [253, 0]
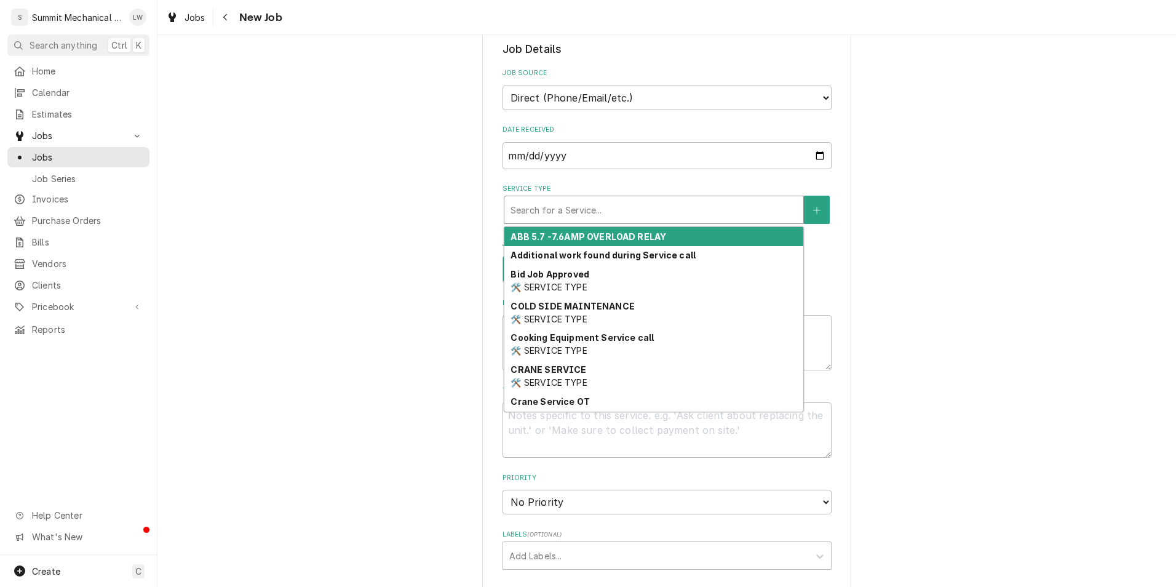
click at [573, 221] on div "Search for a Service..." at bounding box center [653, 209] width 299 height 27
type textarea "x"
type input "d"
type textarea "x"
type input "di"
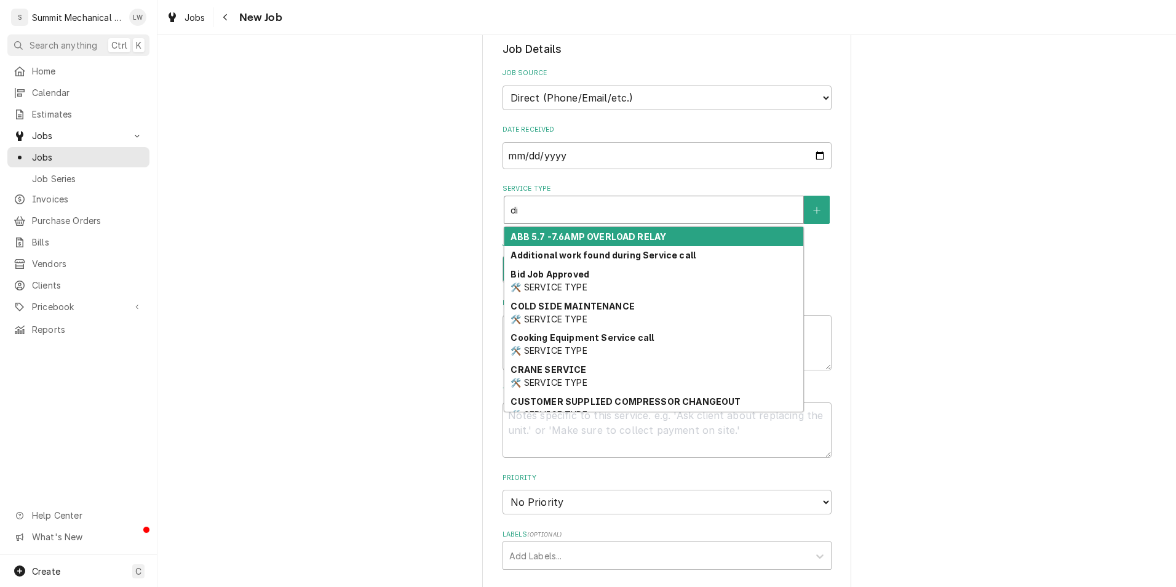
type textarea "x"
type input "dia"
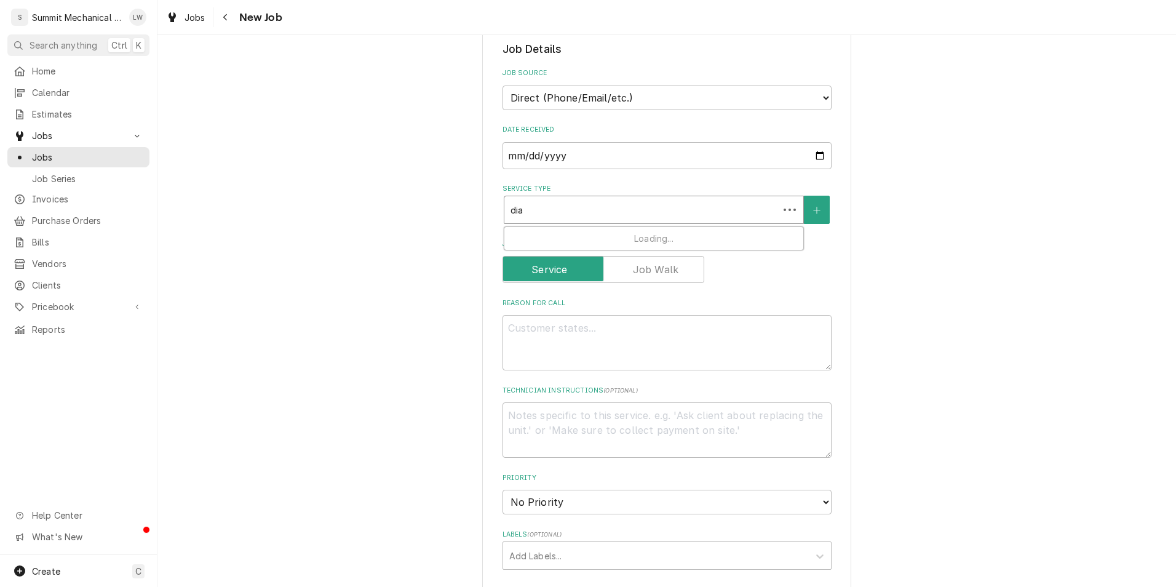
type textarea "x"
type input "diag"
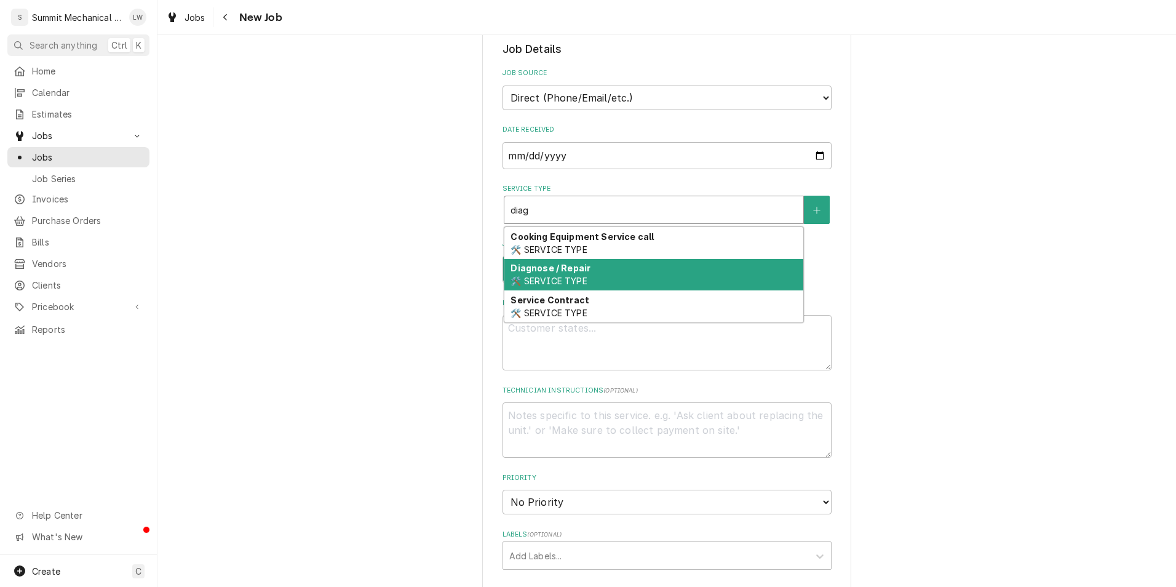
click at [561, 275] on div "Diagnose / Repair 🛠️ SERVICE TYPE" at bounding box center [653, 275] width 299 height 32
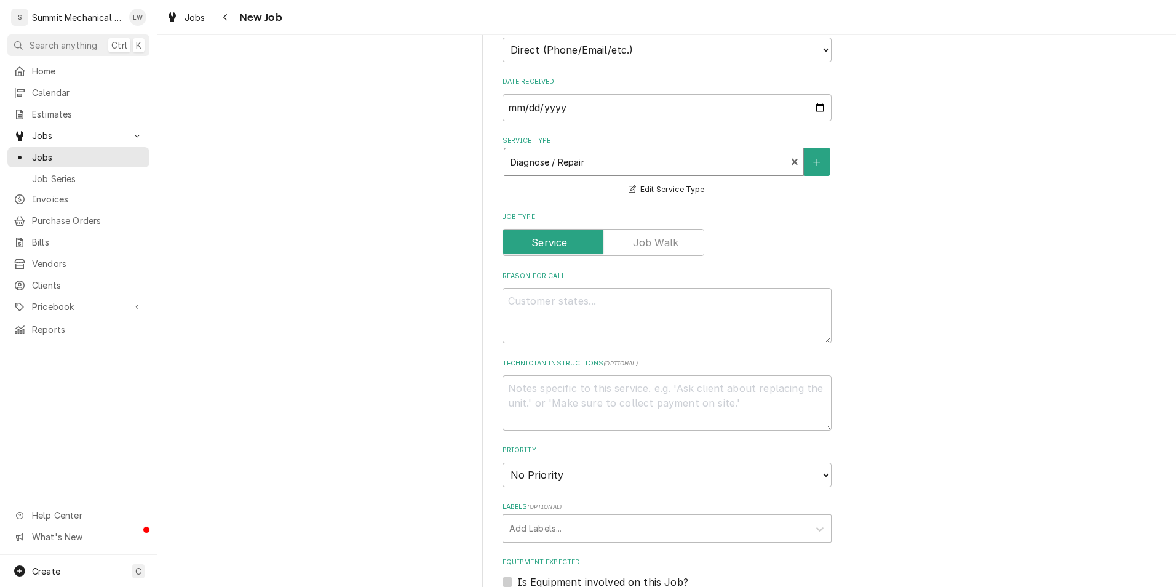
scroll to position [301, 0]
click at [566, 312] on textarea "Reason For Call" at bounding box center [666, 314] width 329 height 55
type textarea "x"
type textarea "W"
type textarea "x"
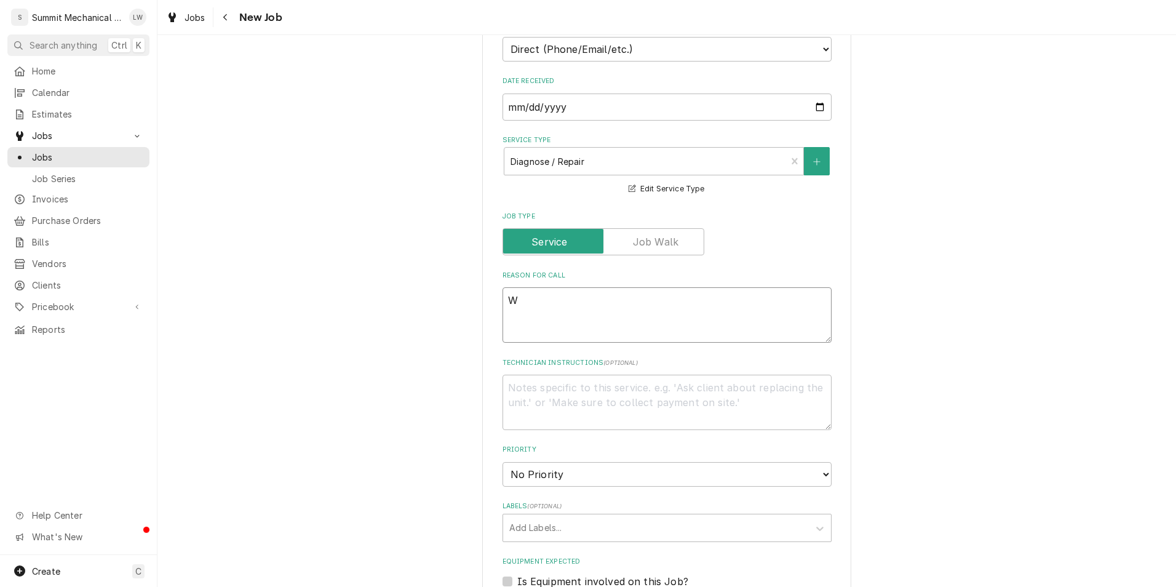
type textarea "We"
type textarea "x"
type textarea "[PERSON_NAME]"
type textarea "x"
type textarea "[PERSON_NAME]"
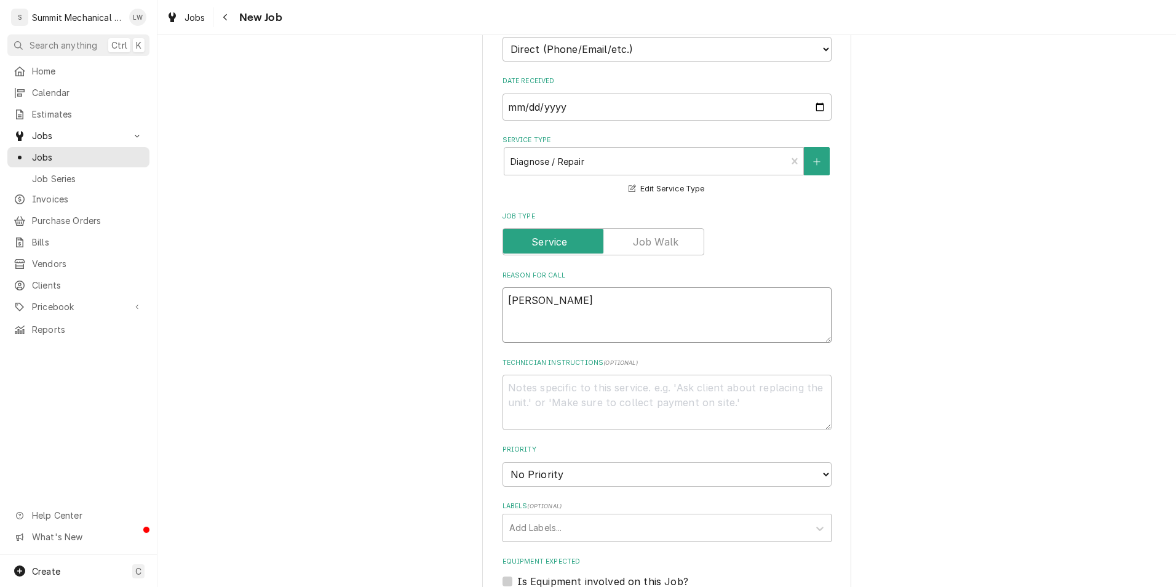
type textarea "x"
type textarea "[PERSON_NAME]"
type textarea "x"
type textarea "[PERSON_NAME]"
type textarea "x"
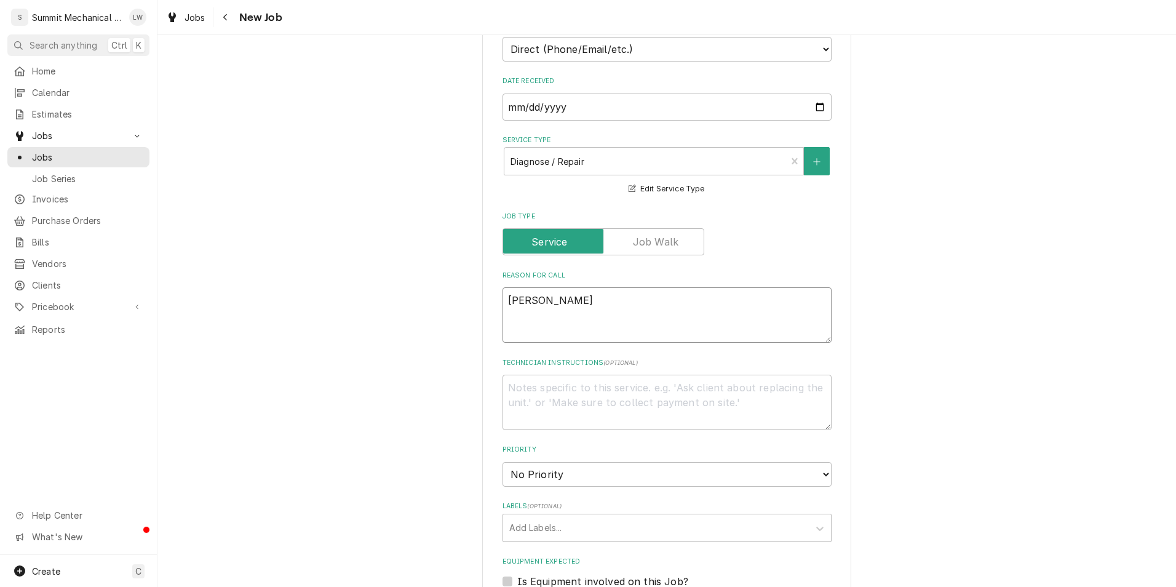
type textarea "[PERSON_NAME]"
type textarea "x"
type textarea "[PERSON_NAME]"
type textarea "x"
type textarea "[PERSON_NAME]"
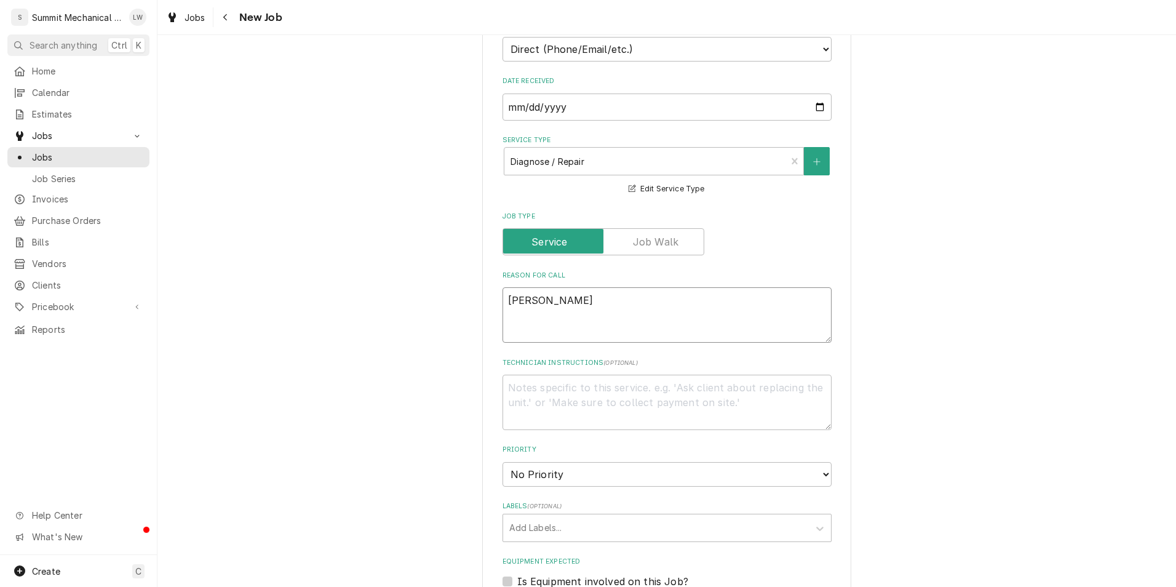
type textarea "x"
type textarea "[PERSON_NAME]"
type textarea "x"
type textarea "[PERSON_NAME] Called"
type textarea "x"
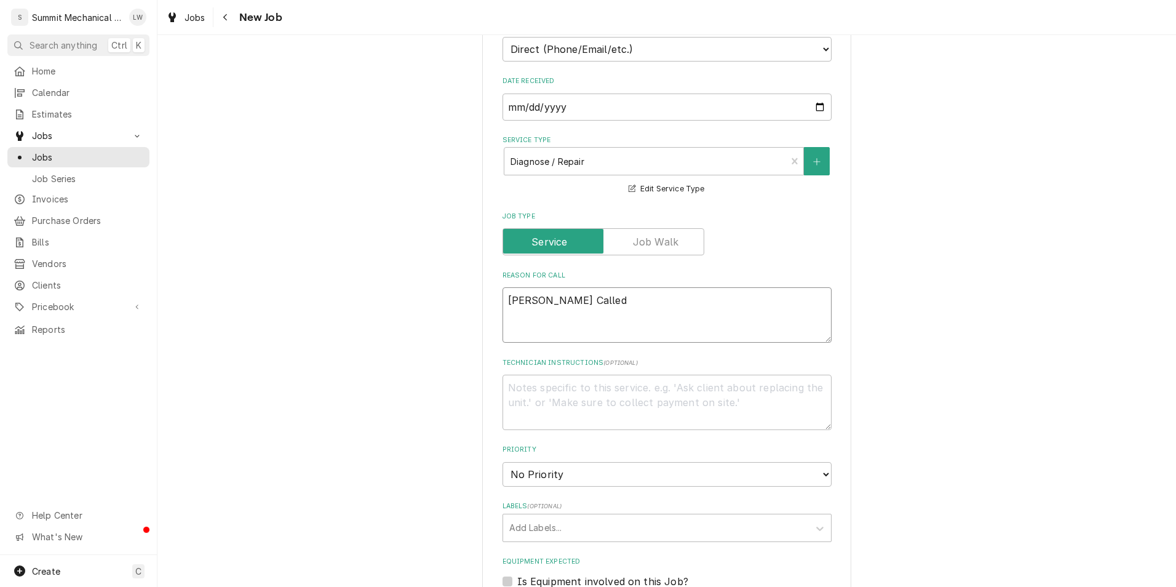
type textarea "[PERSON_NAME]"
type textarea "x"
type textarea "[PERSON_NAME]"
type textarea "x"
type textarea "[PERSON_NAME]"
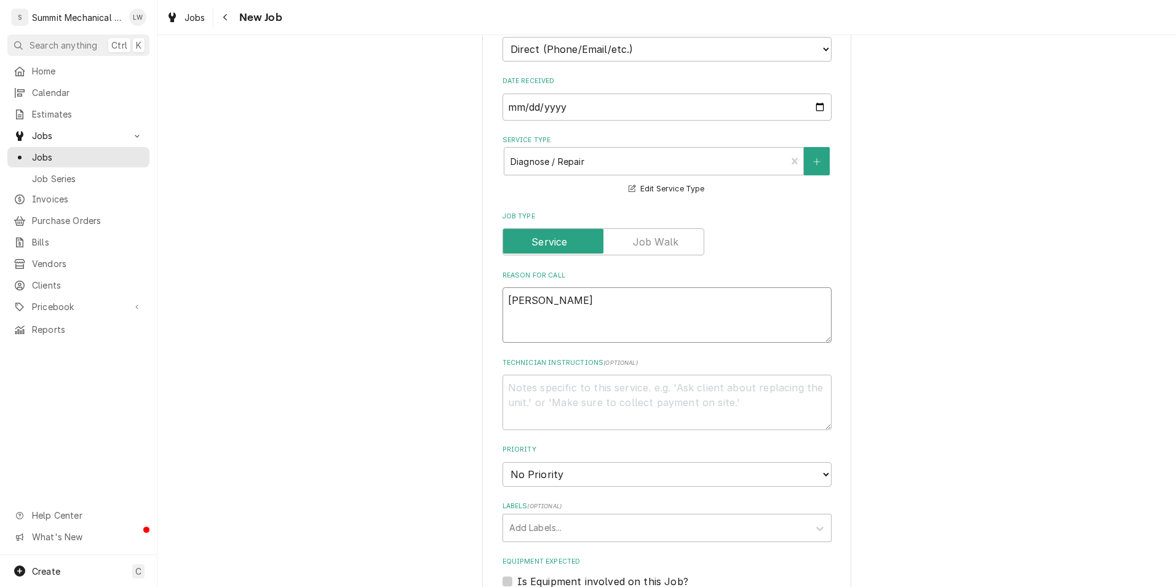
type textarea "x"
type textarea "[PERSON_NAME]"
type textarea "x"
type textarea "[PERSON_NAME]"
type textarea "x"
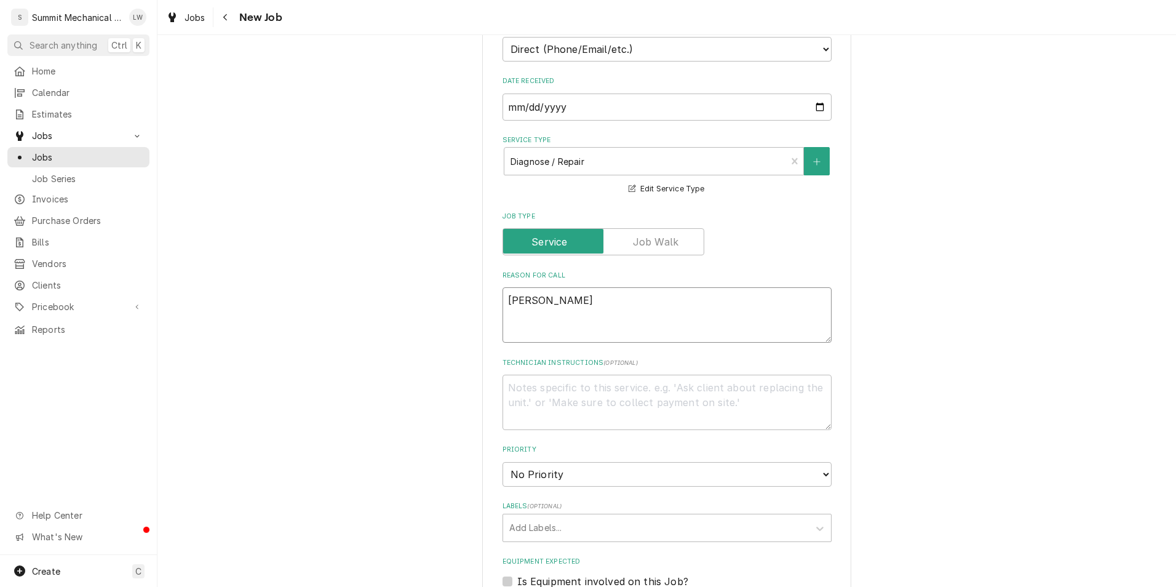
type textarea "[PERSON_NAME] Called"
type textarea "x"
type textarea "[PERSON_NAME]"
type textarea "x"
type textarea "[PERSON_NAME]"
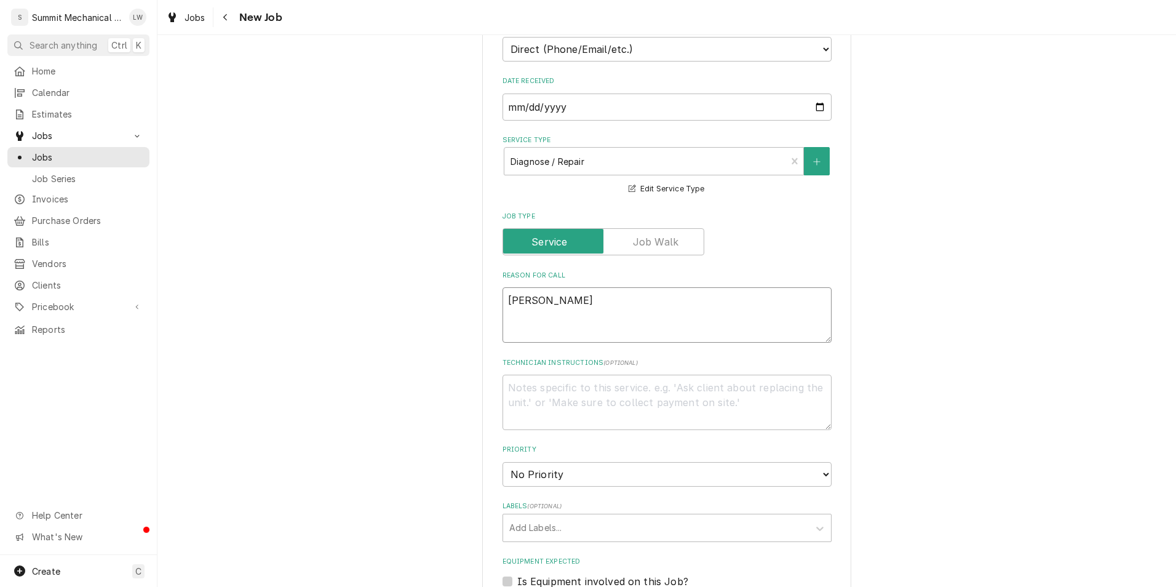
type textarea "x"
type textarea "[PERSON_NAME]"
type textarea "x"
type textarea "[PERSON_NAME]"
type textarea "x"
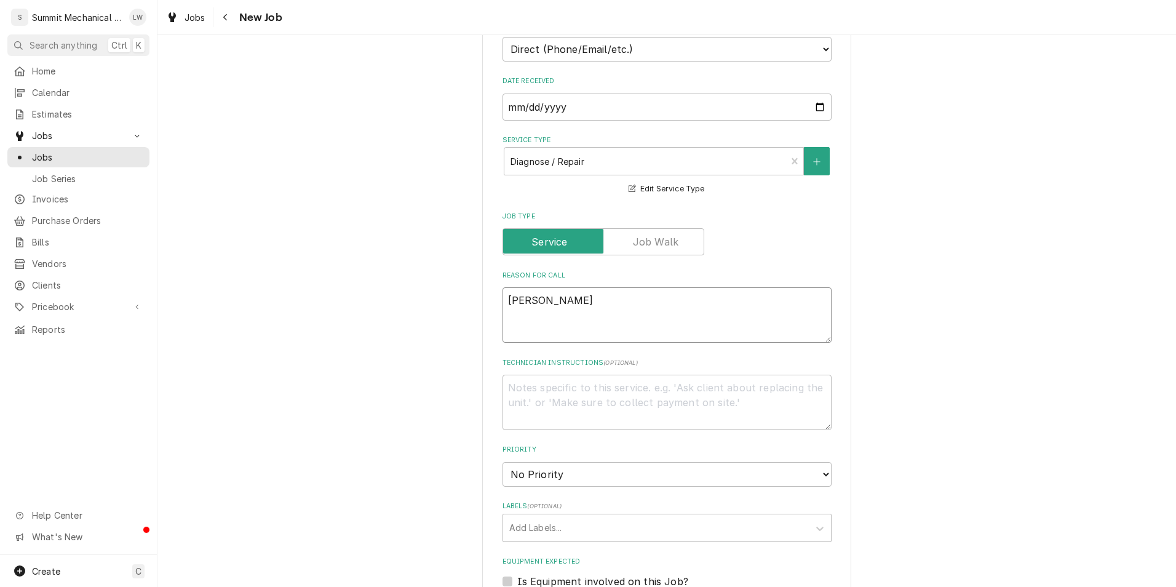
type textarea "[PERSON_NAME]"
type textarea "x"
type textarea "[PERSON_NAME]"
type textarea "x"
type textarea "[PERSON_NAME]"
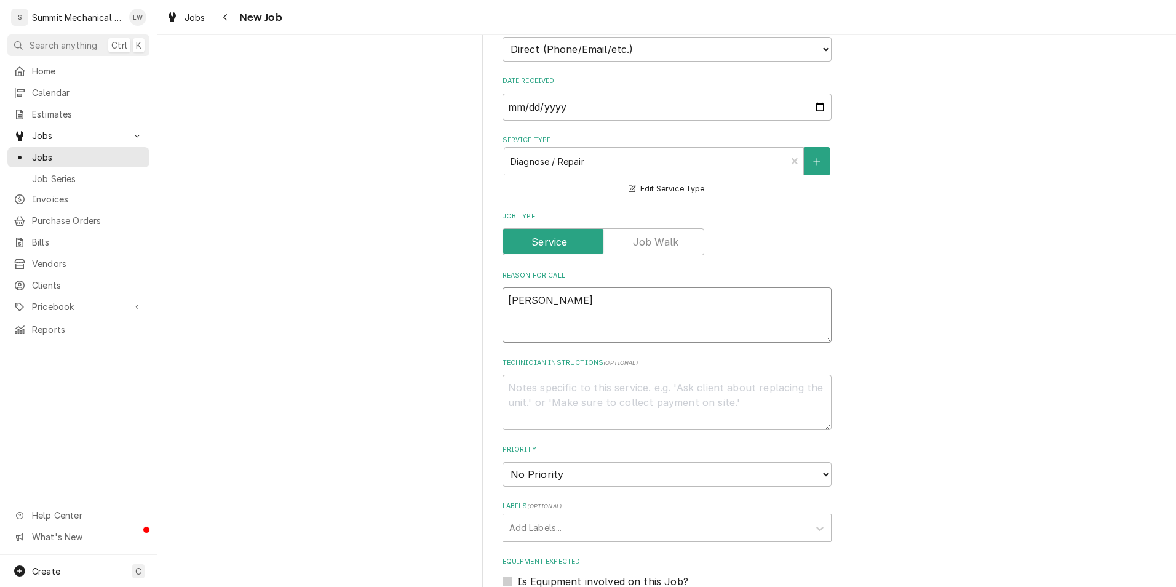
type textarea "x"
type textarea "Wend"
type textarea "x"
type textarea "[PERSON_NAME]"
type textarea "x"
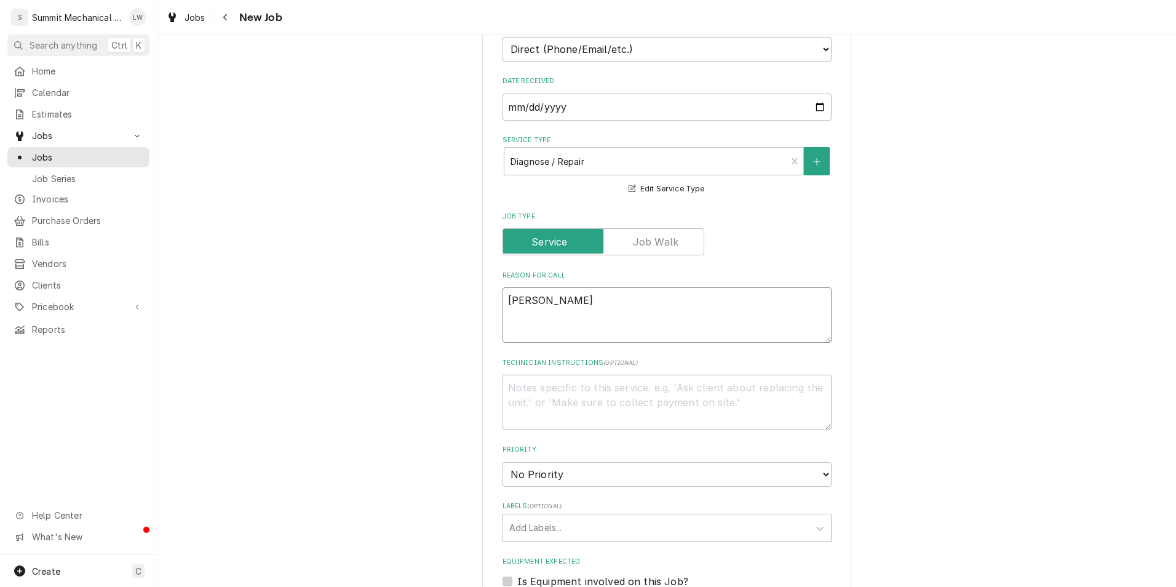
type textarea "We"
type textarea "x"
type textarea "W"
type textarea "x"
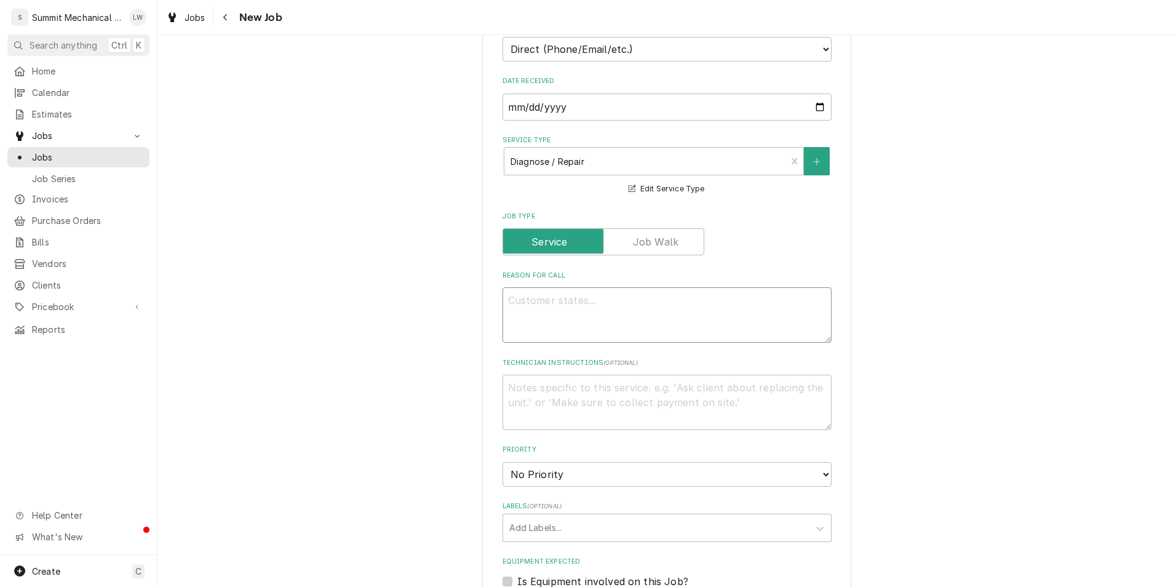
type textarea "C"
type textarea "x"
type textarea "Ca"
type textarea "x"
type textarea "Car"
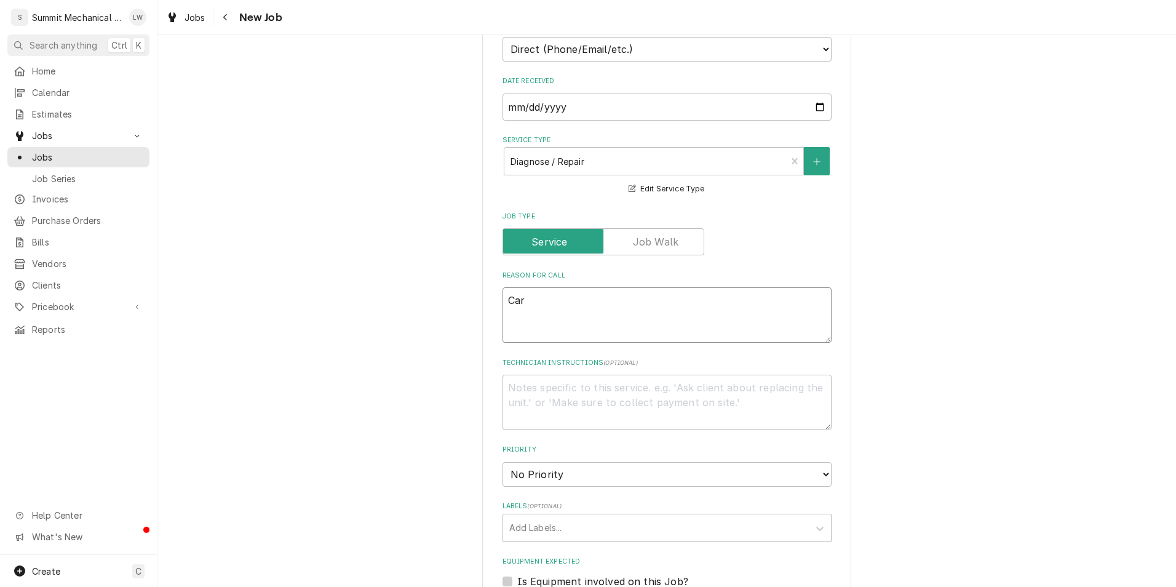
type textarea "x"
type textarea "[PERSON_NAME]"
type textarea "x"
type textarea "Carro"
type textarea "x"
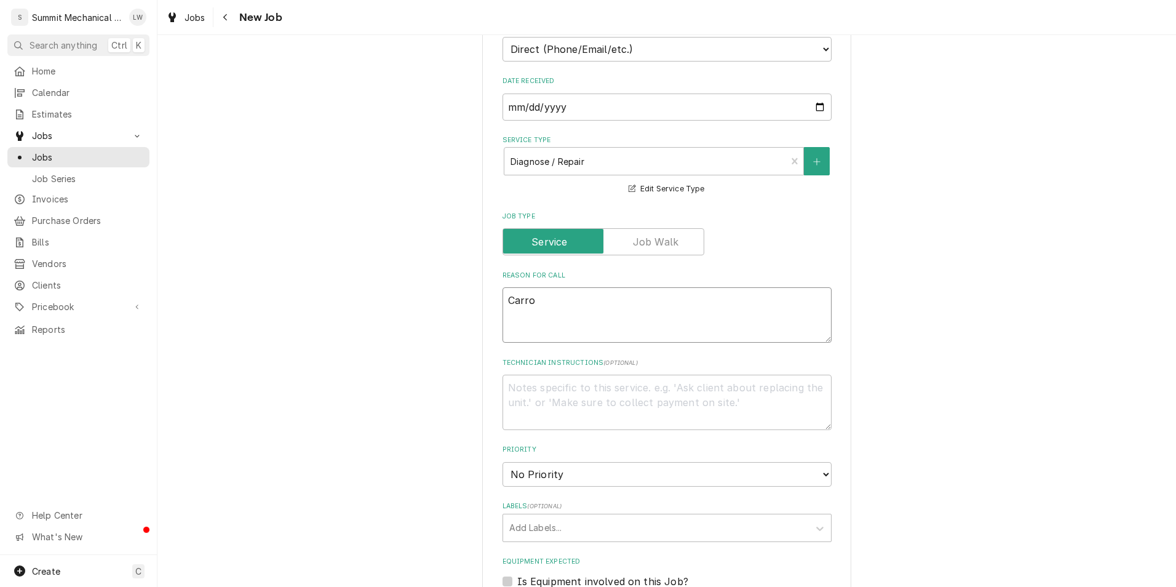
type textarea "[PERSON_NAME]"
type textarea "x"
type textarea "[PERSON_NAME]"
type textarea "x"
type textarea "[PERSON_NAME] C"
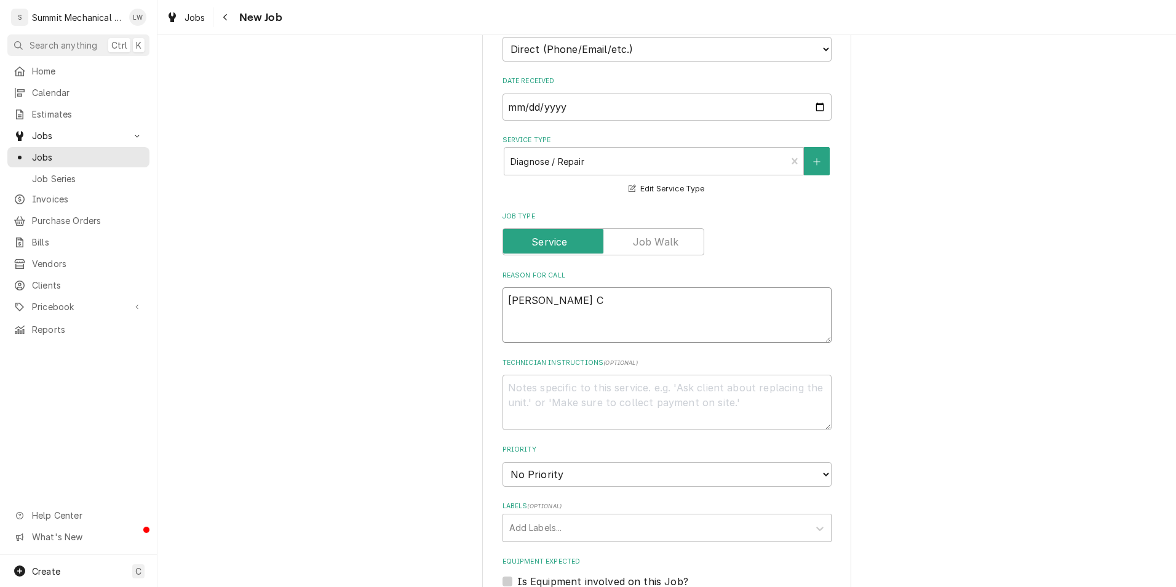
type textarea "x"
type textarea "[PERSON_NAME]"
type textarea "x"
type textarea "[PERSON_NAME] c"
type textarea "x"
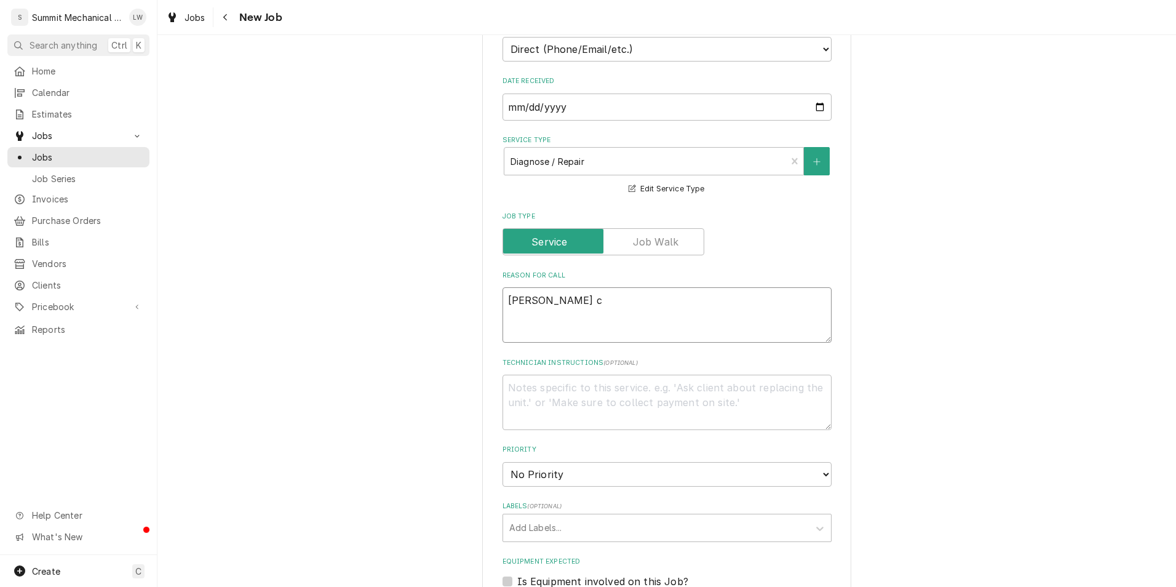
type textarea "[PERSON_NAME] ca"
type textarea "x"
type textarea "[PERSON_NAME]"
type textarea "x"
type textarea "[PERSON_NAME] call"
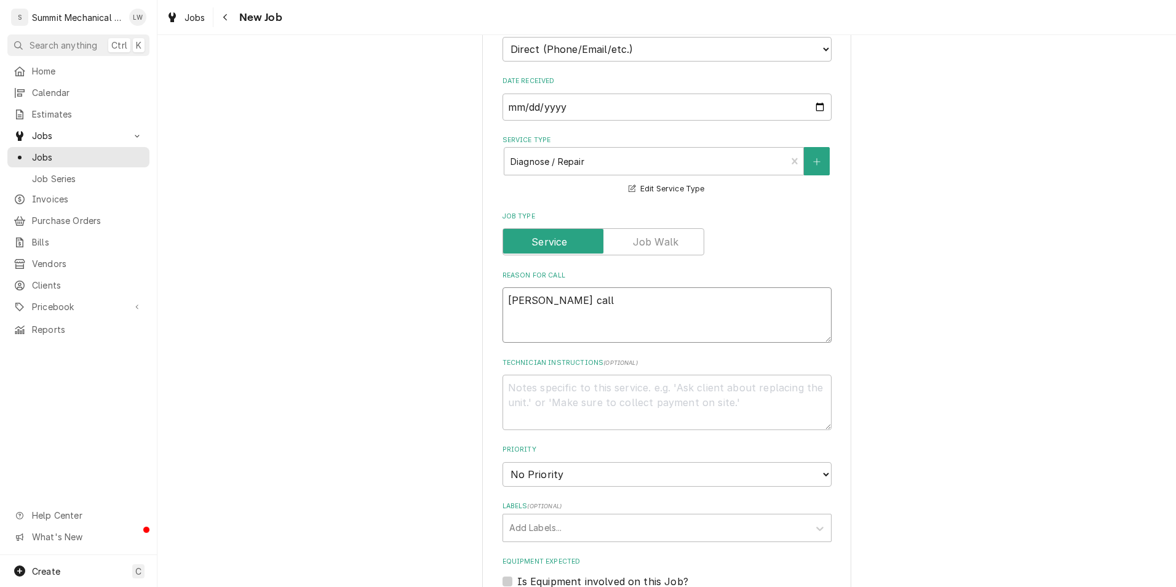
type textarea "x"
type textarea "[PERSON_NAME]"
type textarea "x"
type textarea "[PERSON_NAME] called"
type textarea "x"
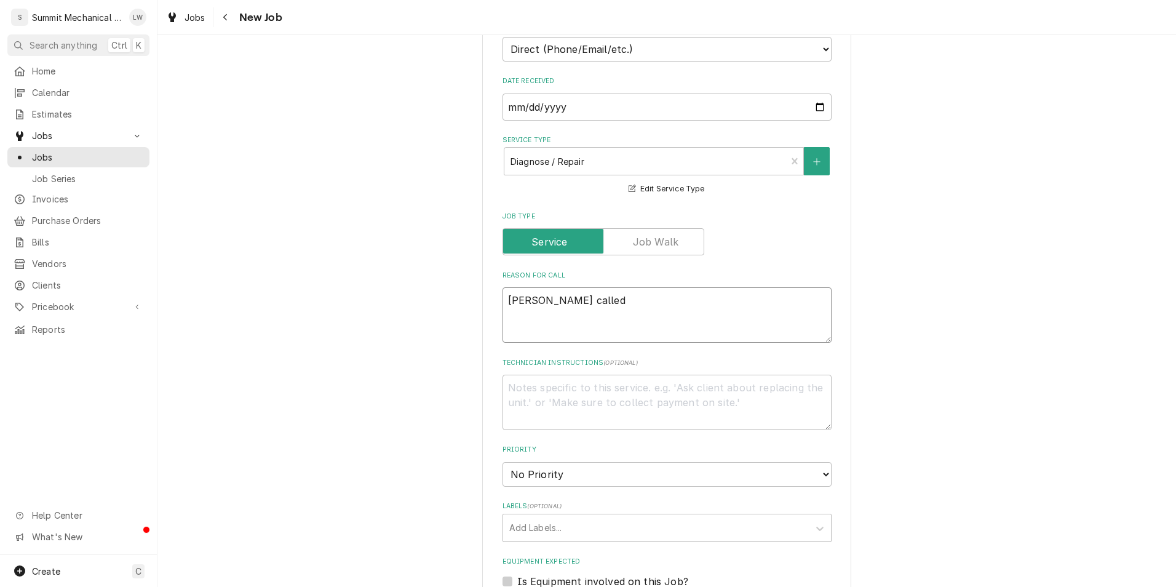
type textarea "[PERSON_NAME] called"
type textarea "x"
type textarea "[PERSON_NAME] called -"
type textarea "x"
type textarea "[PERSON_NAME] called -"
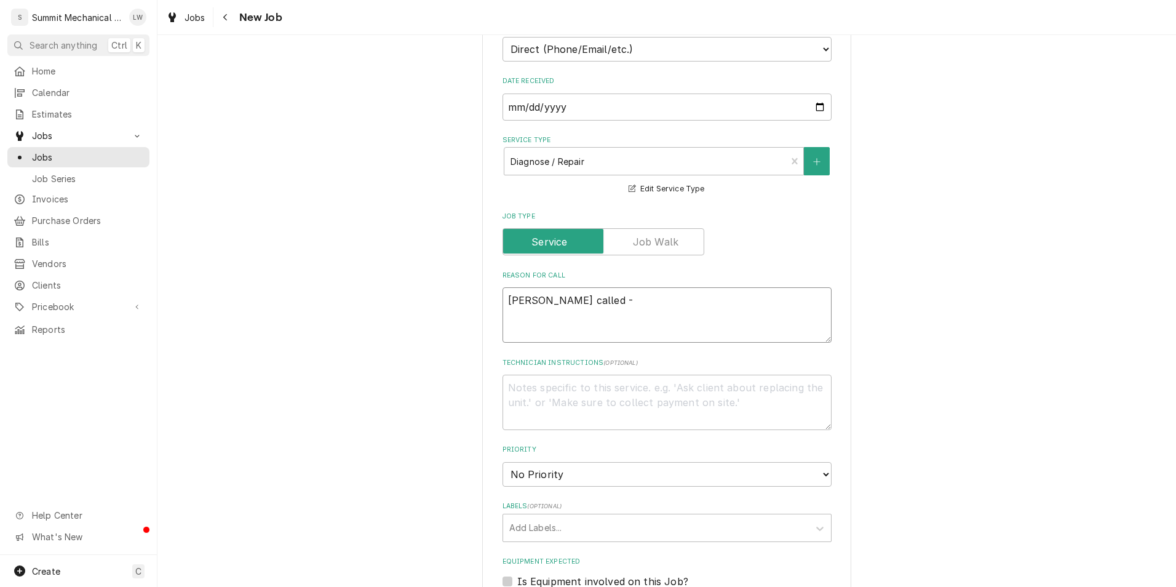
type textarea "x"
type textarea "[PERSON_NAME] called - W"
type textarea "x"
type textarea "[PERSON_NAME] called - Wa"
type textarea "x"
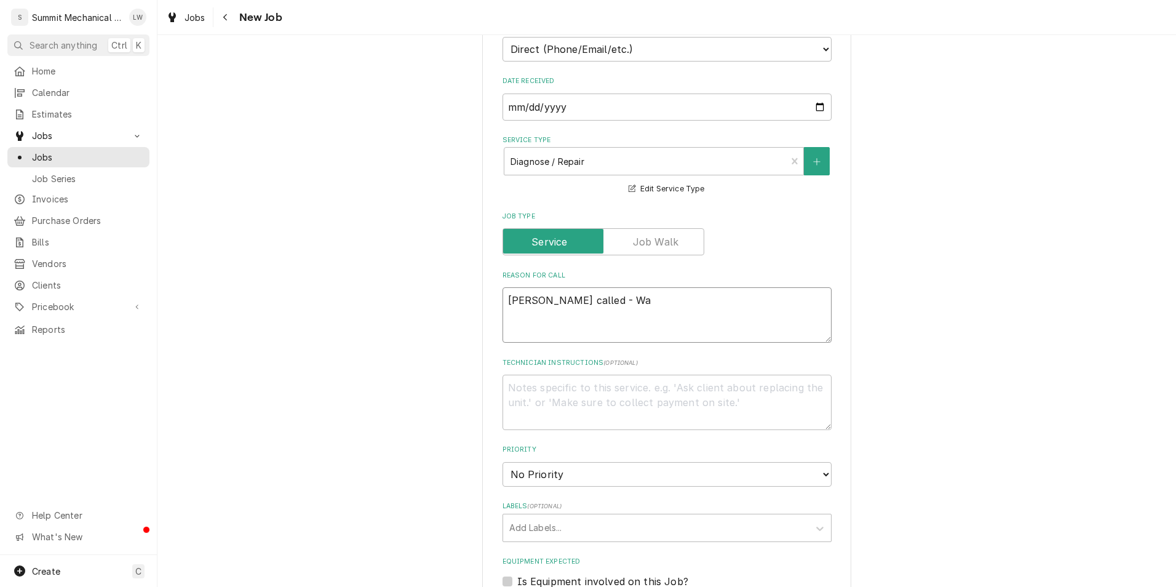
type textarea "[PERSON_NAME] called - Wal"
type textarea "x"
type textarea "[PERSON_NAME] called - Walk"
type textarea "x"
type textarea "[PERSON_NAME] called - Walk"
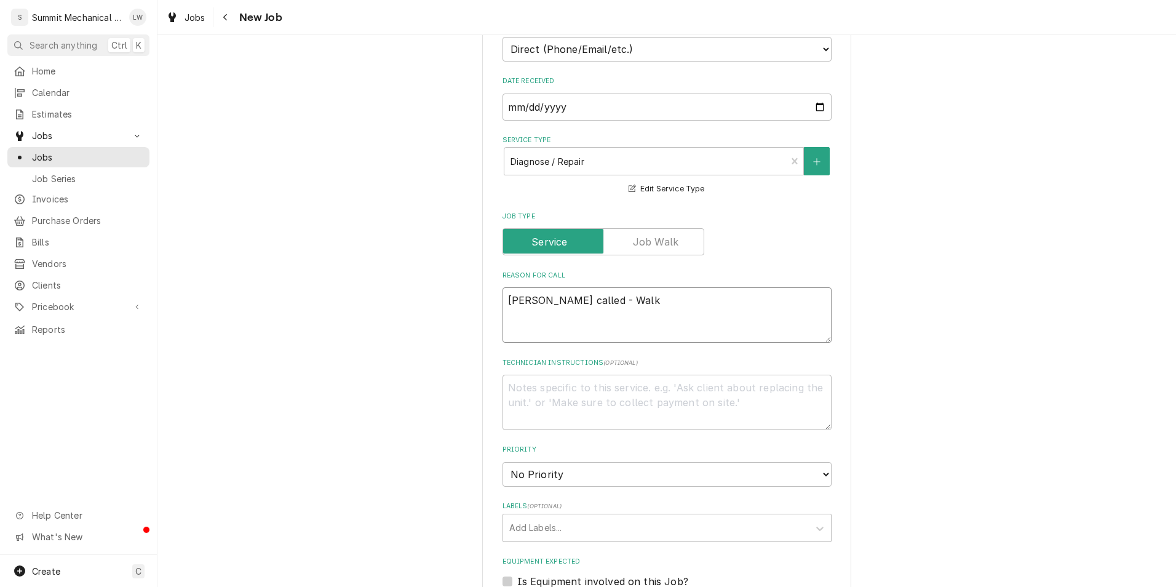
type textarea "x"
type textarea "[PERSON_NAME] called - Walk i"
type textarea "x"
type textarea "[PERSON_NAME] called - Walk in"
type textarea "x"
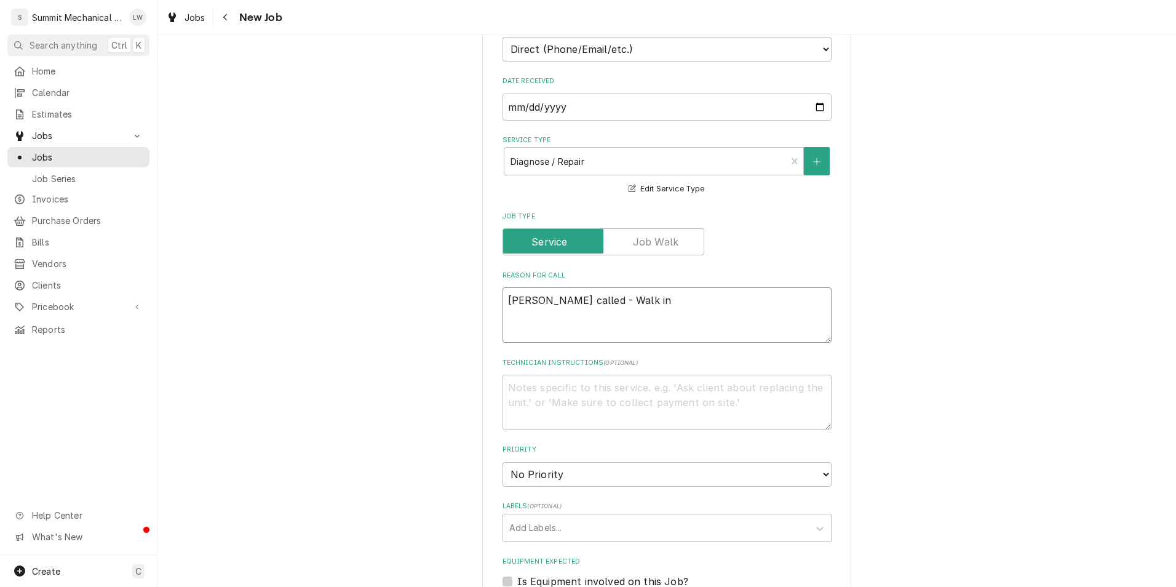
type textarea "[PERSON_NAME] called - Walk in"
type textarea "x"
type textarea "[PERSON_NAME] called - Walk in f"
type textarea "x"
type textarea "[PERSON_NAME] called - Walk in fr"
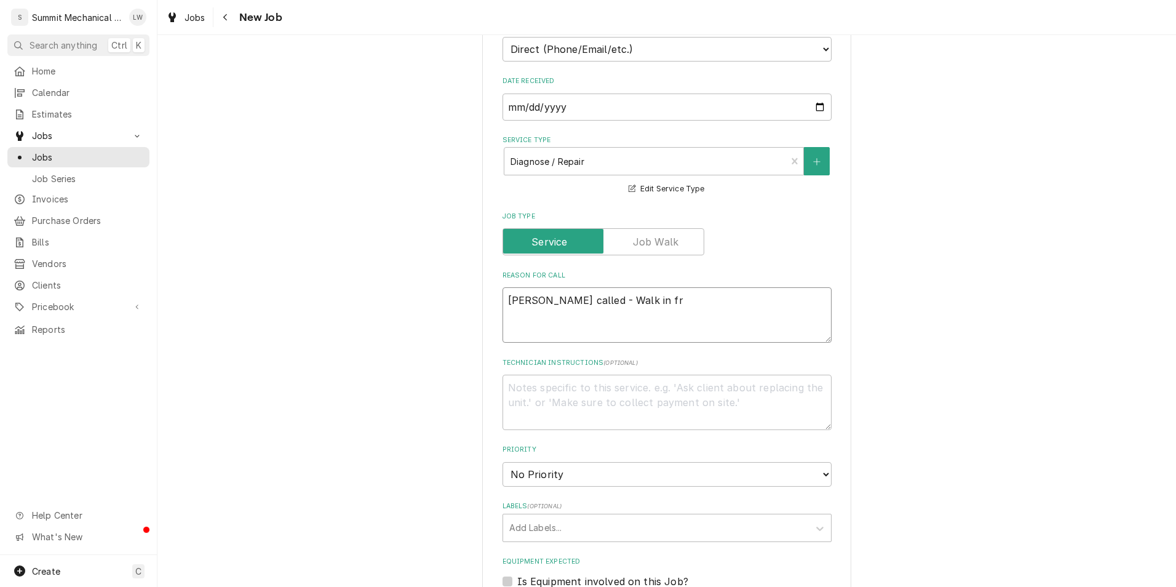
type textarea "x"
type textarea "[PERSON_NAME] called - Walk in frr"
type textarea "x"
type textarea "[PERSON_NAME] called - Walk in fr"
type textarea "x"
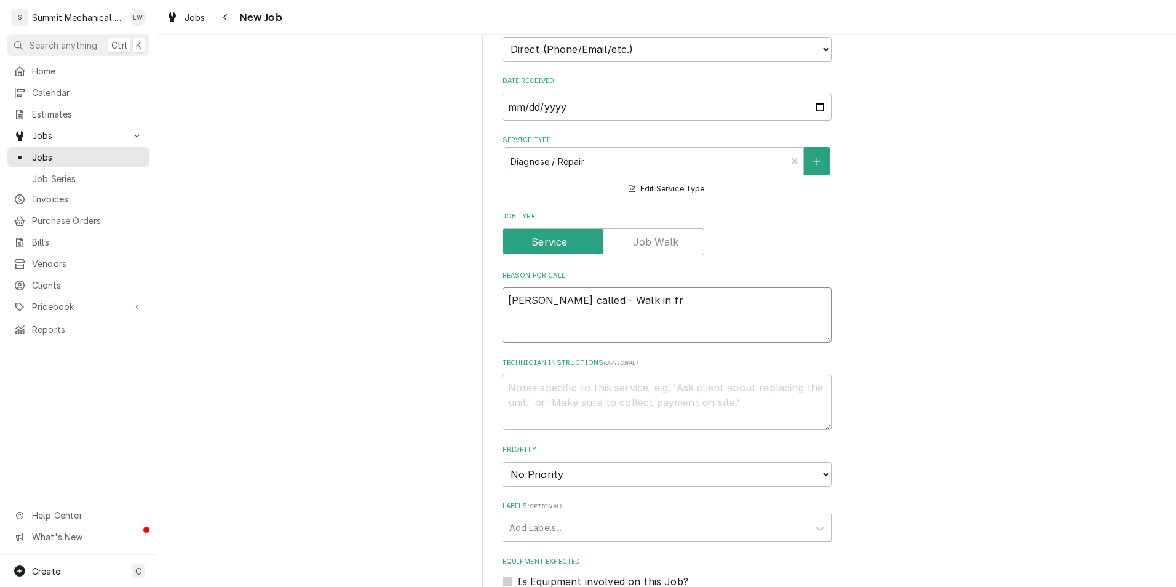
type textarea "[PERSON_NAME] called - Walk in fre"
type textarea "x"
type textarea "[PERSON_NAME] called - Walk in free"
type textarea "x"
type textarea "[PERSON_NAME] called - Walk in freez"
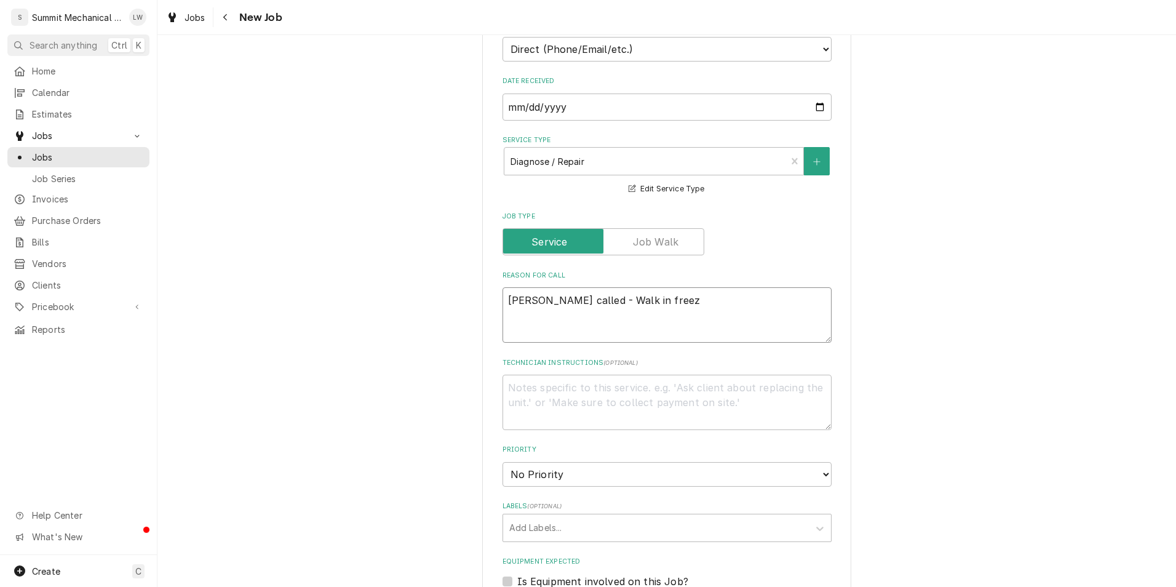
type textarea "x"
type textarea "[PERSON_NAME] called - Walk in freeze"
type textarea "x"
type textarea "[PERSON_NAME] called - Walk in freezer"
type textarea "x"
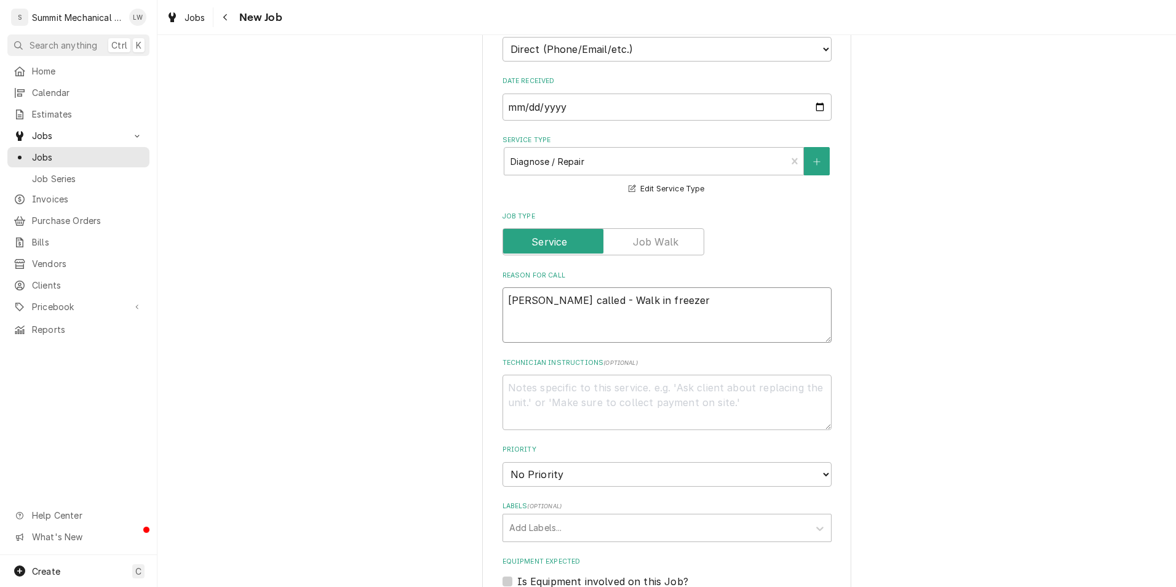
type textarea "[PERSON_NAME] called - Walk in freezer"
type textarea "x"
type textarea "[PERSON_NAME] called - Walk in freezer i"
type textarea "x"
type textarea "[PERSON_NAME] called - Walk in freezer is"
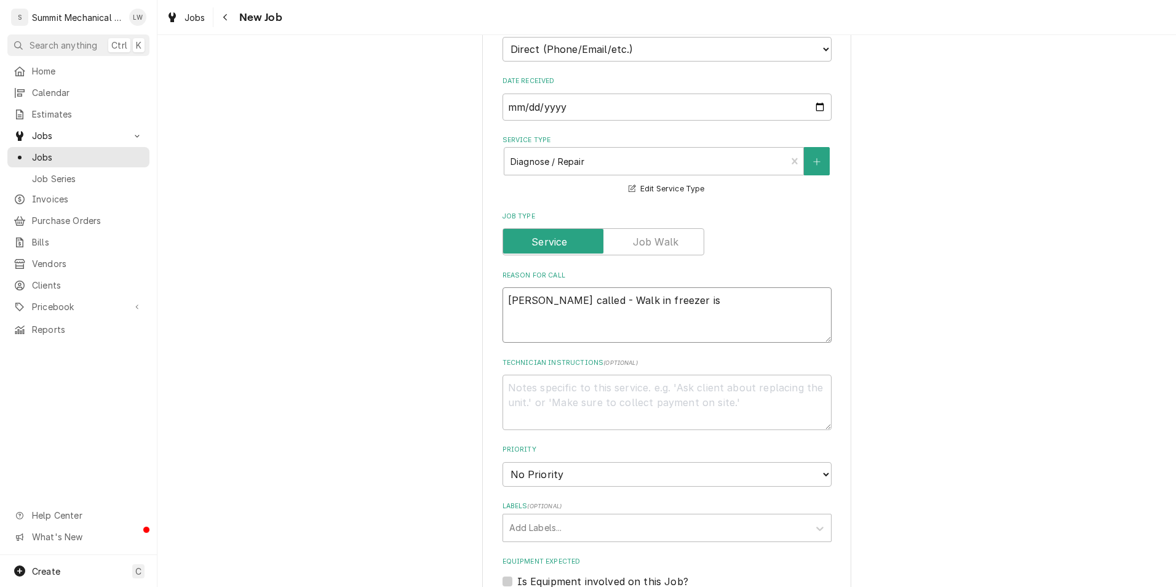
type textarea "x"
type textarea "[PERSON_NAME] called - Walk in freezer is"
type textarea "x"
type textarea "[PERSON_NAME] called - Walk in freezer is d"
type textarea "x"
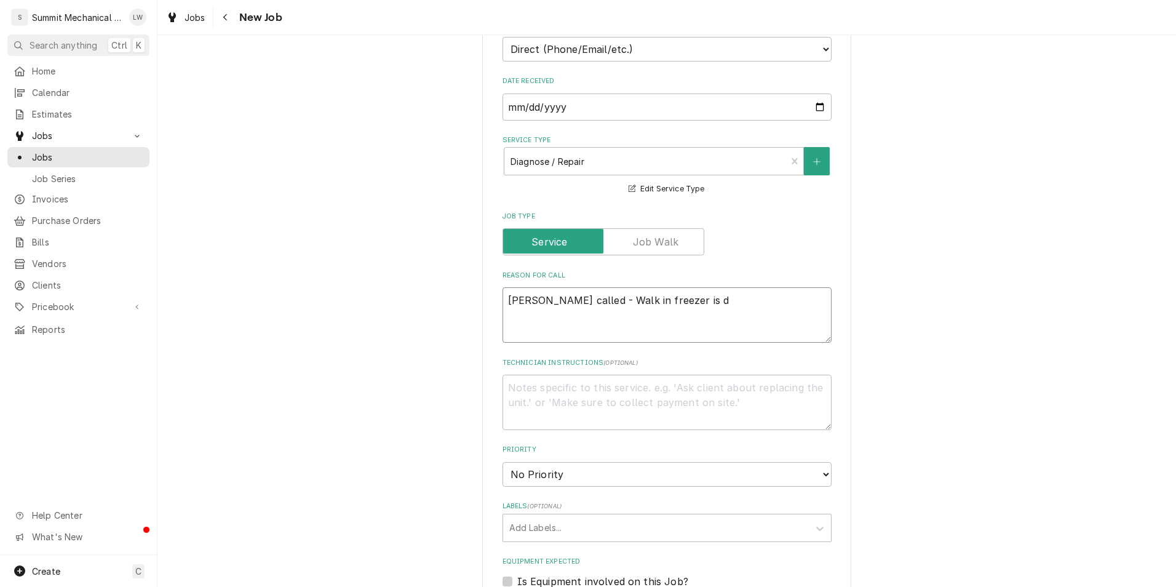
type textarea "[PERSON_NAME] called - Walk in freezer is do"
type textarea "x"
type textarea "[PERSON_NAME] called - Walk in freezer is dow"
type textarea "x"
type textarea "[PERSON_NAME] called - Walk in freezer is down"
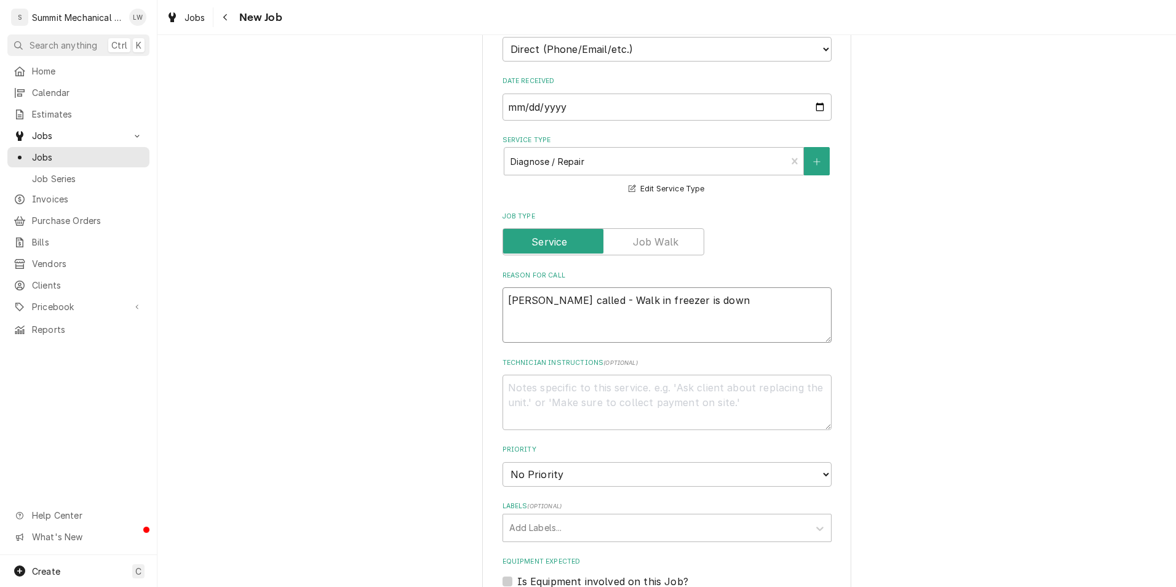
type textarea "x"
type textarea "[PERSON_NAME] called - Walk in freezer is down"
type textarea "x"
type textarea "[PERSON_NAME] called - Walk in freezer is down"
type textarea "x"
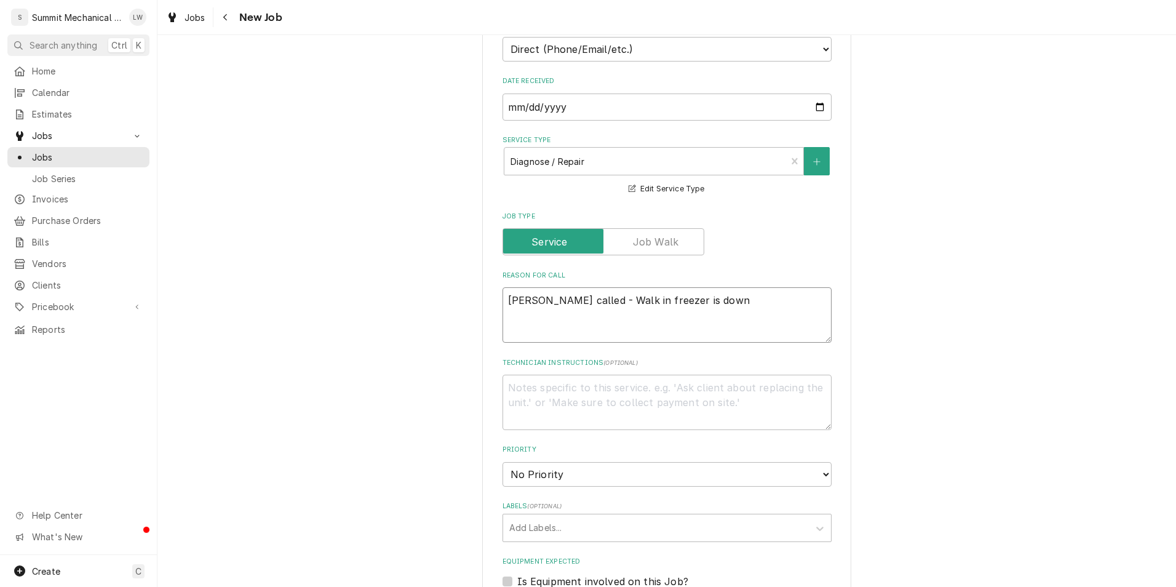
type textarea "[PERSON_NAME] called - Walk in freezer is down,"
type textarea "x"
type textarea "[PERSON_NAME] called - Walk in freezer is down,"
type textarea "x"
type textarea "[PERSON_NAME] called - Walk in freezer is down, n"
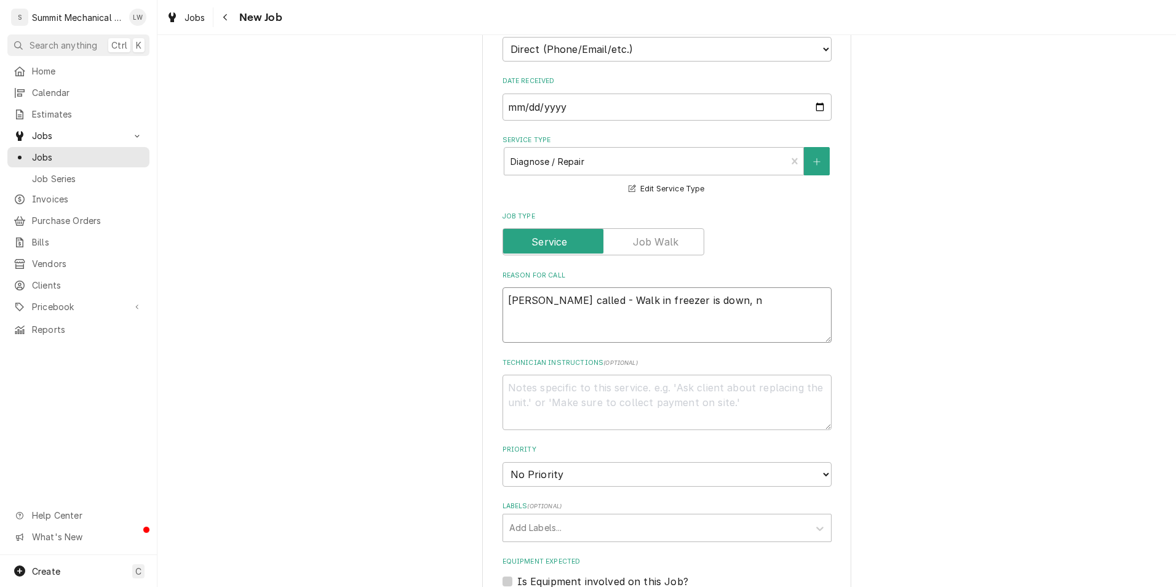
type textarea "x"
type textarea "[PERSON_NAME] called - Walk in freezer is down, ne"
type textarea "x"
type textarea "[PERSON_NAME] called - Walk in freezer is down, nee"
type textarea "x"
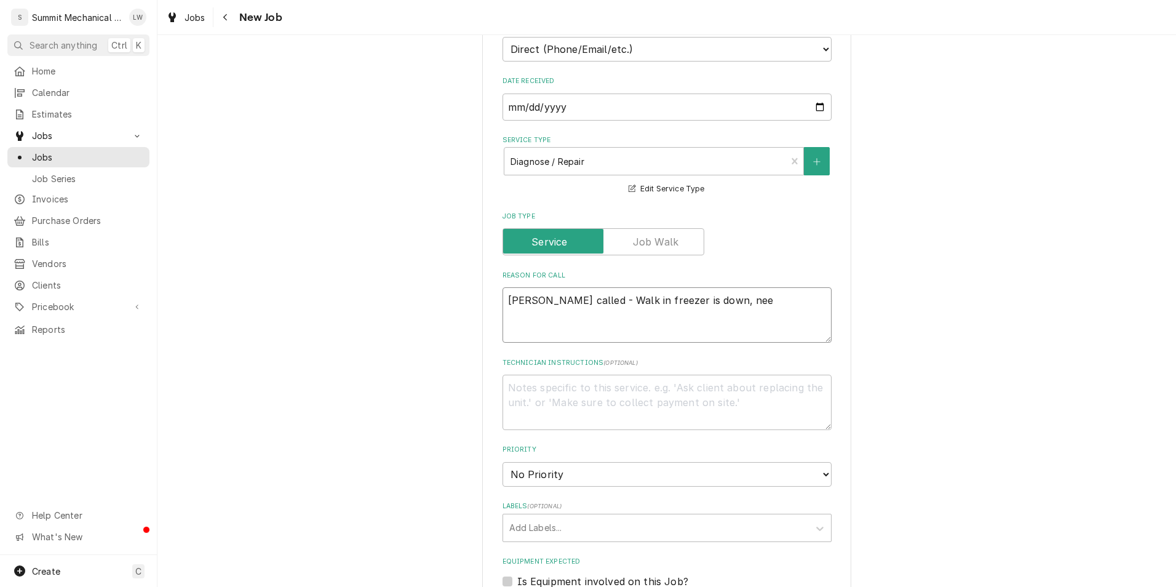
type textarea "[PERSON_NAME] called - Walk in freezer is down, need"
type textarea "x"
type textarea "[PERSON_NAME] called - Walk in freezer is down, need"
type textarea "x"
type textarea "[PERSON_NAME] called - Walk in freezer is down, need e"
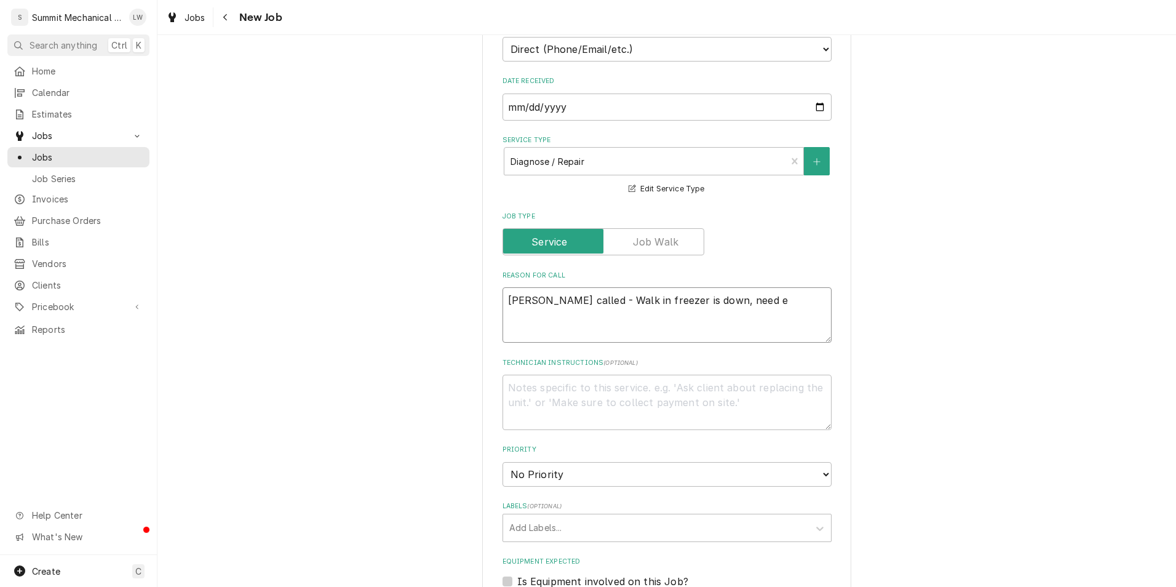
type textarea "x"
type textarea "[PERSON_NAME] called - Walk in freezer is down, need em"
type textarea "x"
type textarea "[PERSON_NAME] called - Walk in freezer is down, need eme"
type textarea "x"
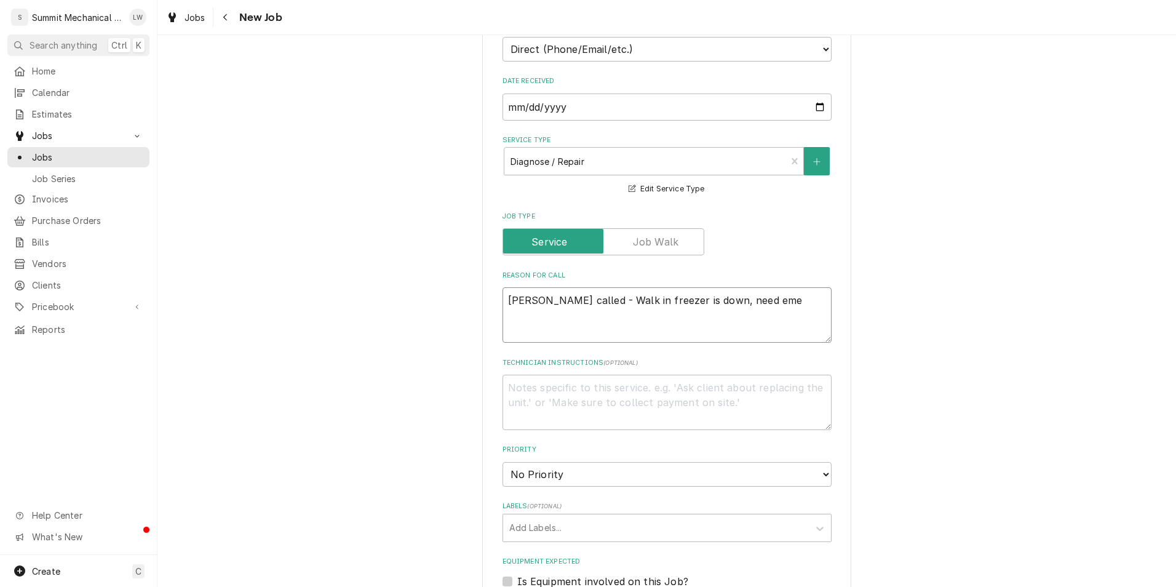
type textarea "[PERSON_NAME] called - Walk in freezer is down, need emer"
type textarea "x"
type textarea "[PERSON_NAME] called - Walk in freezer is down, need emerg"
type textarea "x"
type textarea "[PERSON_NAME] called - Walk in freezer is down, need emerge"
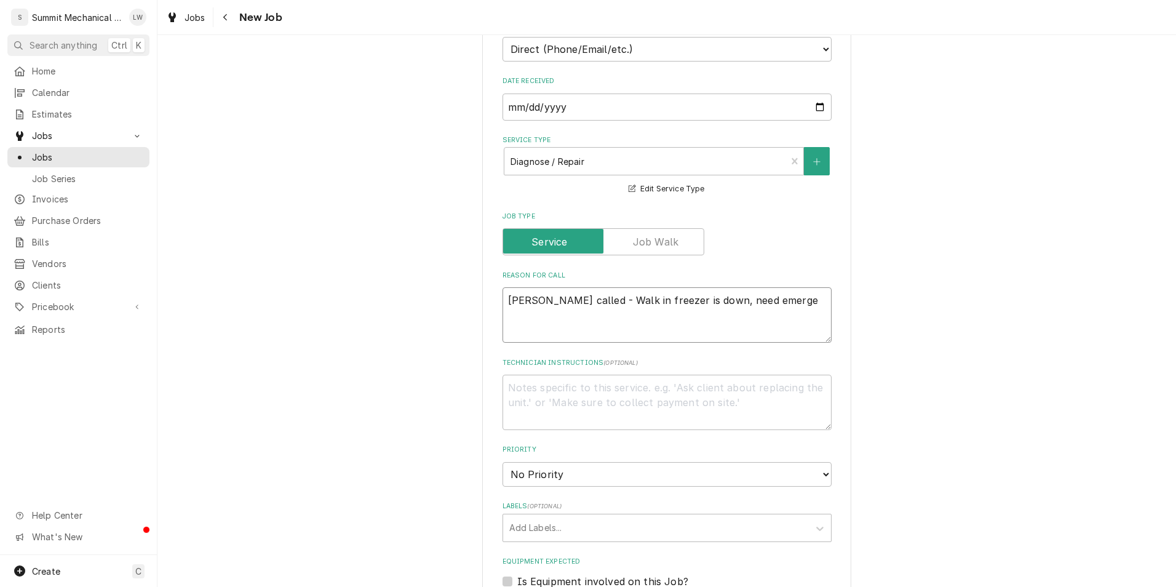
type textarea "x"
type textarea "[PERSON_NAME] called - Walk in freezer is down, need emergen"
type textarea "x"
type textarea "[PERSON_NAME] called - Walk in freezer is down, need emergenc"
type textarea "x"
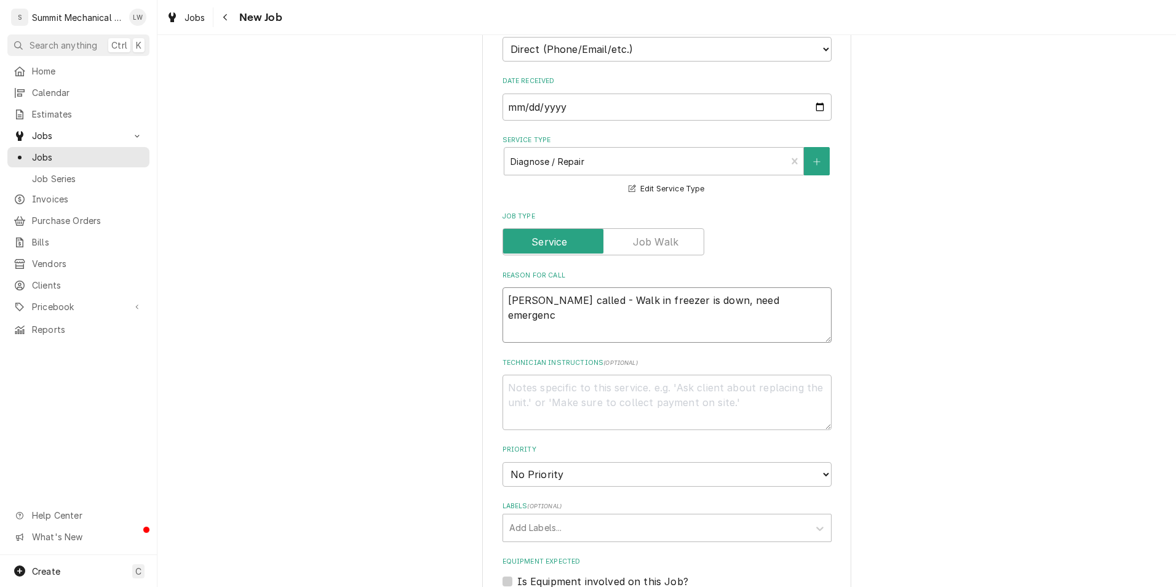
type textarea "[PERSON_NAME] called - Walk in freezer is down, need emergency"
type textarea "x"
type textarea "[PERSON_NAME] called - Walk in freezer is down, need emergency"
type textarea "x"
type textarea "[PERSON_NAME] called - Walk in freezer is down, need emergency s"
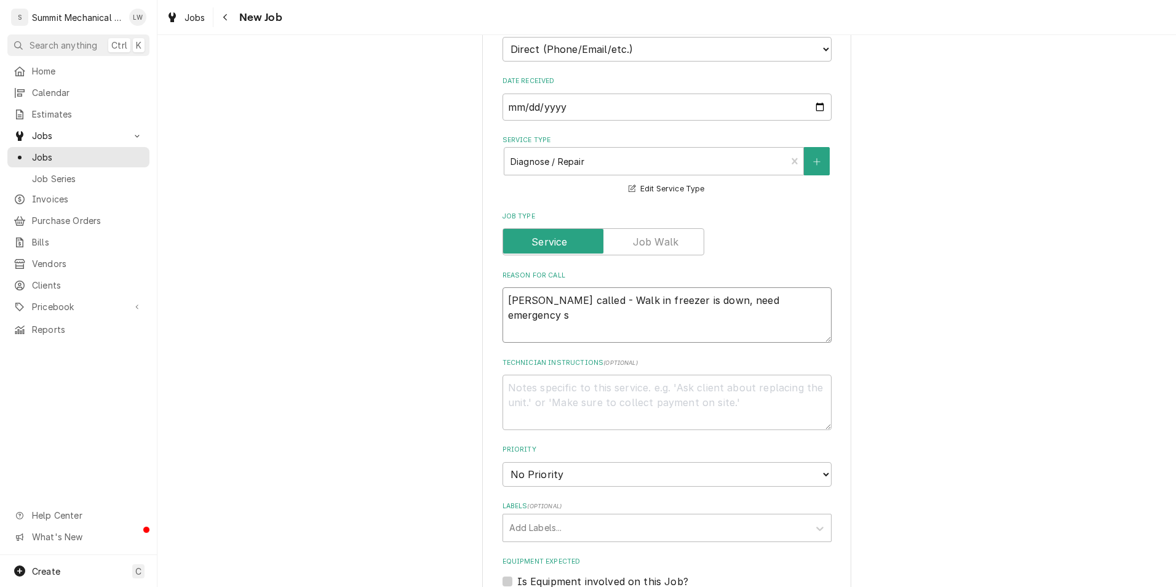
type textarea "x"
type textarea "[PERSON_NAME] called - Walk in freezer is down, need emergency se"
type textarea "x"
type textarea "[PERSON_NAME] called - Walk in freezer is down, need emergency ser"
type textarea "x"
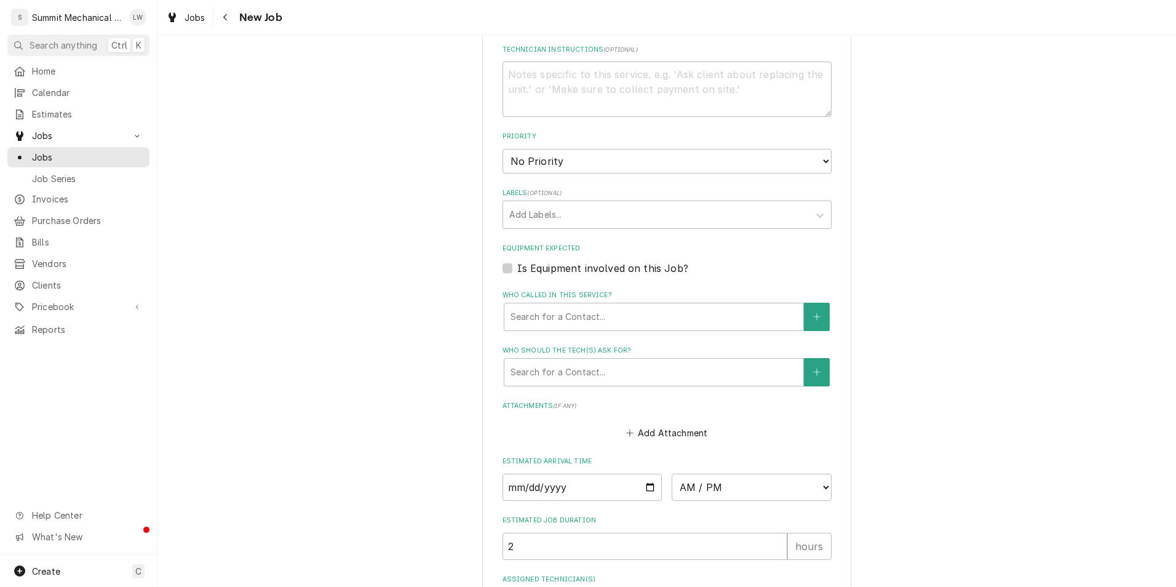
scroll to position [615, 0]
click at [590, 167] on select "No Priority Urgent High Medium Low" at bounding box center [666, 160] width 329 height 25
click at [502, 148] on select "No Priority Urgent High Medium Low" at bounding box center [666, 160] width 329 height 25
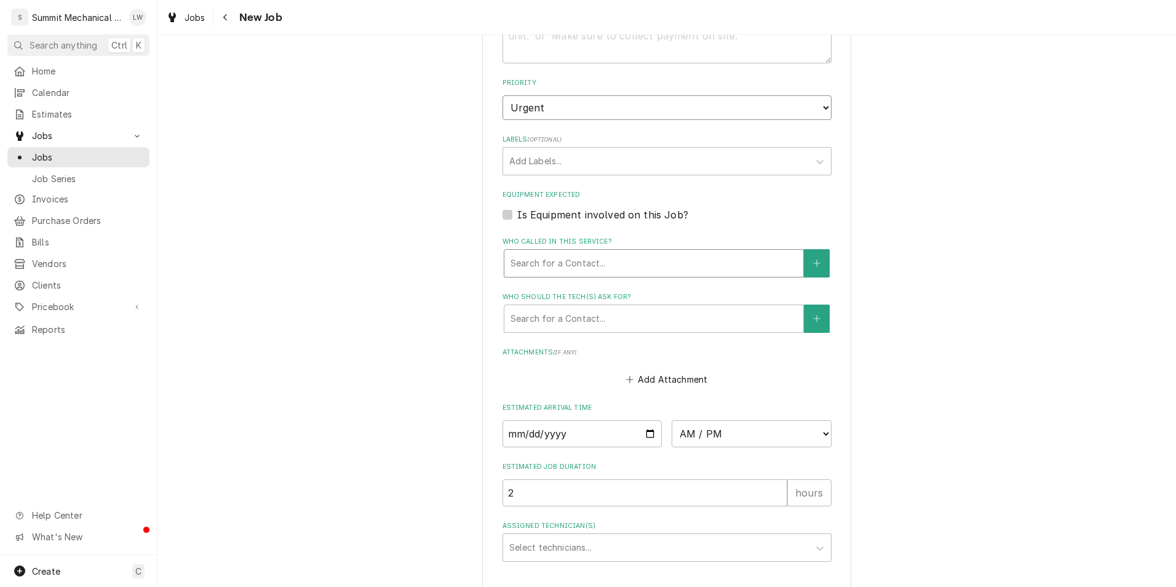
scroll to position [749, 0]
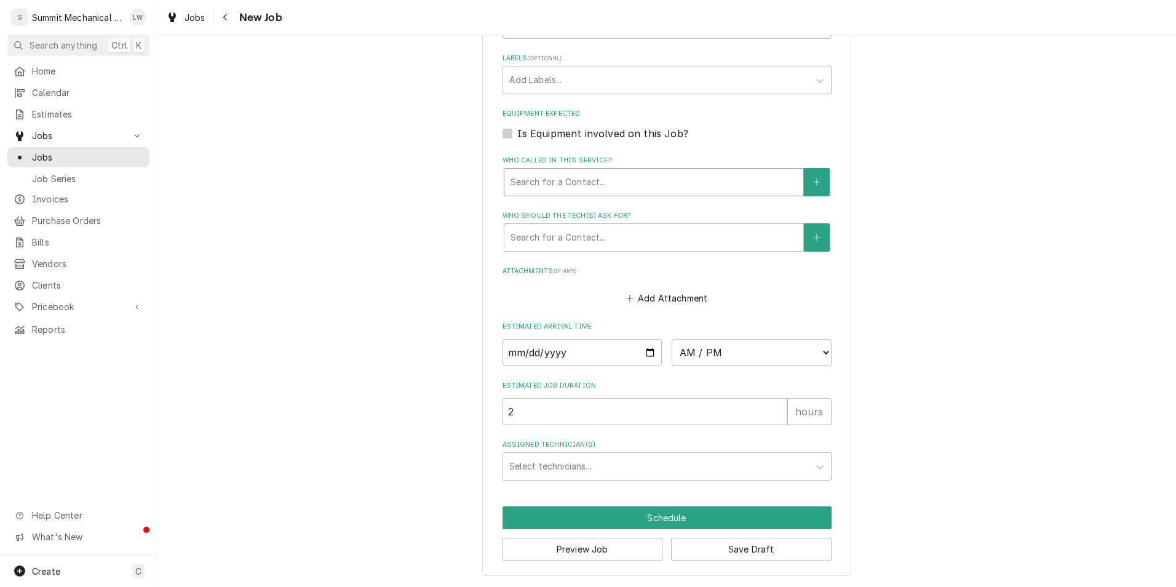
click at [668, 183] on div "Who called in this service?" at bounding box center [653, 182] width 287 height 22
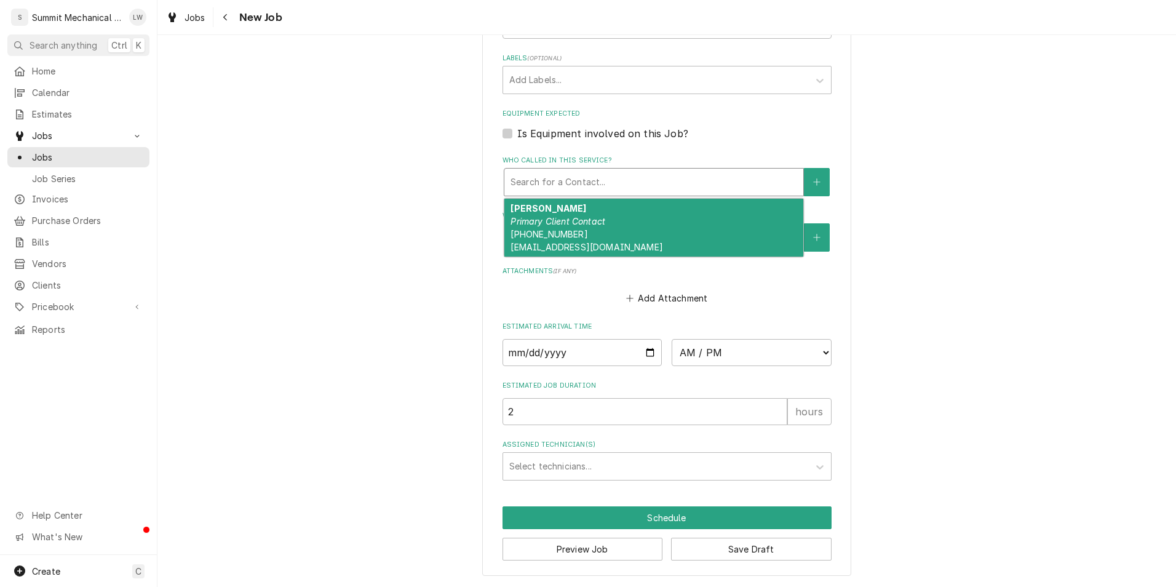
click at [627, 217] on div "[PERSON_NAME] Primary Client Contact [PHONE_NUMBER] [EMAIL_ADDRESS][DOMAIN_NAME]" at bounding box center [653, 228] width 299 height 58
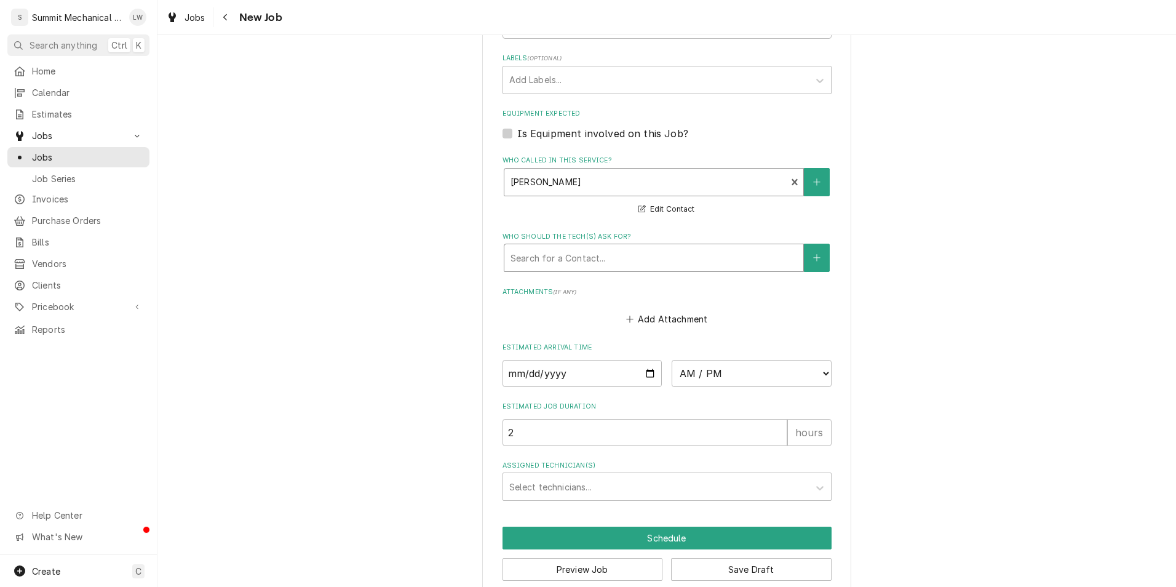
click at [607, 266] on div "Who should the tech(s) ask for?" at bounding box center [653, 258] width 287 height 22
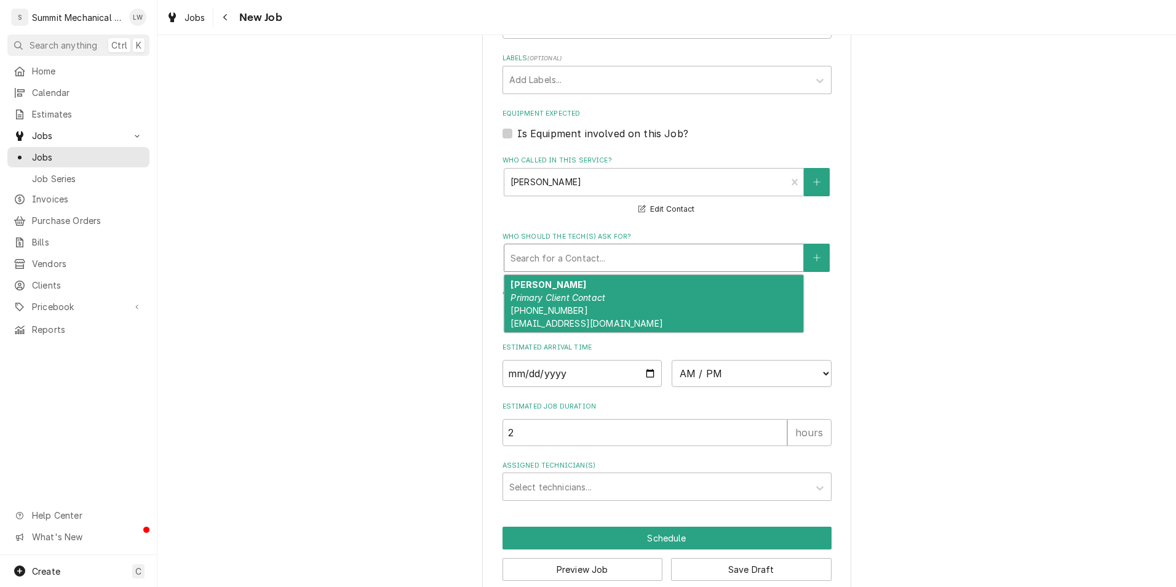
click at [592, 290] on div "[PERSON_NAME] Primary Client Contact [PHONE_NUMBER] [EMAIL_ADDRESS][DOMAIN_NAME]" at bounding box center [653, 304] width 299 height 58
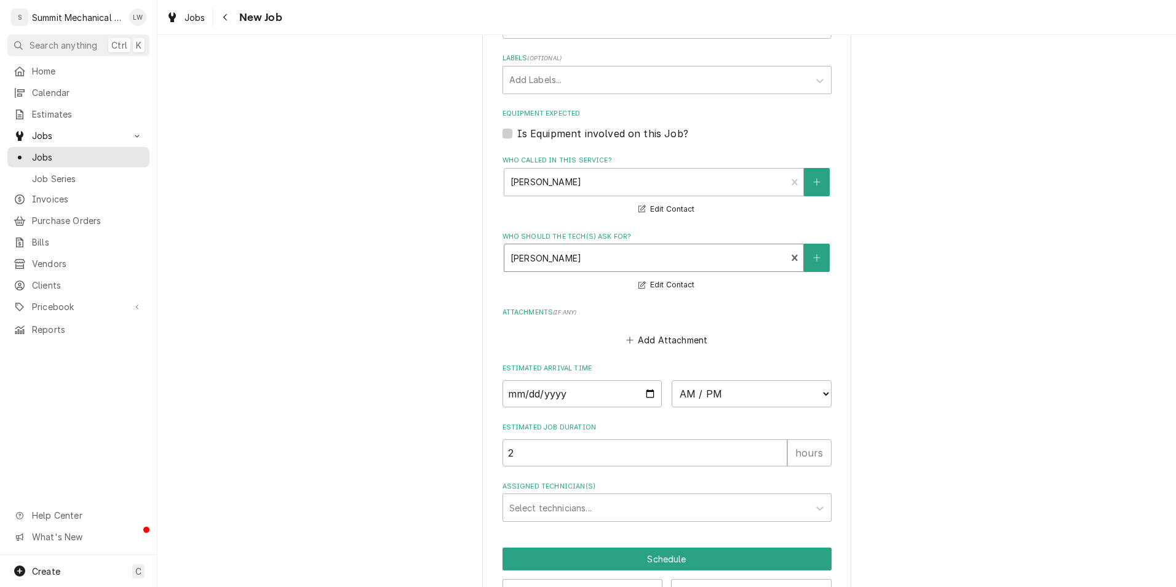
scroll to position [790, 0]
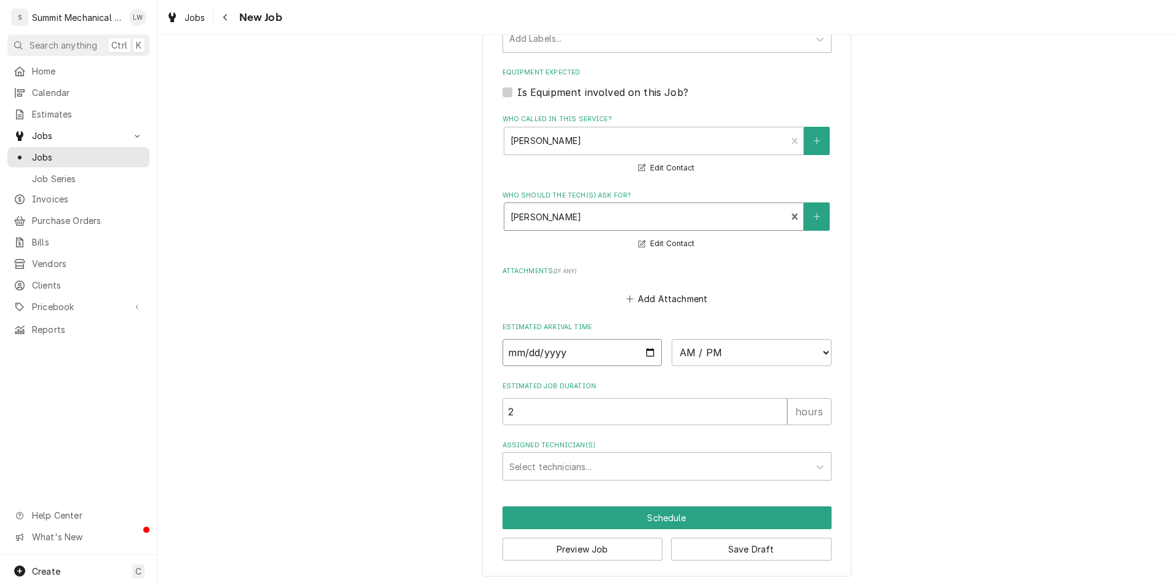
click at [647, 353] on input "Date" at bounding box center [582, 352] width 160 height 27
click at [786, 363] on select "AM / PM 6:00 AM 6:15 AM 6:30 AM 6:45 AM 7:00 AM 7:15 AM 7:30 AM 7:45 AM 8:00 AM…" at bounding box center [751, 352] width 160 height 27
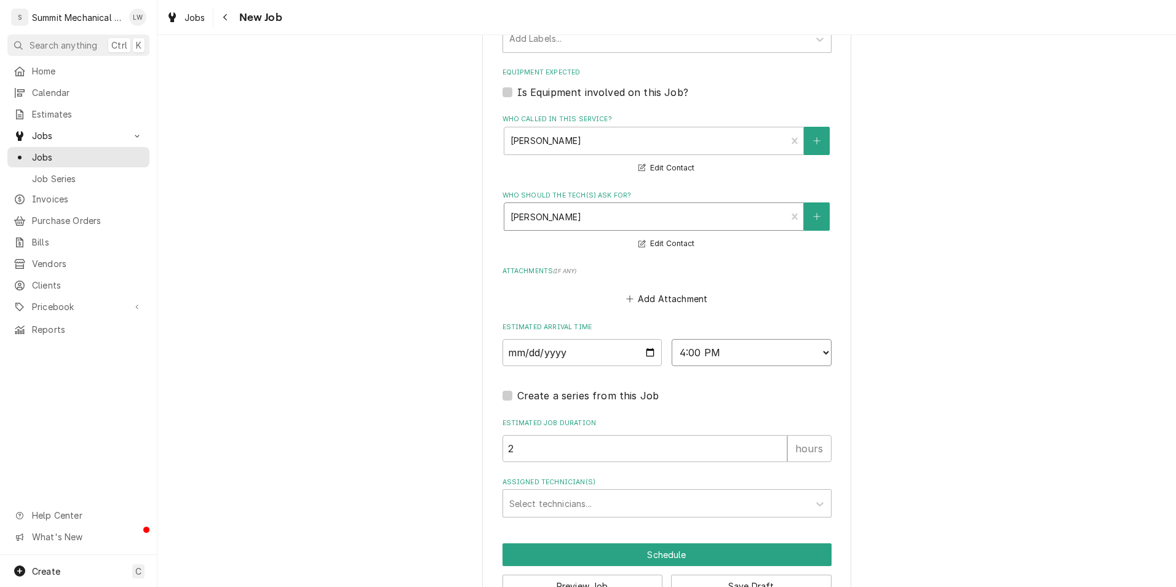
scroll to position [827, 0]
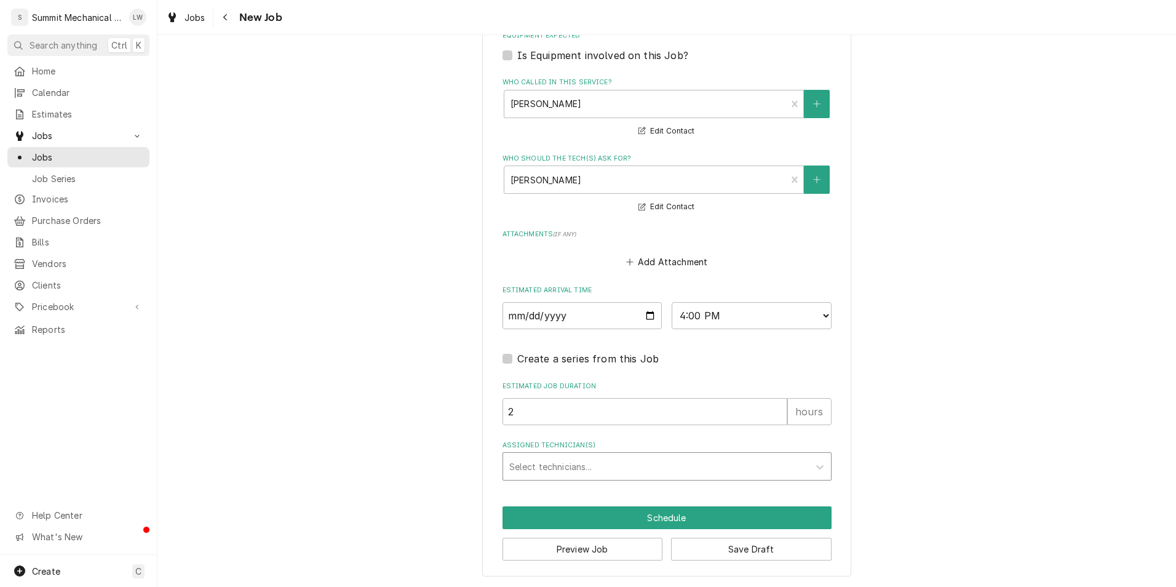
click at [611, 465] on div "Assigned Technician(s)" at bounding box center [655, 466] width 293 height 22
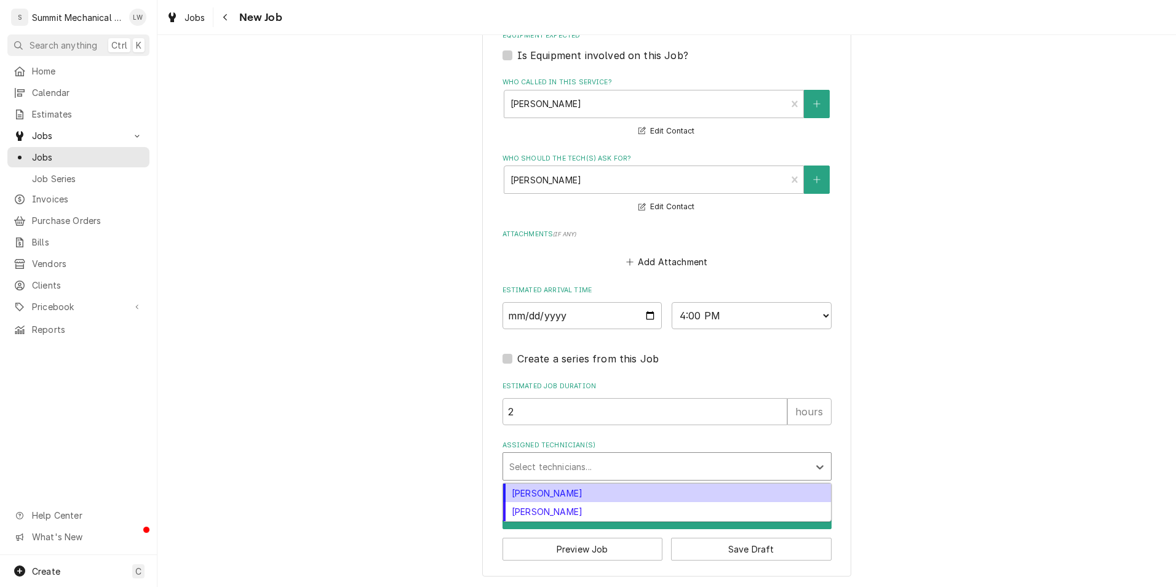
click at [579, 488] on div "[PERSON_NAME]" at bounding box center [667, 492] width 328 height 19
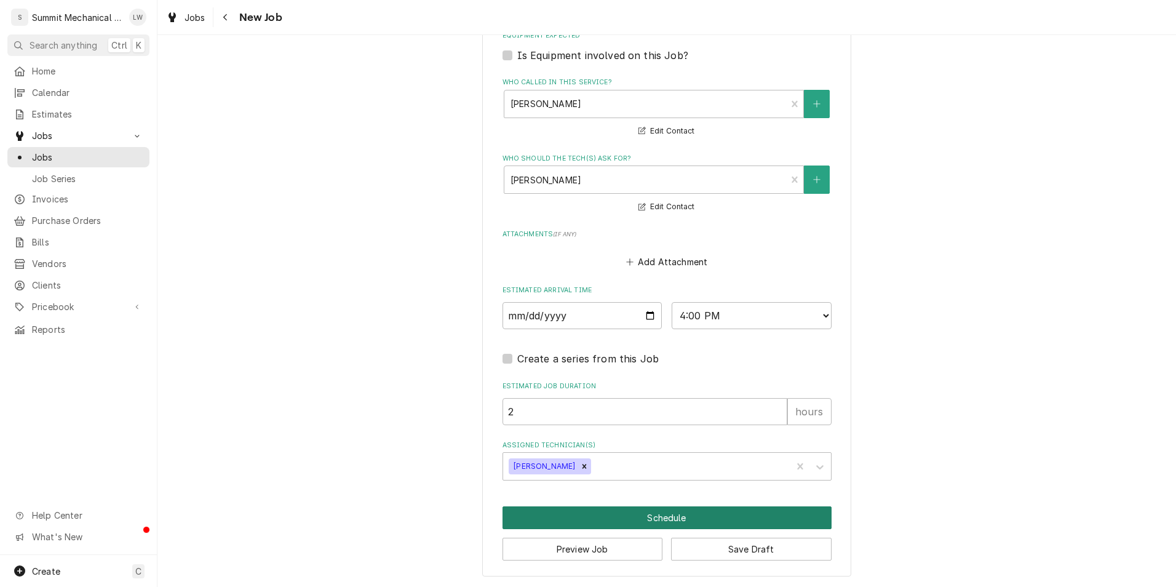
click at [673, 511] on button "Schedule" at bounding box center [666, 517] width 329 height 23
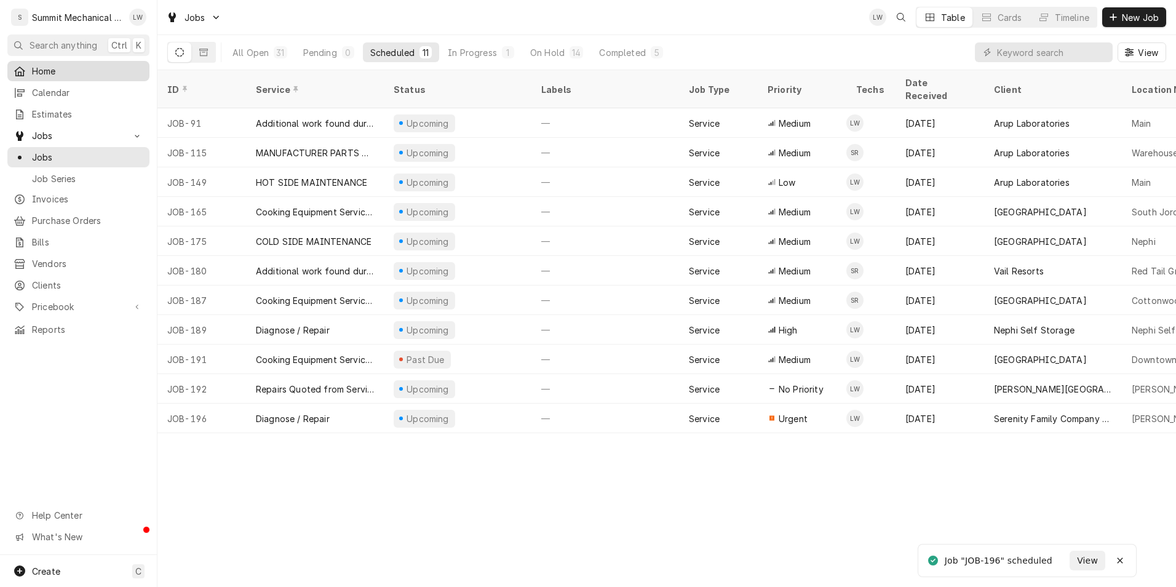
click at [93, 63] on div "Home" at bounding box center [78, 70] width 137 height 15
